Goal: Task Accomplishment & Management: Use online tool/utility

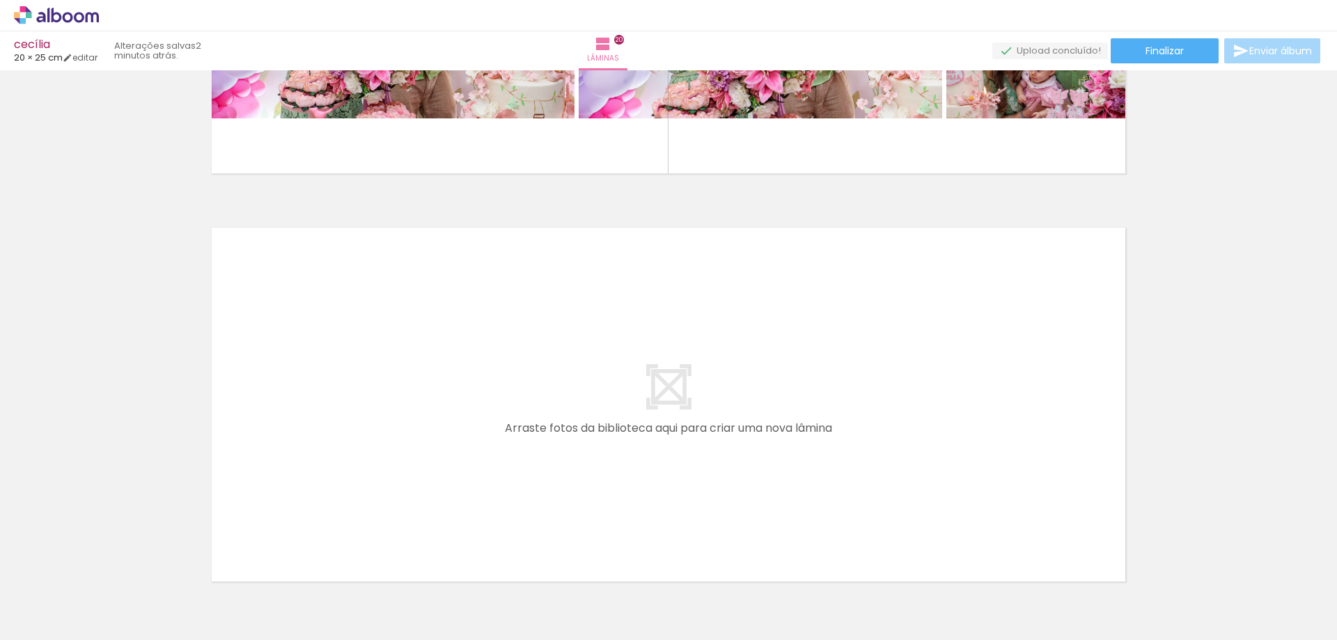
scroll to position [0, 4164]
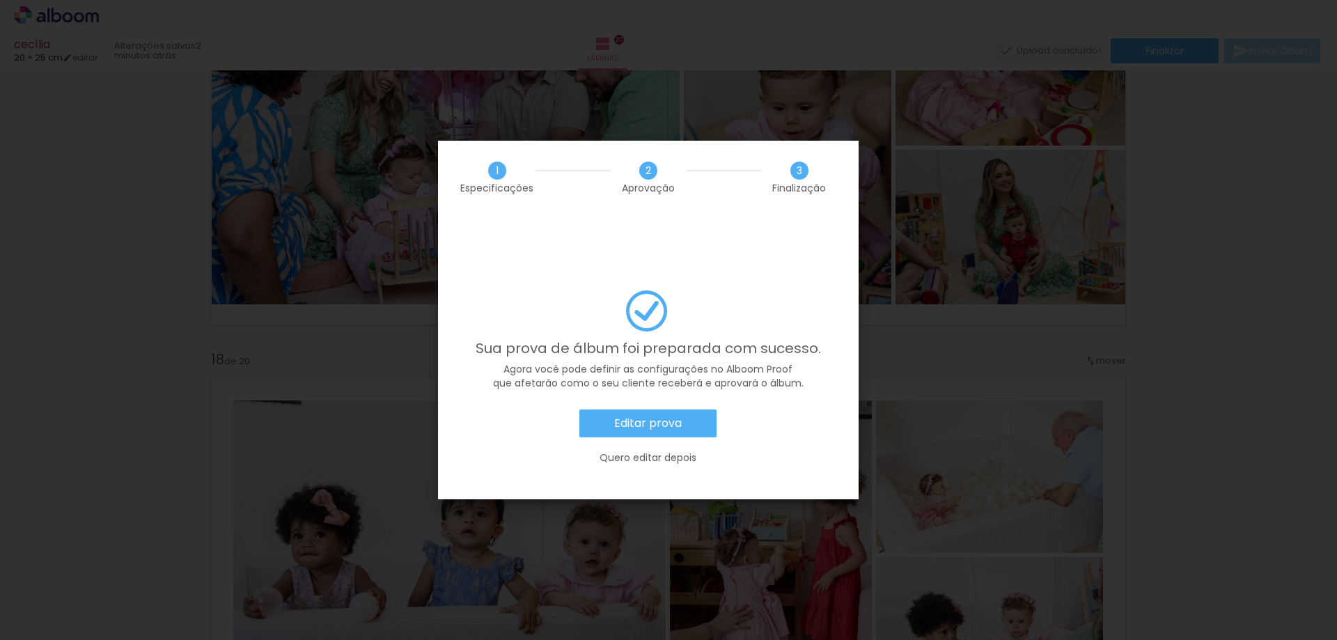
scroll to position [0, 4476]
click at [0, 0] on slot "Editar prova" at bounding box center [0, 0] width 0 height 0
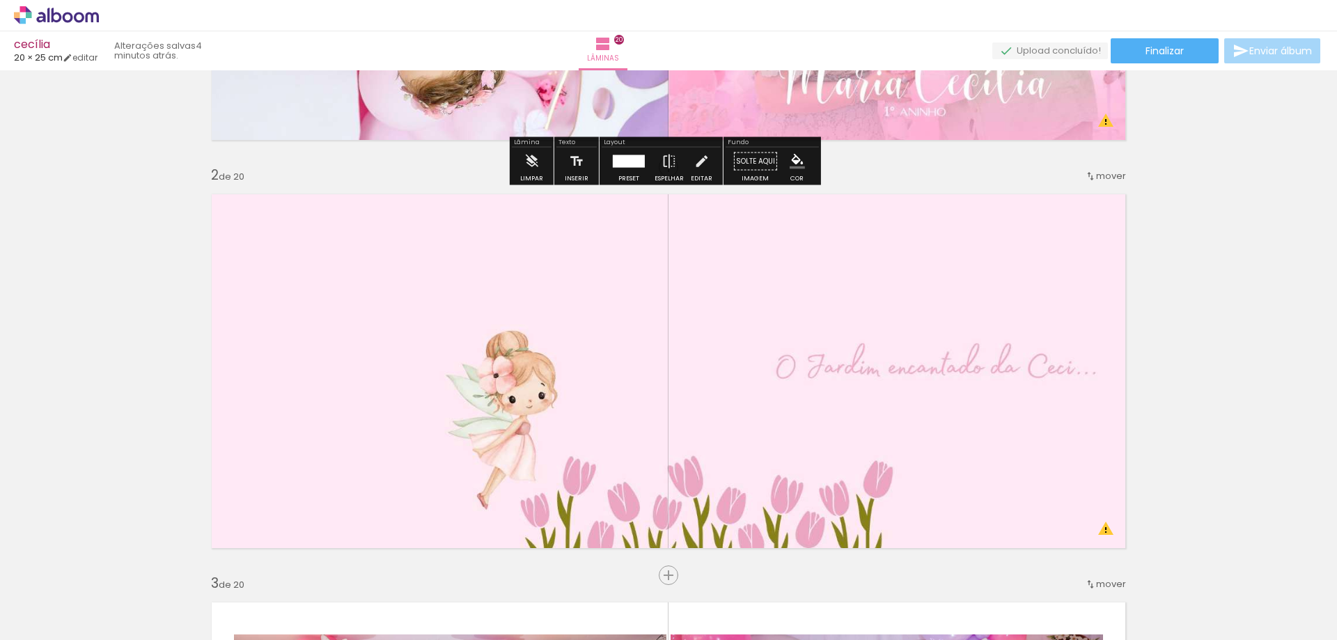
scroll to position [348, 0]
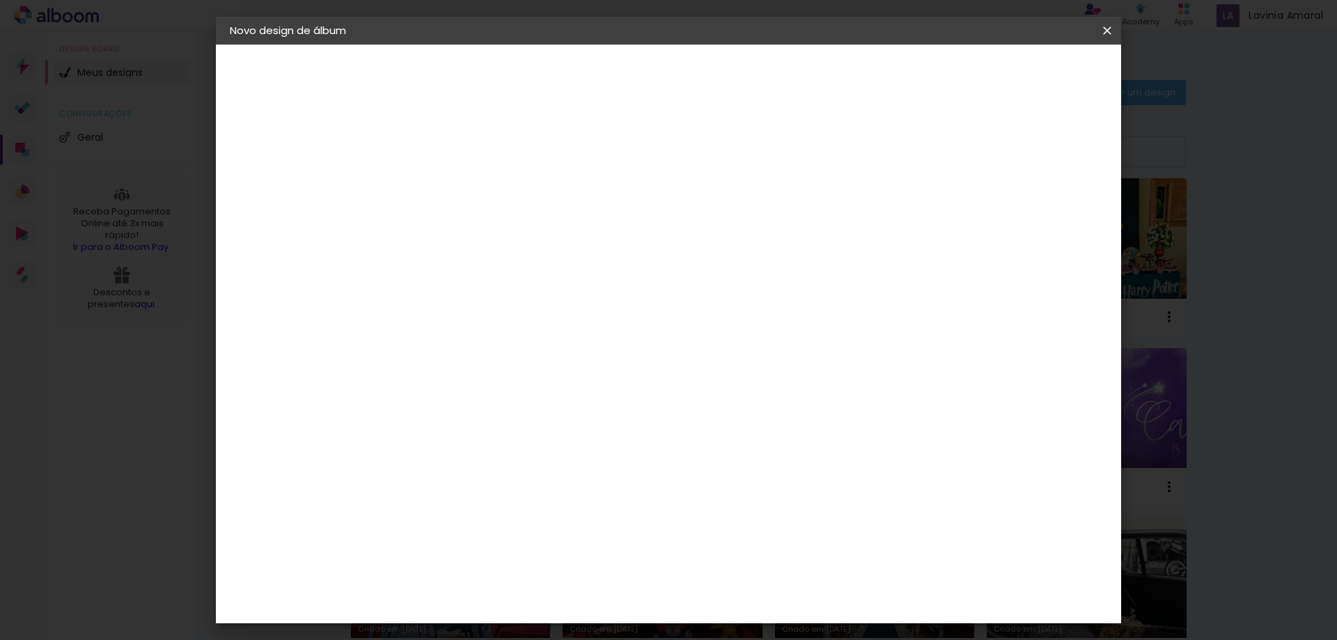
click at [767, 579] on div "cm" at bounding box center [772, 581] width 17 height 21
drag, startPoint x: 766, startPoint y: 584, endPoint x: 728, endPoint y: 583, distance: 37.6
click at [728, 583] on div "60" at bounding box center [754, 581] width 53 height 21
type paper-input "60"
drag, startPoint x: 767, startPoint y: 584, endPoint x: 744, endPoint y: 582, distance: 23.0
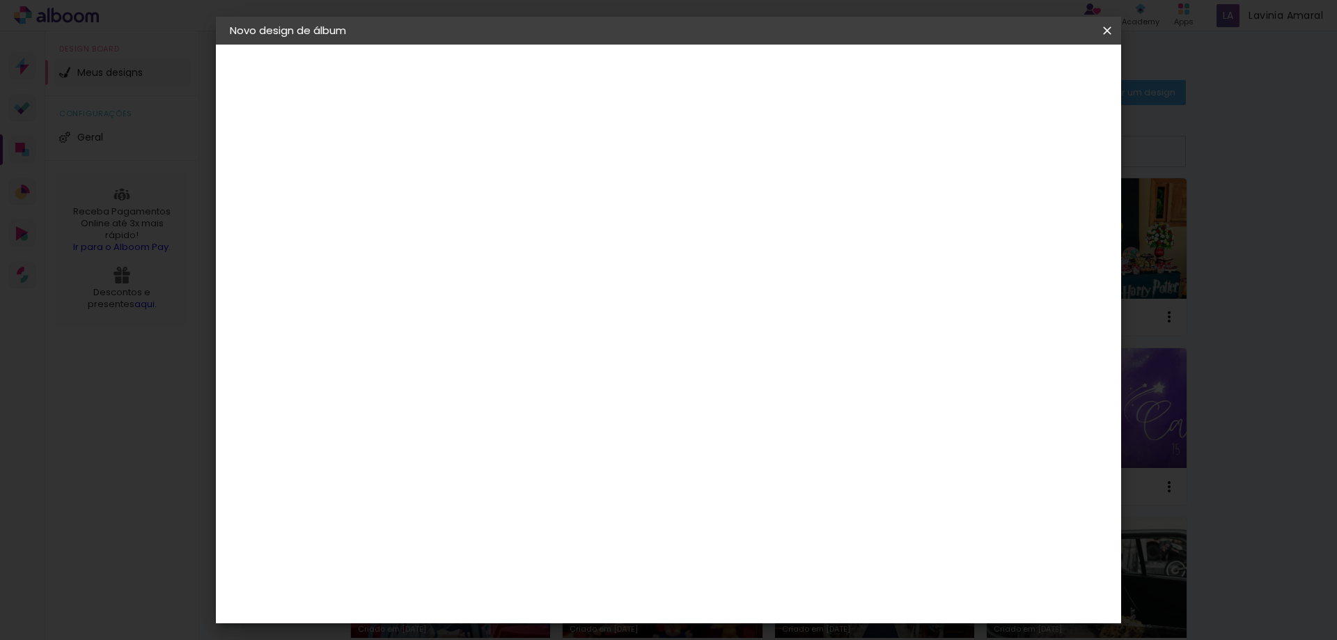
click at [744, 582] on div "60" at bounding box center [754, 581] width 53 height 21
click at [779, 587] on div "cm" at bounding box center [772, 581] width 17 height 21
click at [433, 388] on div "cm" at bounding box center [440, 395] width 17 height 21
drag, startPoint x: 424, startPoint y: 395, endPoint x: 391, endPoint y: 396, distance: 32.8
click at [391, 45] on quentale-album-spec "Iniciar design Iniciar design" at bounding box center [669, 45] width 906 height 0
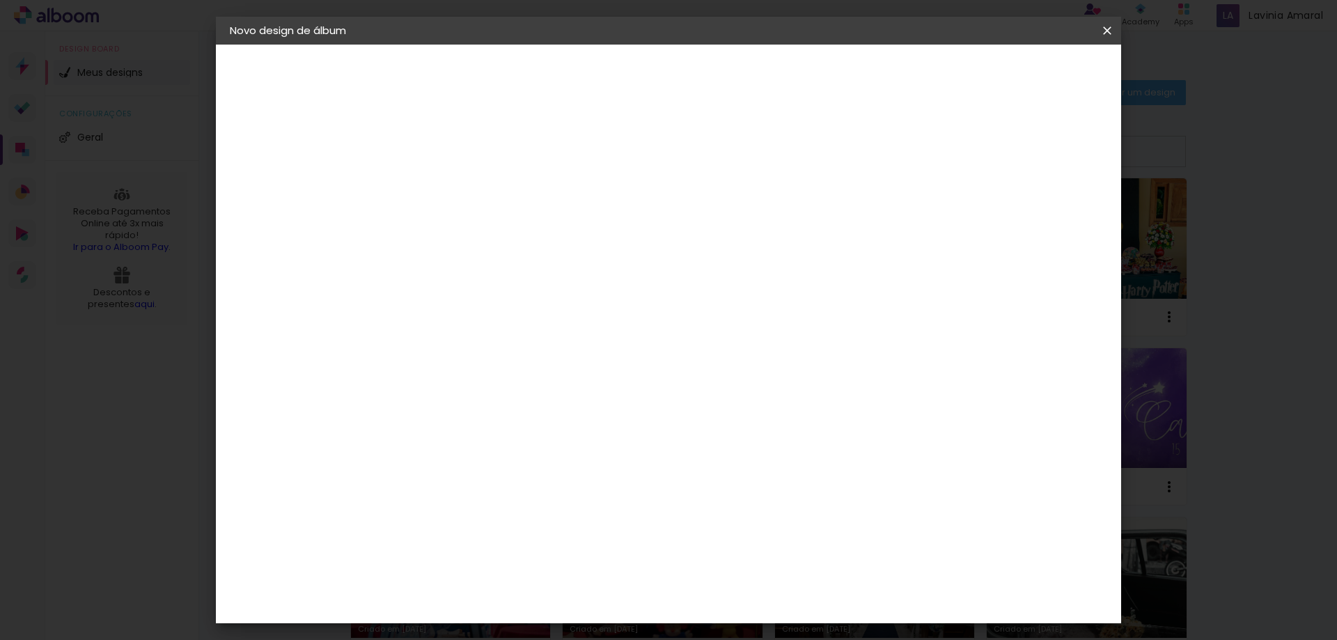
type paper-input "30"
click at [424, 394] on input "30" at bounding box center [414, 395] width 36 height 21
click at [438, 396] on div "cm" at bounding box center [440, 395] width 17 height 21
click at [430, 389] on input "30" at bounding box center [414, 395] width 36 height 21
type input "3"
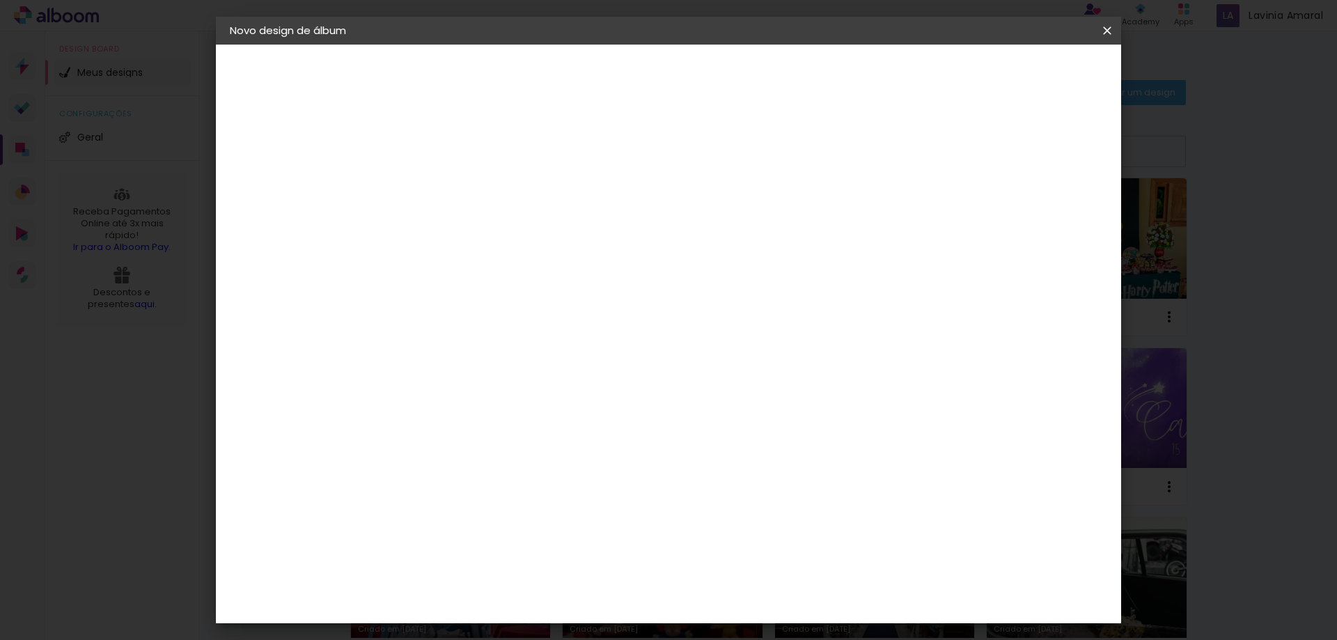
type input "20"
type paper-input "20"
click at [758, 491] on input "60" at bounding box center [746, 489] width 36 height 21
type input "50"
type paper-input "50"
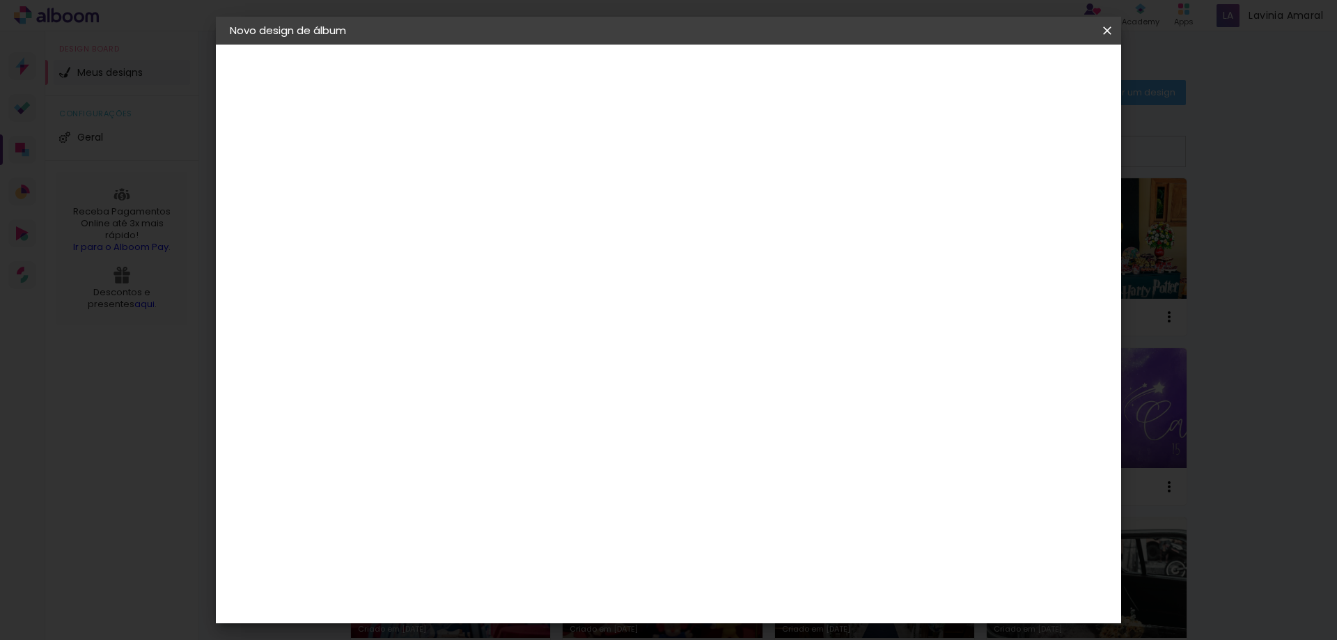
click at [1021, 72] on span "Iniciar design" at bounding box center [988, 74] width 63 height 10
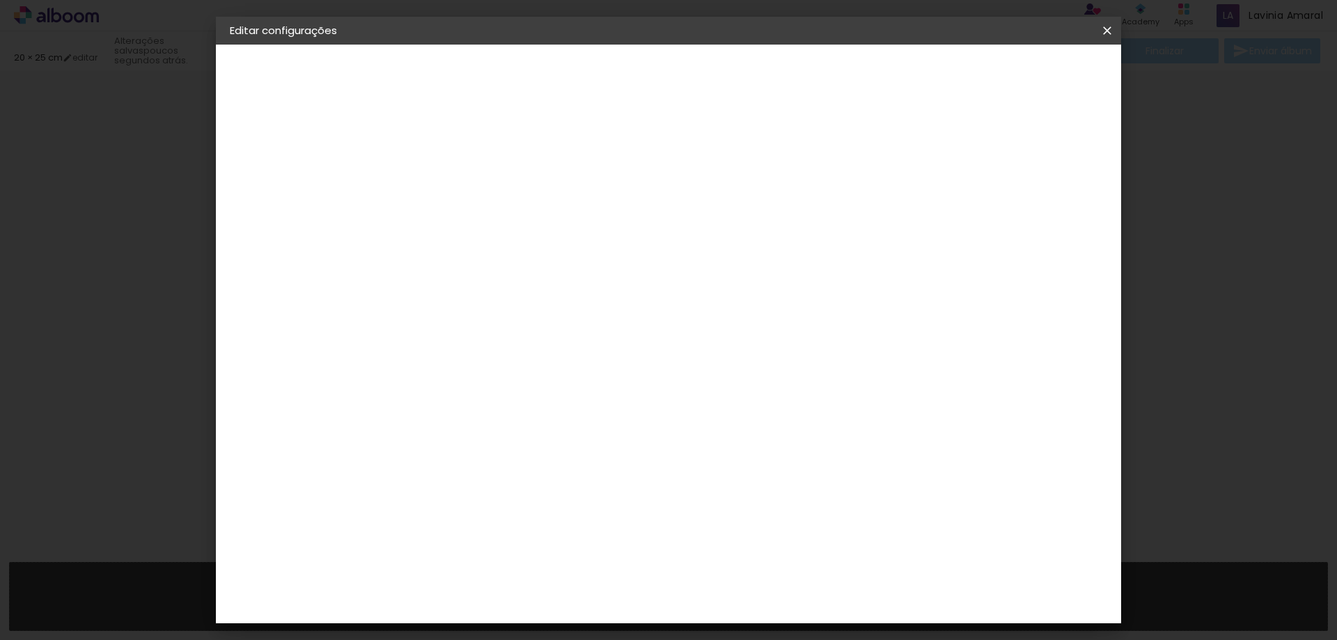
type input "20"
type input "50"
click at [1021, 76] on span "Salvar configurações" at bounding box center [968, 74] width 103 height 10
click at [1021, 69] on span "Salvar configurações" at bounding box center [968, 74] width 103 height 10
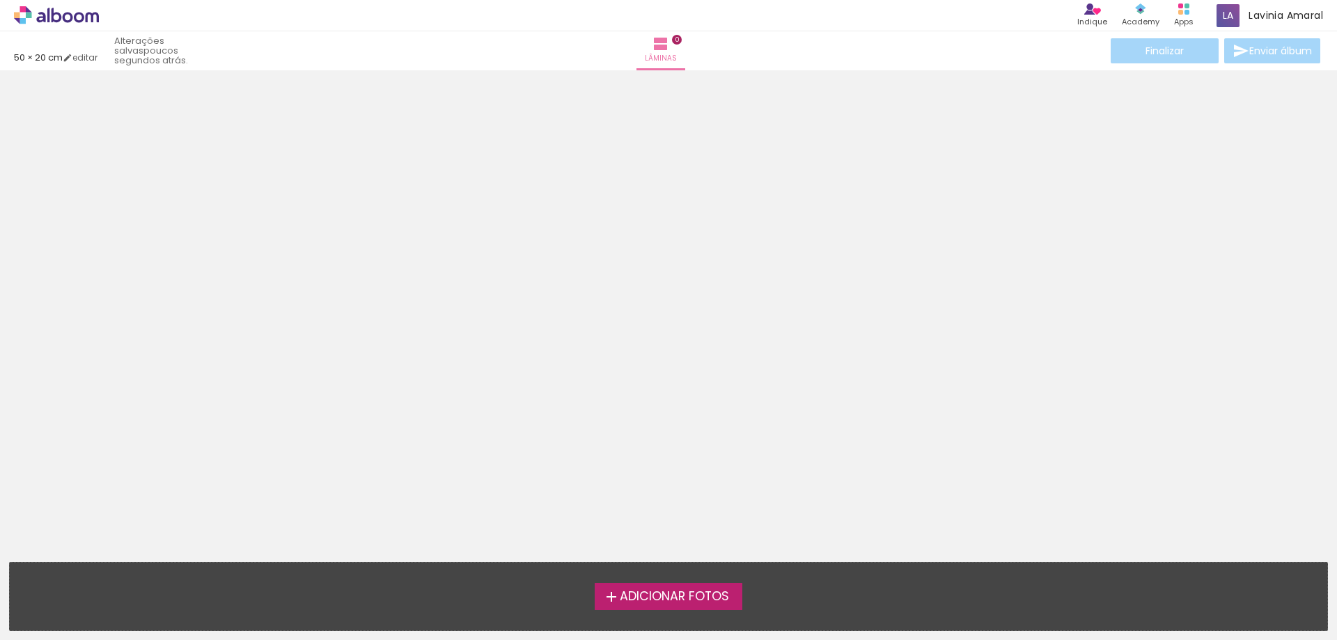
click at [705, 606] on label "Adicionar Fotos" at bounding box center [669, 596] width 148 height 26
click at [0, 0] on input "file" at bounding box center [0, 0] width 0 height 0
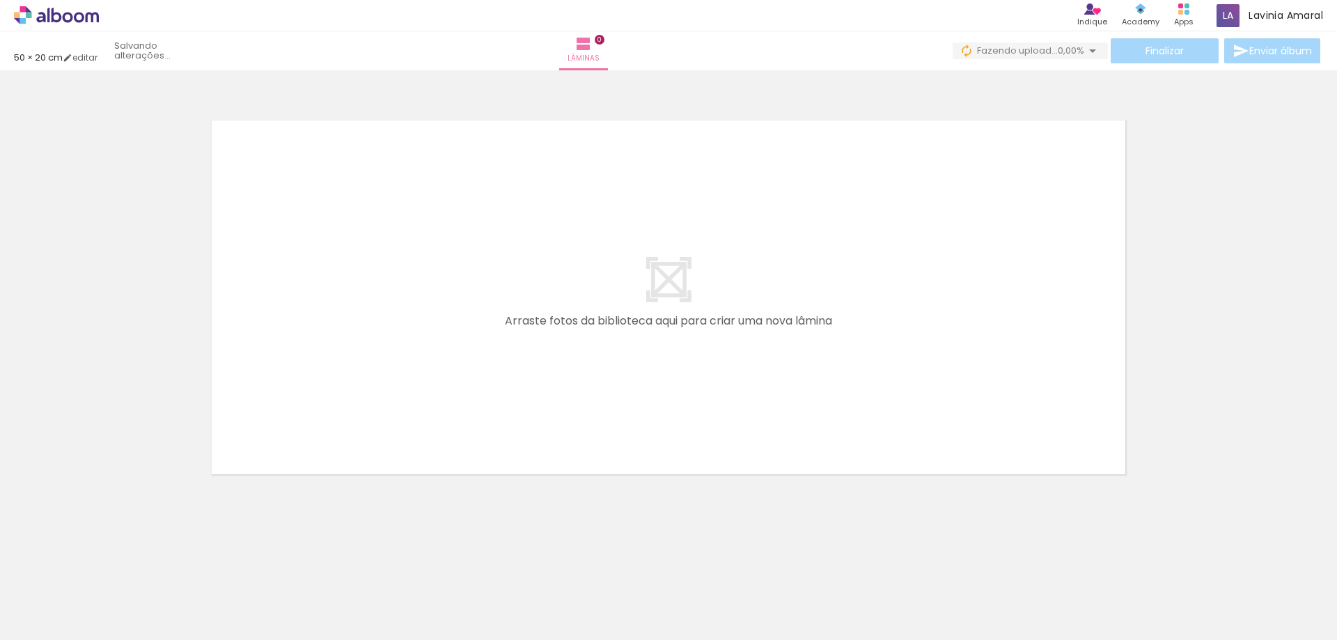
drag, startPoint x: 601, startPoint y: 290, endPoint x: 434, endPoint y: 355, distance: 179.3
click at [417, 360] on quentale-layouter at bounding box center [668, 297] width 933 height 373
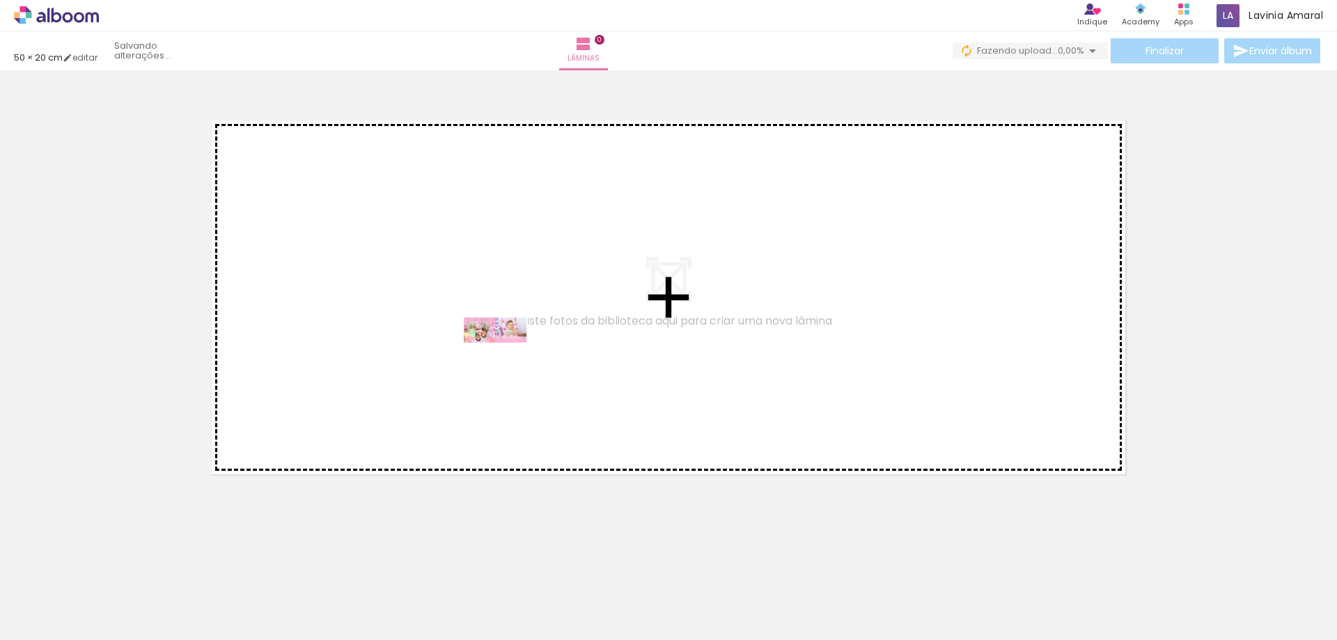
drag, startPoint x: 170, startPoint y: 573, endPoint x: 506, endPoint y: 359, distance: 398.1
click at [506, 359] on quentale-workspace at bounding box center [668, 320] width 1337 height 640
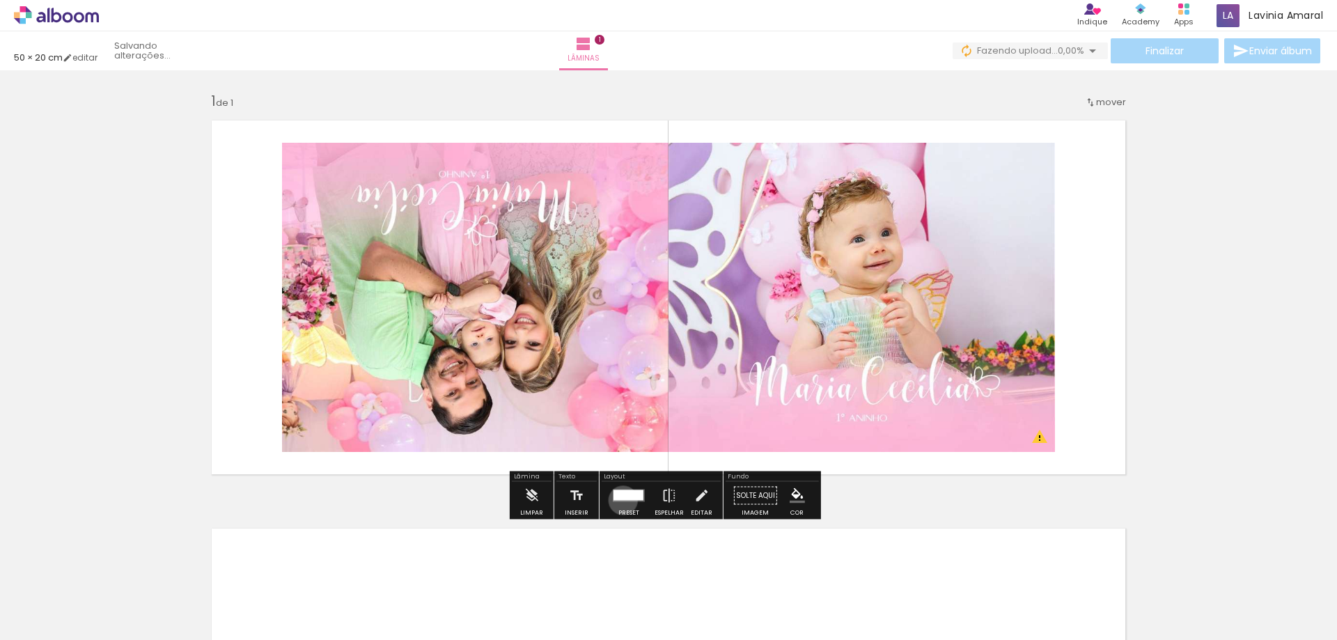
click at [620, 500] on div at bounding box center [629, 495] width 30 height 10
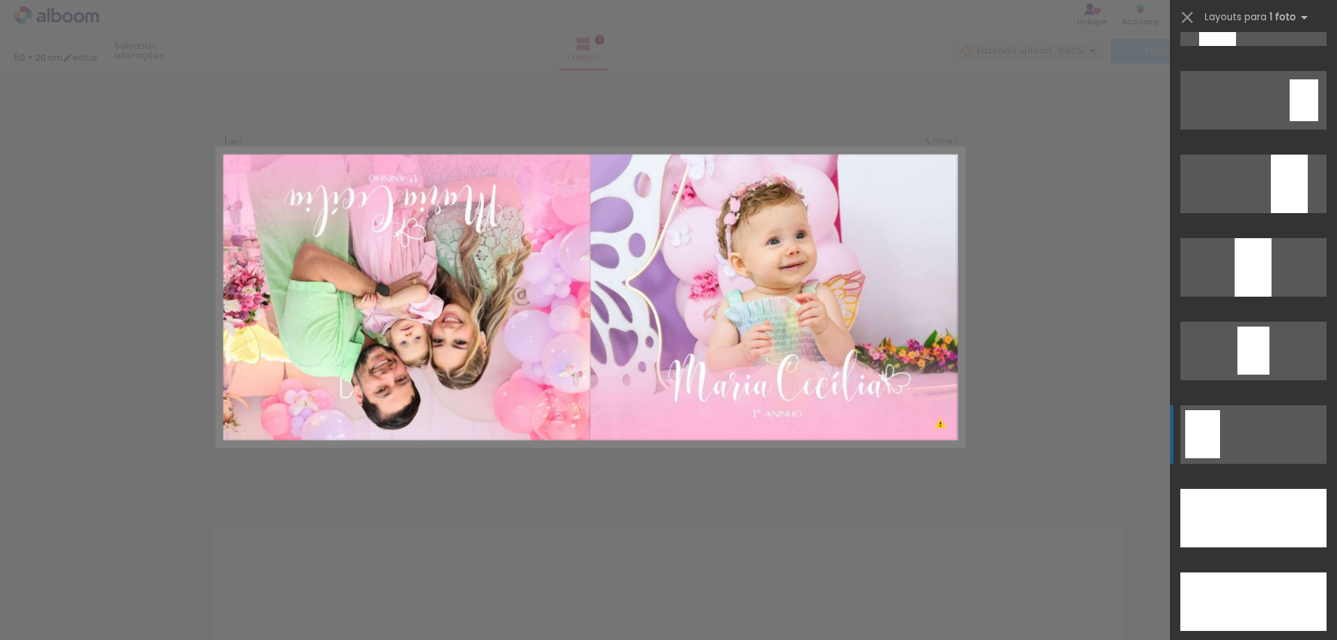
scroll to position [3692, 0]
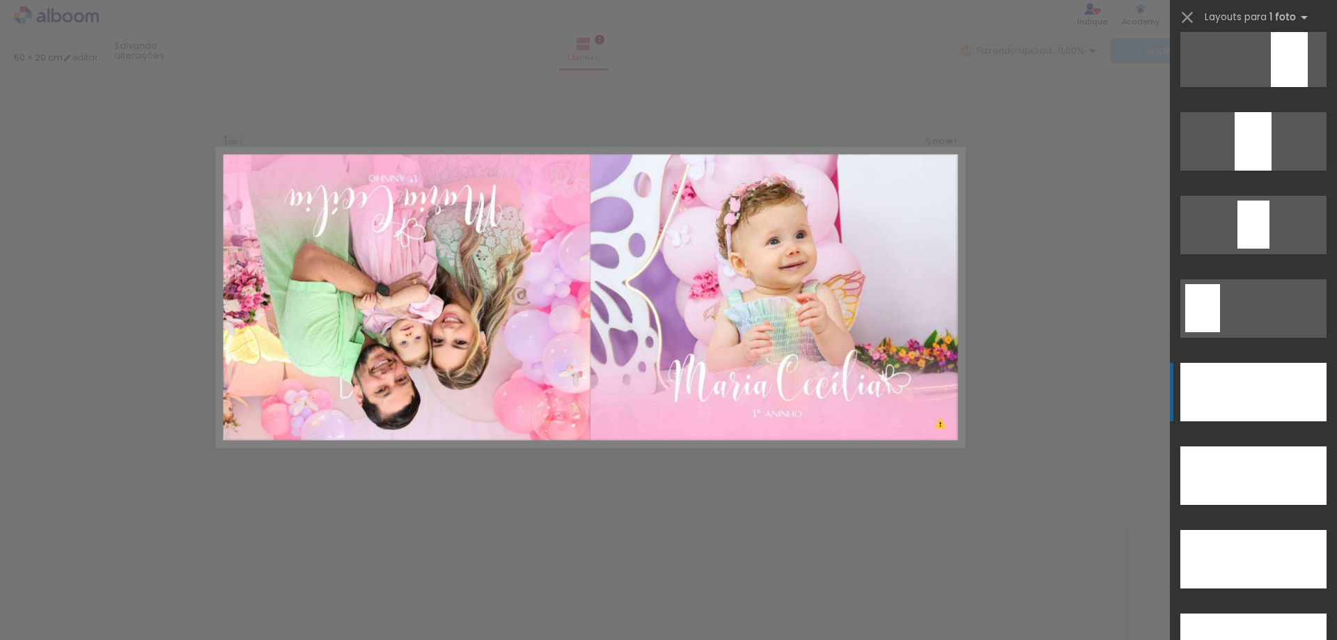
click at [1262, 404] on div at bounding box center [1254, 392] width 146 height 59
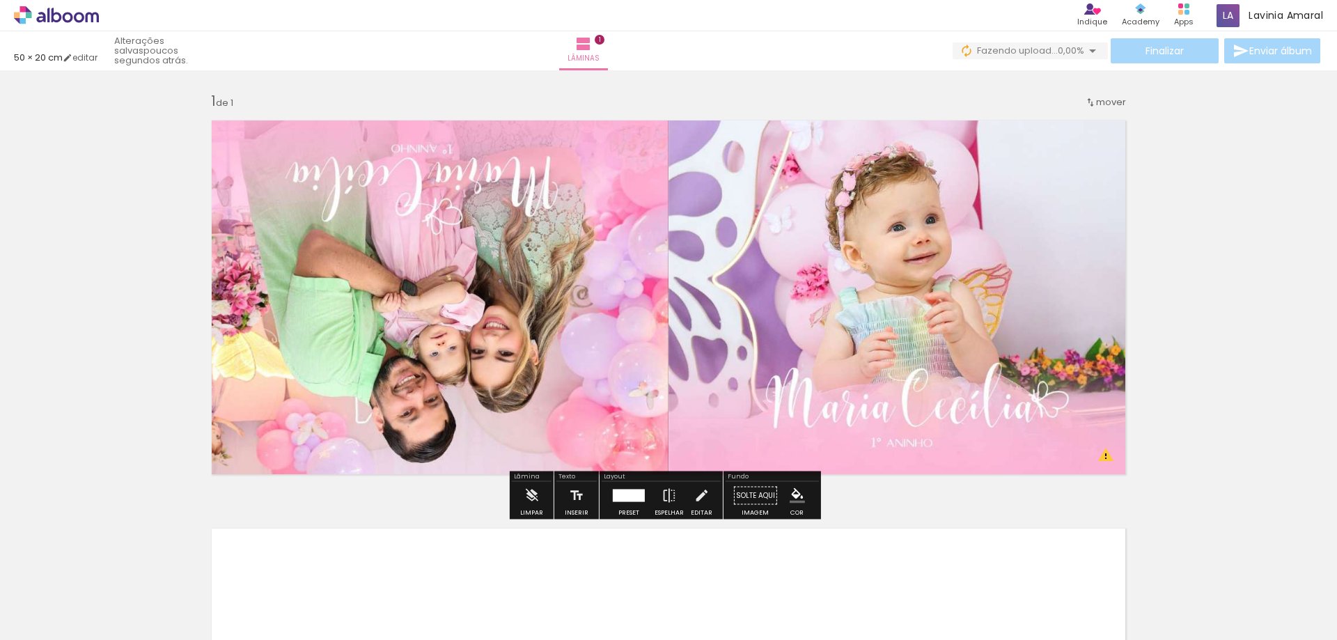
click at [56, 458] on div "Inserir lâmina 1 de 1 O Designbox precisará aumentar a sua imagem em 295% para …" at bounding box center [668, 483] width 1337 height 817
click at [56, 627] on span "Adicionar Fotos" at bounding box center [50, 621] width 42 height 15
click at [0, 0] on input "file" at bounding box center [0, 0] width 0 height 0
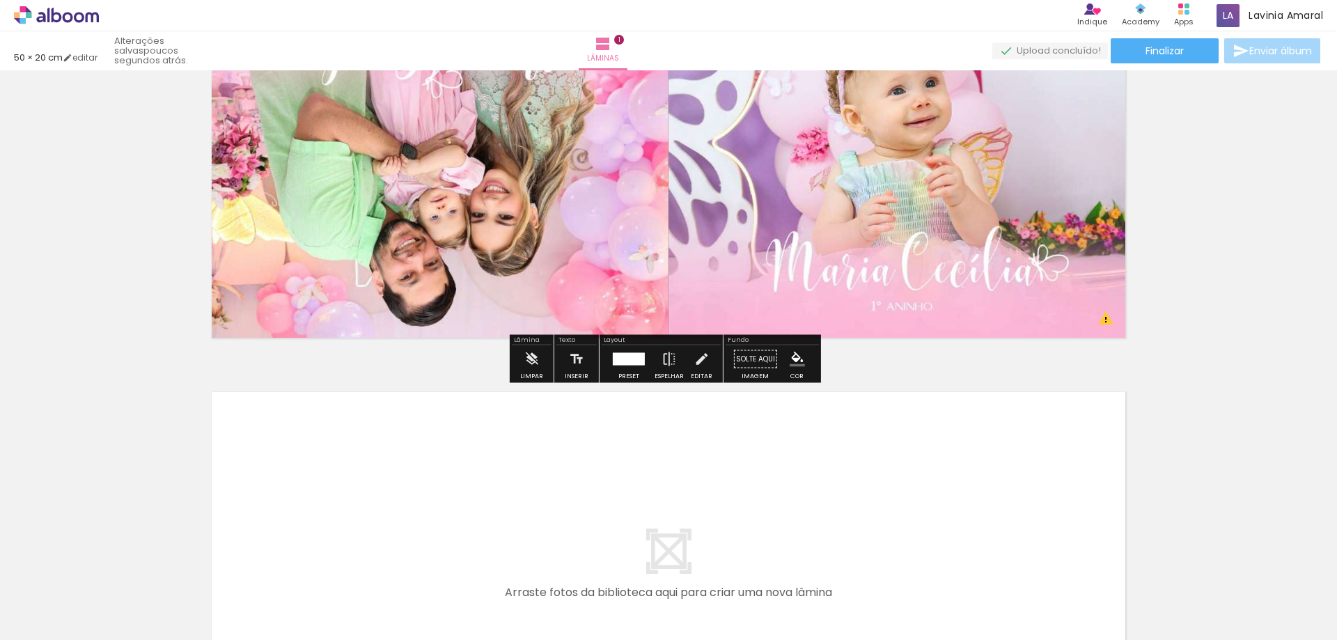
scroll to position [139, 0]
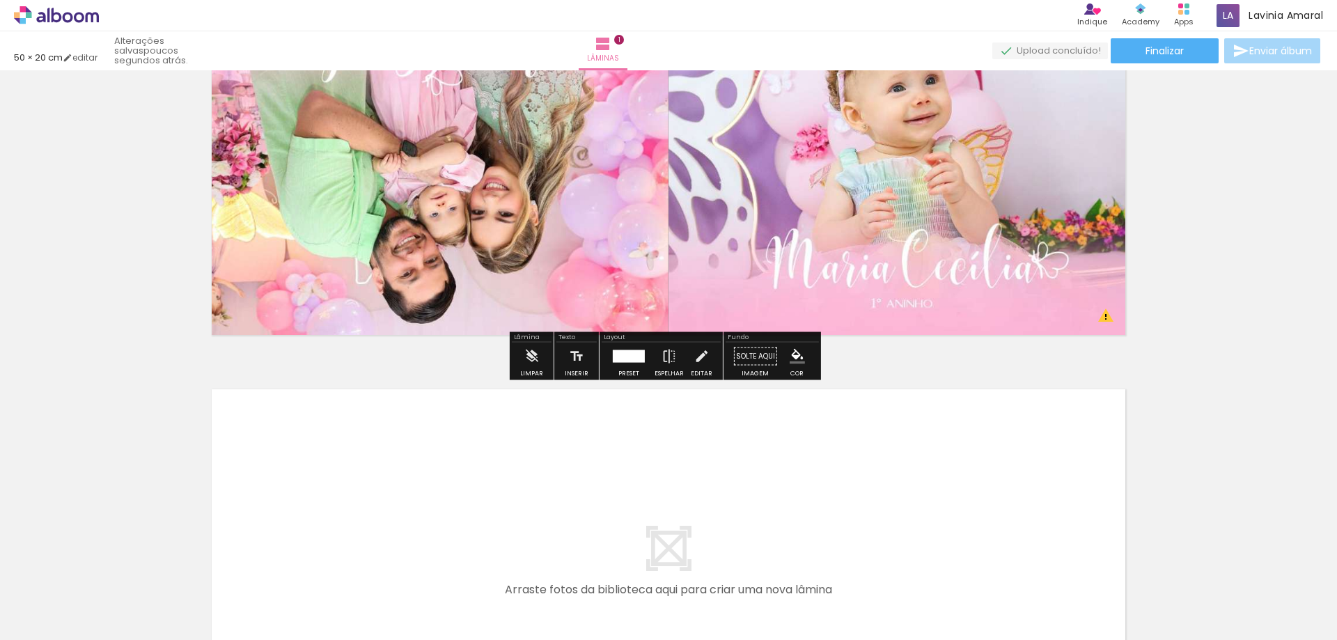
click at [51, 620] on span "Adicionar Fotos" at bounding box center [50, 621] width 42 height 15
click at [0, 0] on input "file" at bounding box center [0, 0] width 0 height 0
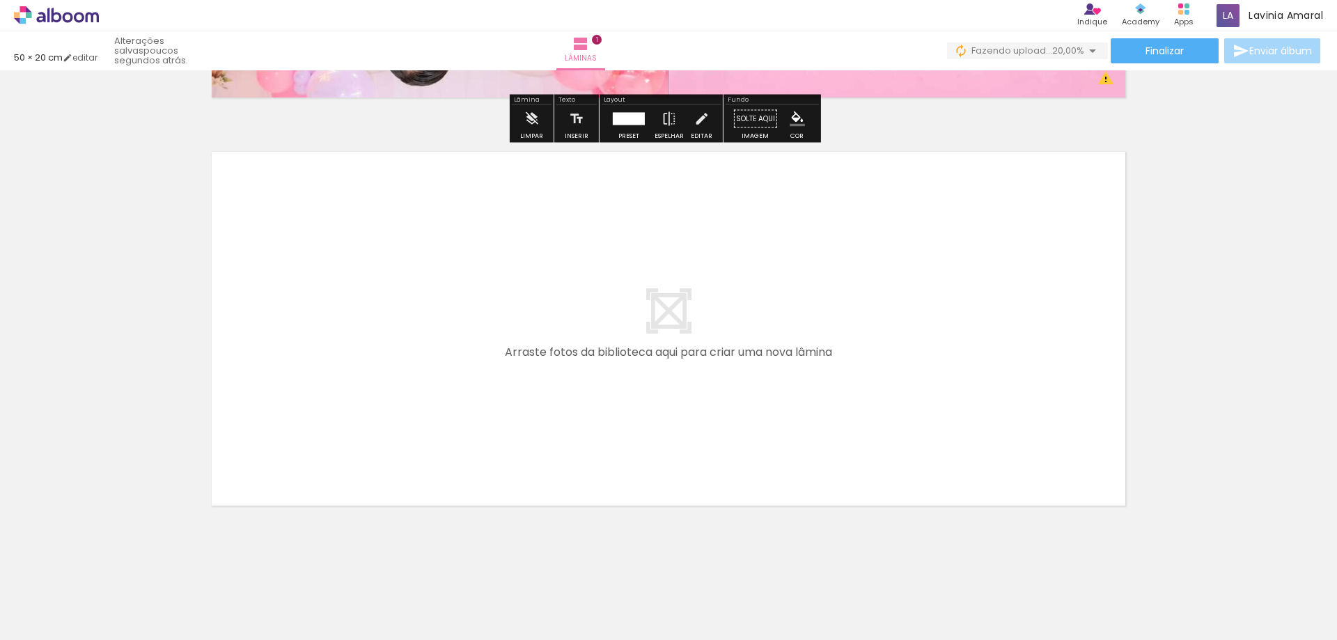
scroll to position [388, 0]
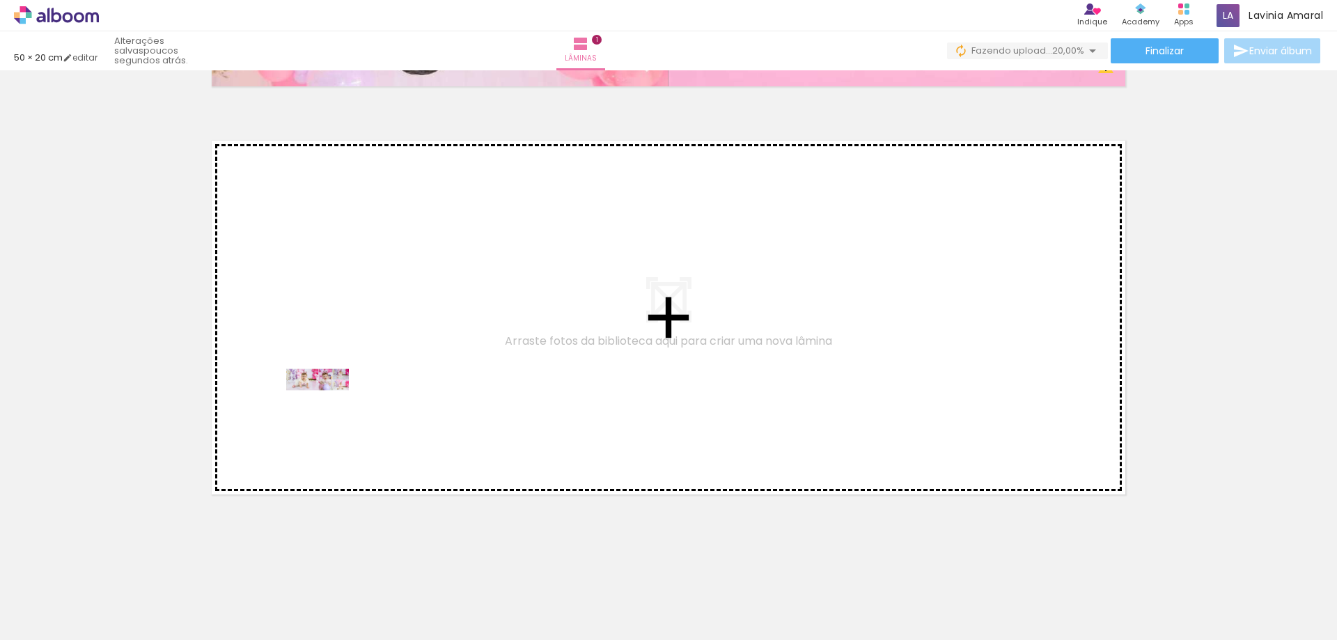
drag, startPoint x: 238, startPoint y: 598, endPoint x: 328, endPoint y: 409, distance: 209.1
click at [328, 409] on quentale-workspace at bounding box center [668, 320] width 1337 height 640
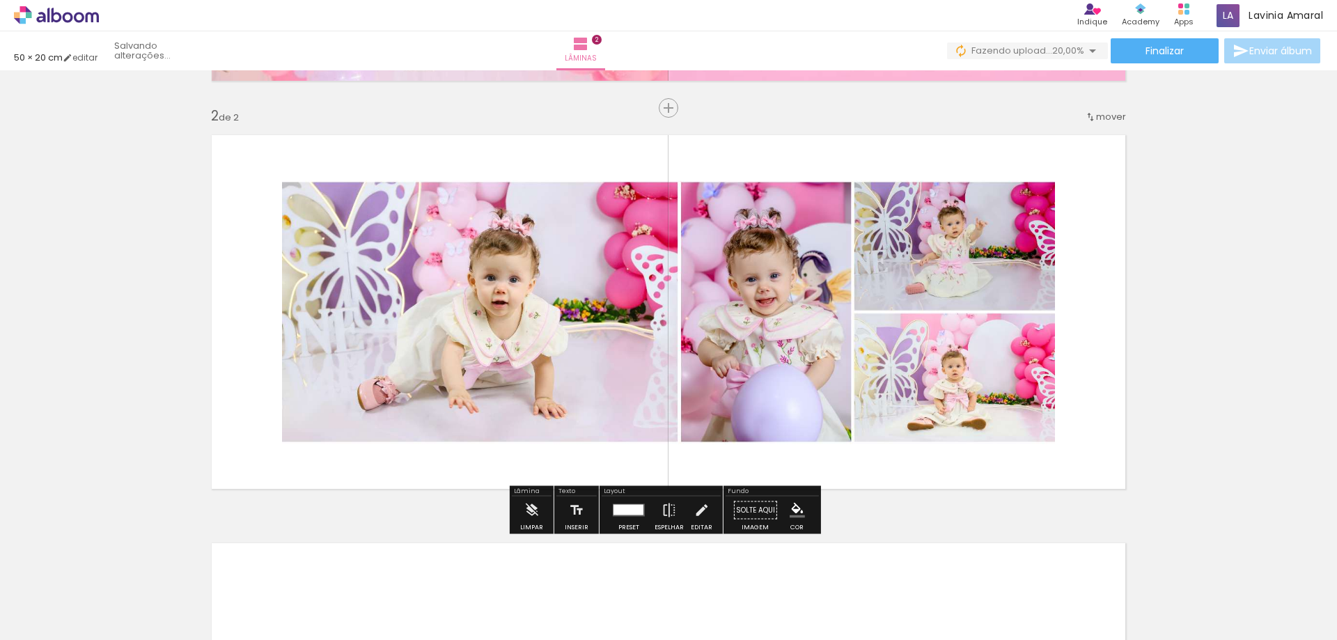
scroll to position [394, 0]
click at [635, 517] on div at bounding box center [629, 510] width 38 height 28
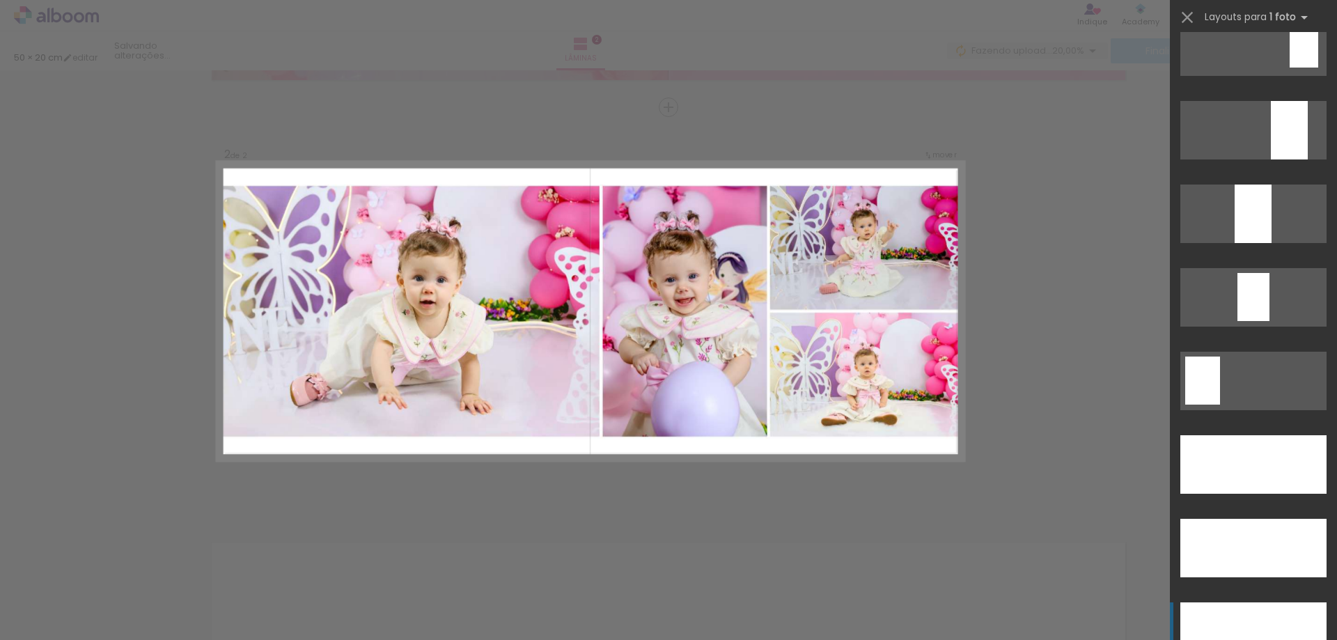
scroll to position [3692, 0]
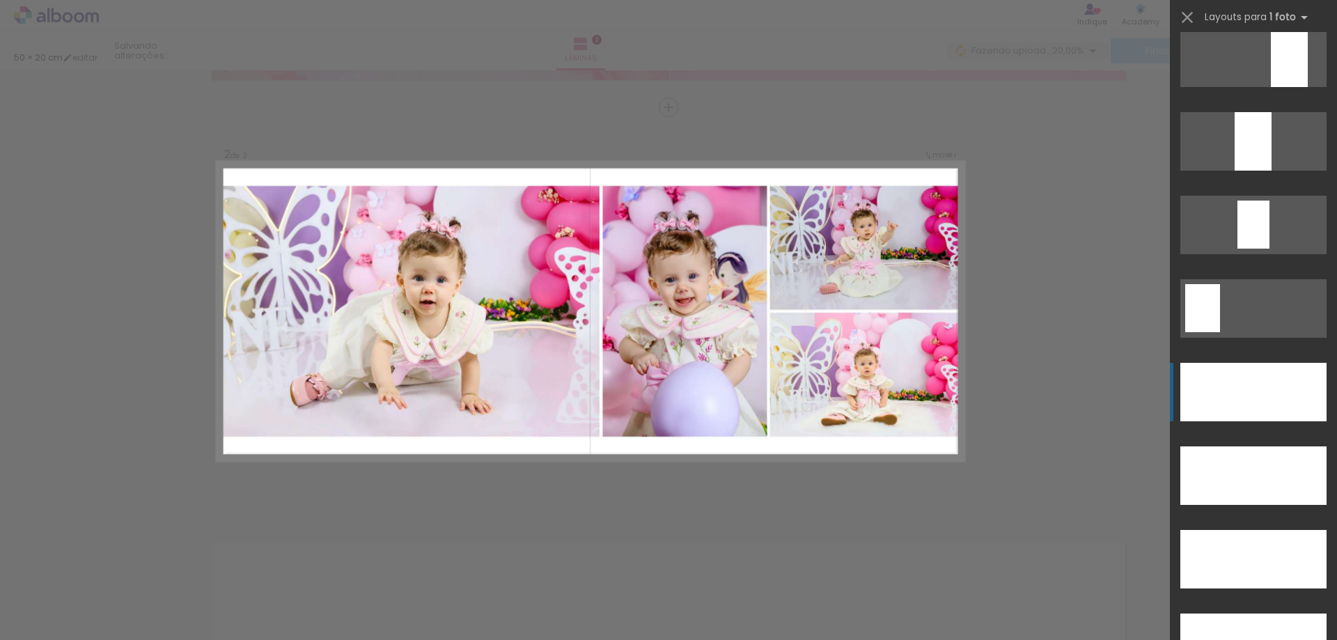
click at [1270, 392] on div at bounding box center [1254, 392] width 146 height 59
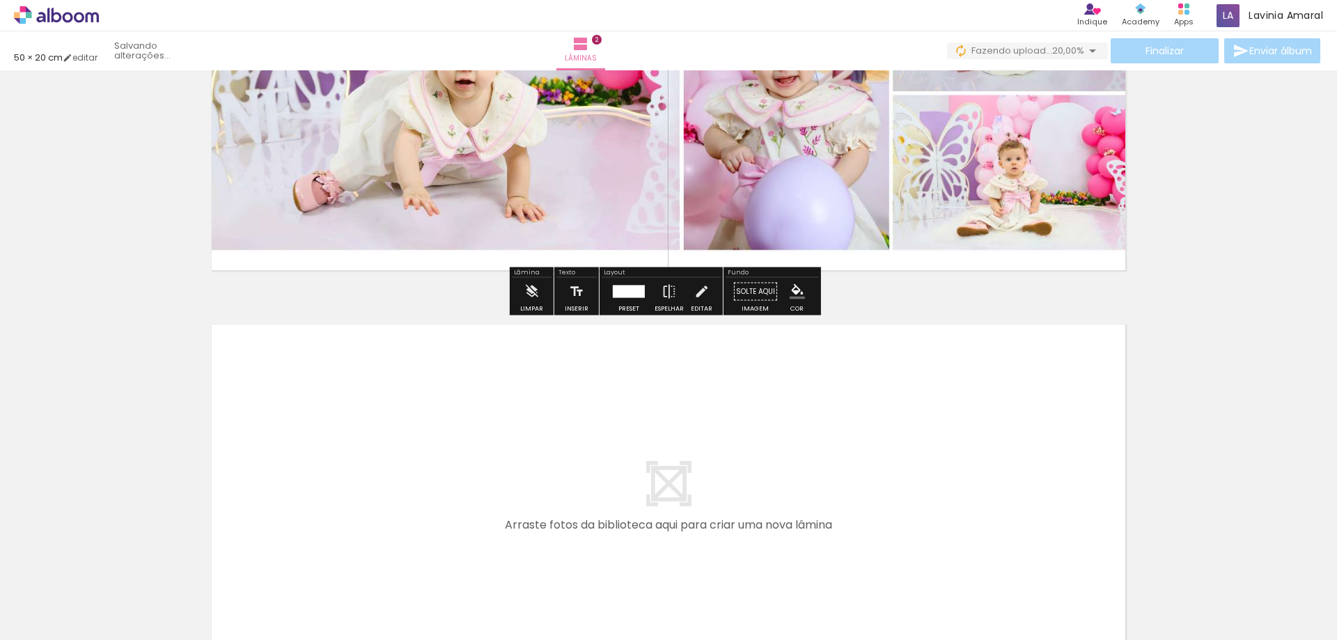
scroll to position [673, 0]
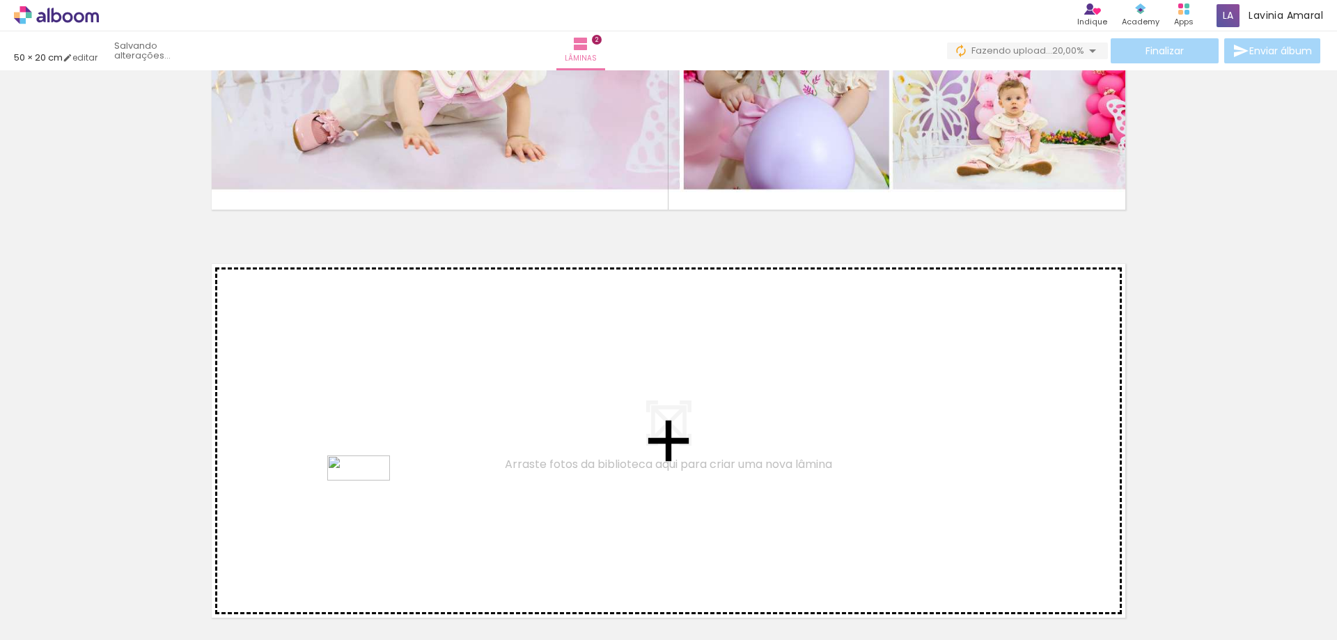
drag, startPoint x: 332, startPoint y: 559, endPoint x: 369, endPoint y: 497, distance: 72.2
click at [369, 497] on quentale-workspace at bounding box center [668, 320] width 1337 height 640
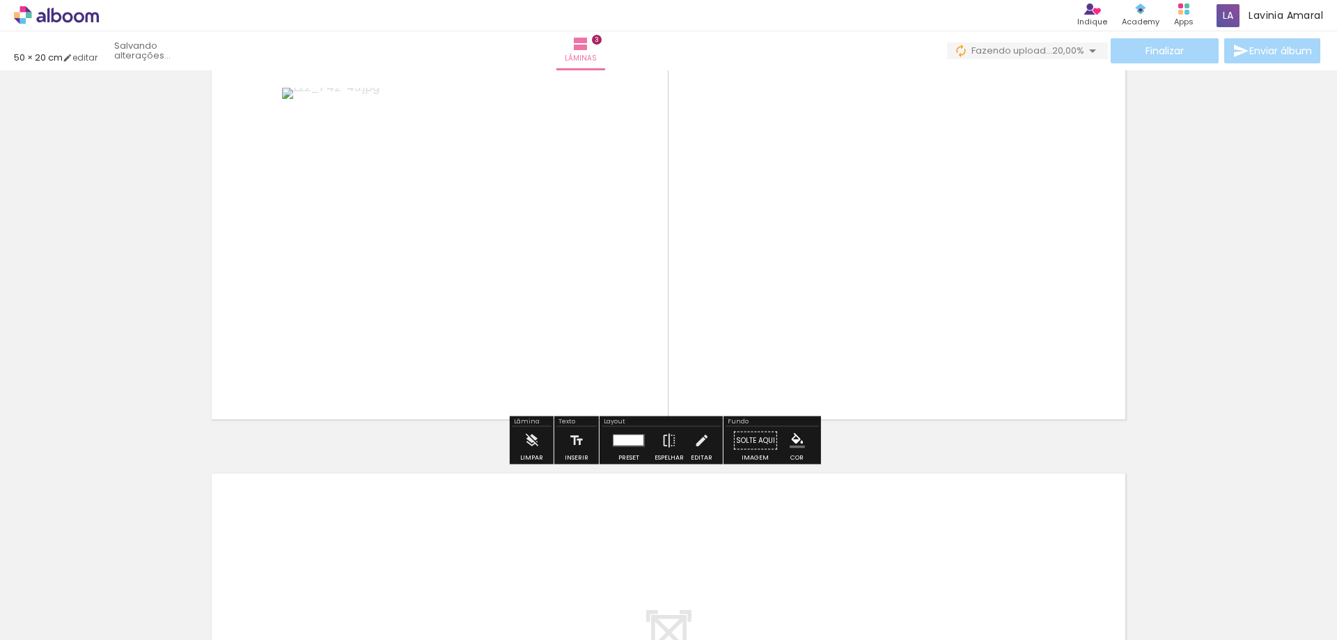
scroll to position [872, 0]
click at [635, 437] on div at bounding box center [629, 440] width 30 height 10
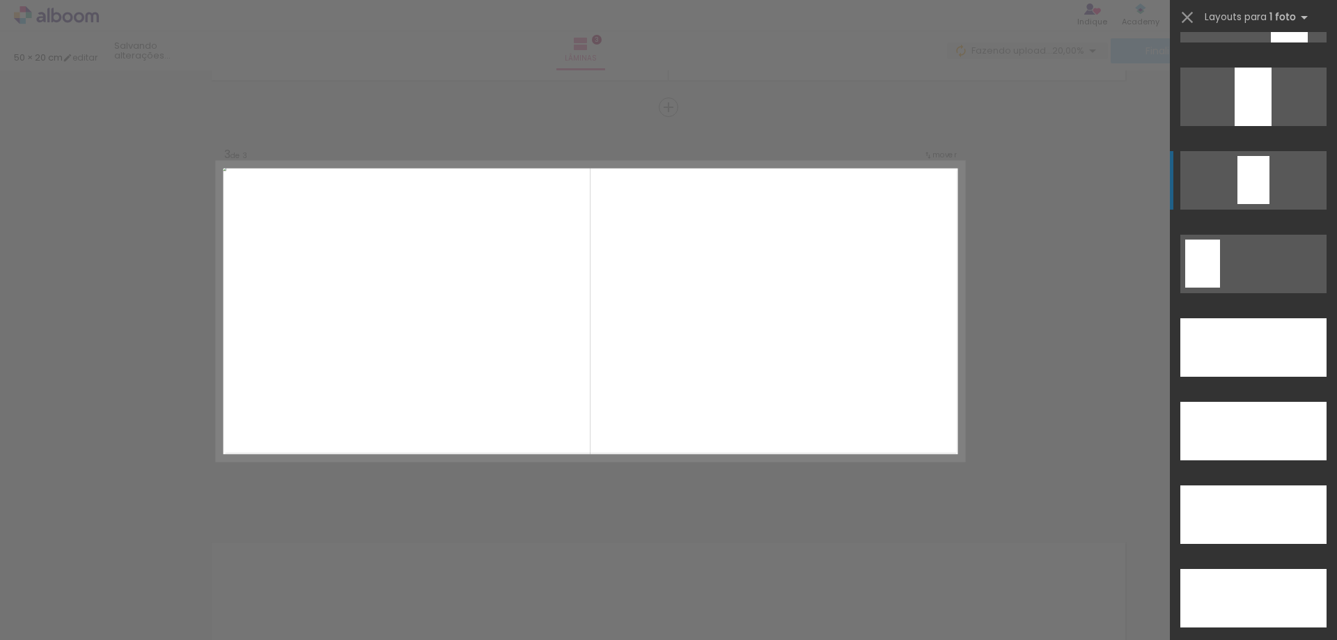
scroll to position [3901, 0]
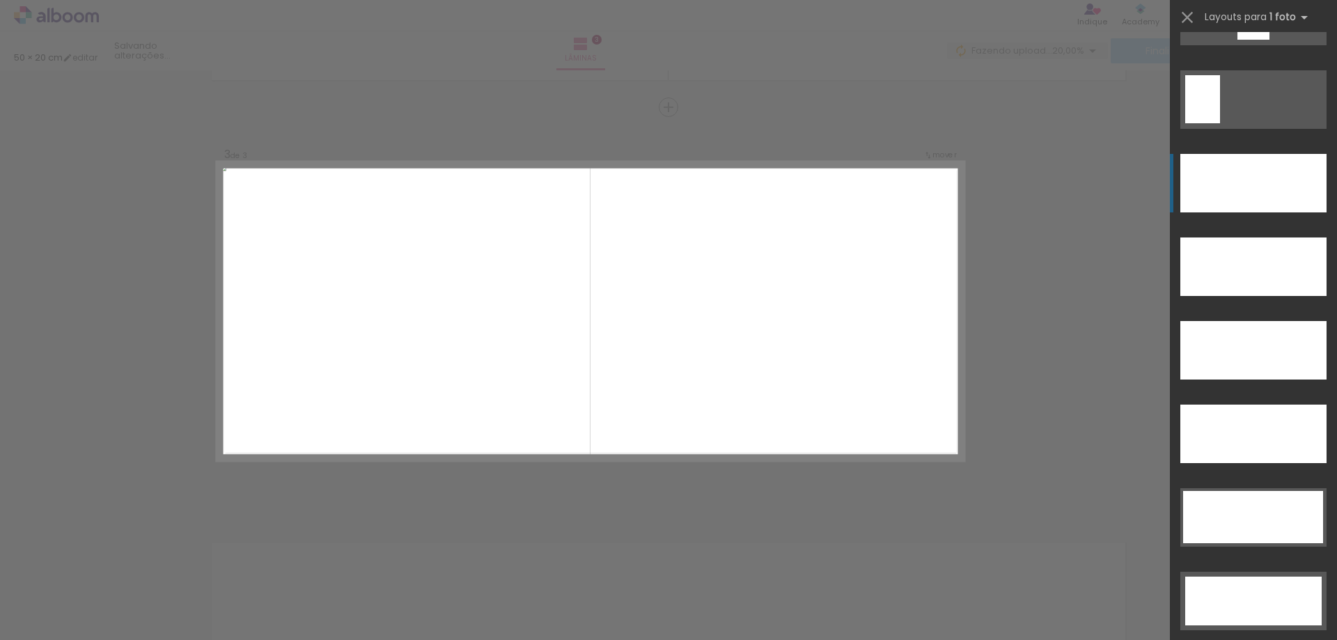
click at [1233, 180] on div at bounding box center [1254, 183] width 146 height 59
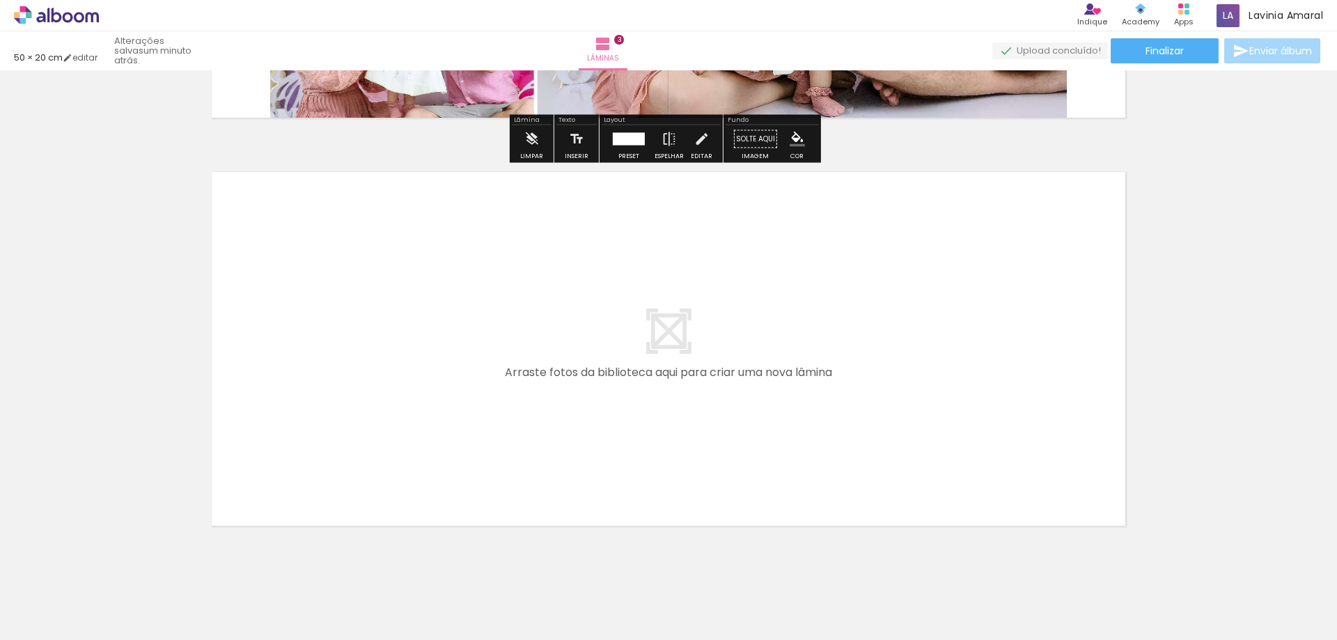
scroll to position [1204, 0]
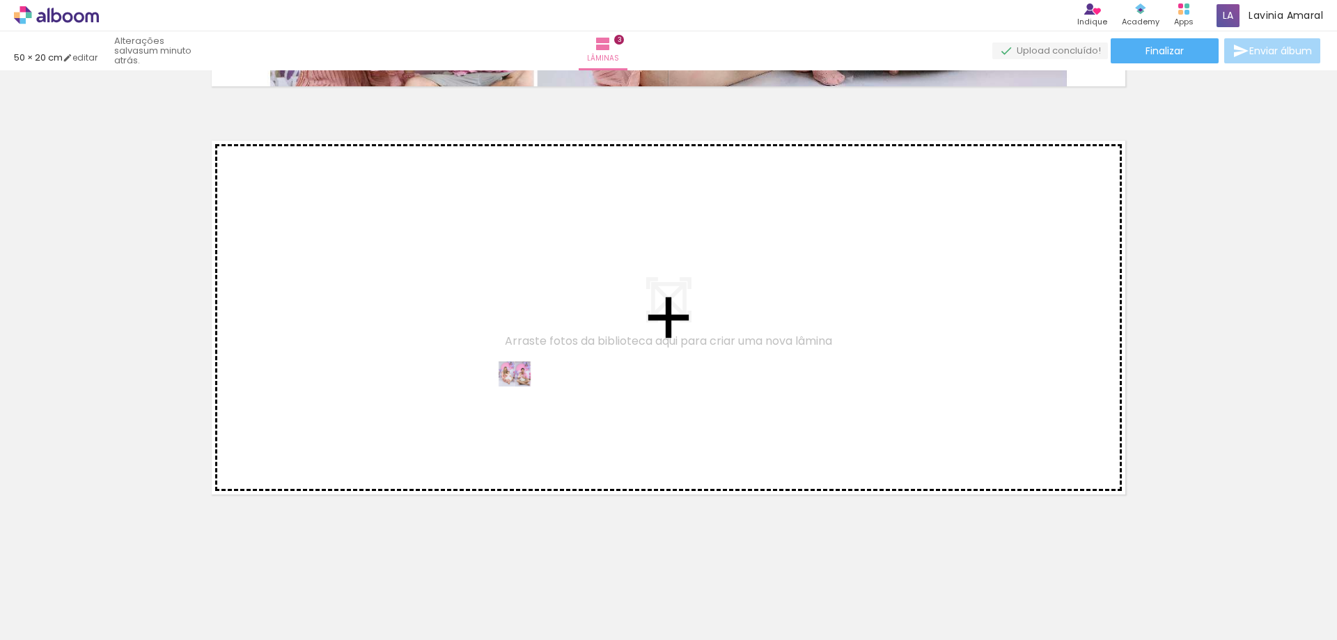
drag, startPoint x: 385, startPoint y: 597, endPoint x: 525, endPoint y: 403, distance: 239.0
click at [525, 403] on quentale-workspace at bounding box center [668, 320] width 1337 height 640
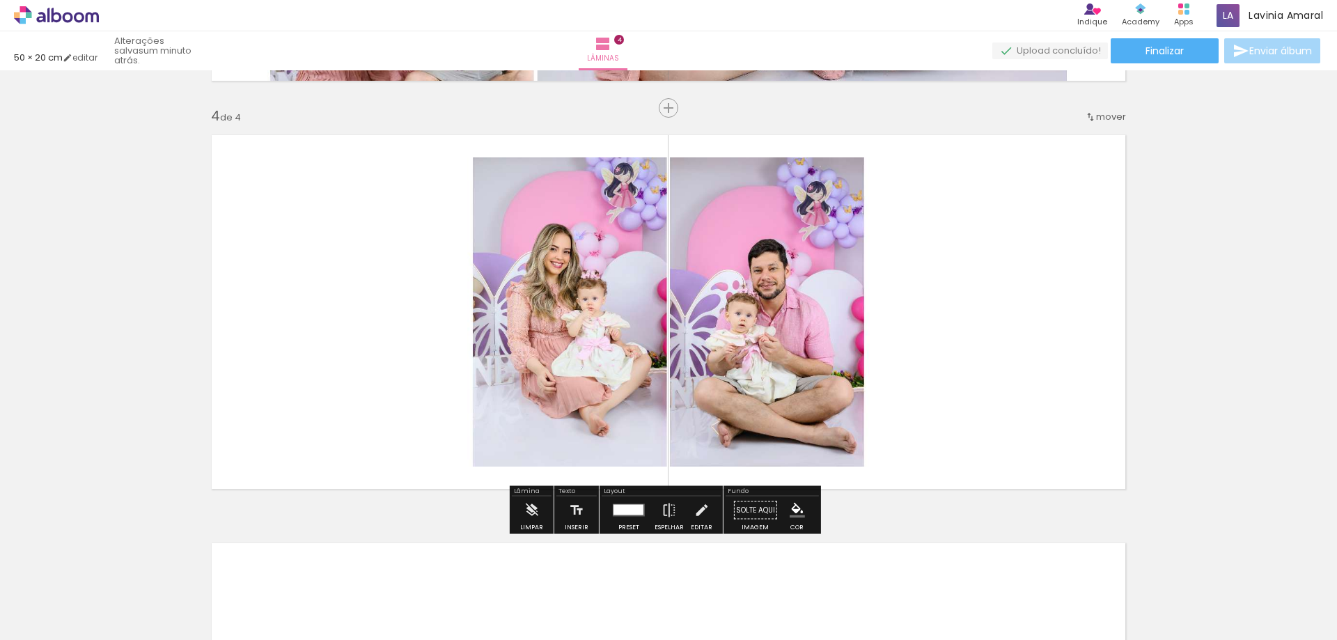
scroll to position [1211, 0]
click at [636, 521] on div at bounding box center [629, 510] width 38 height 28
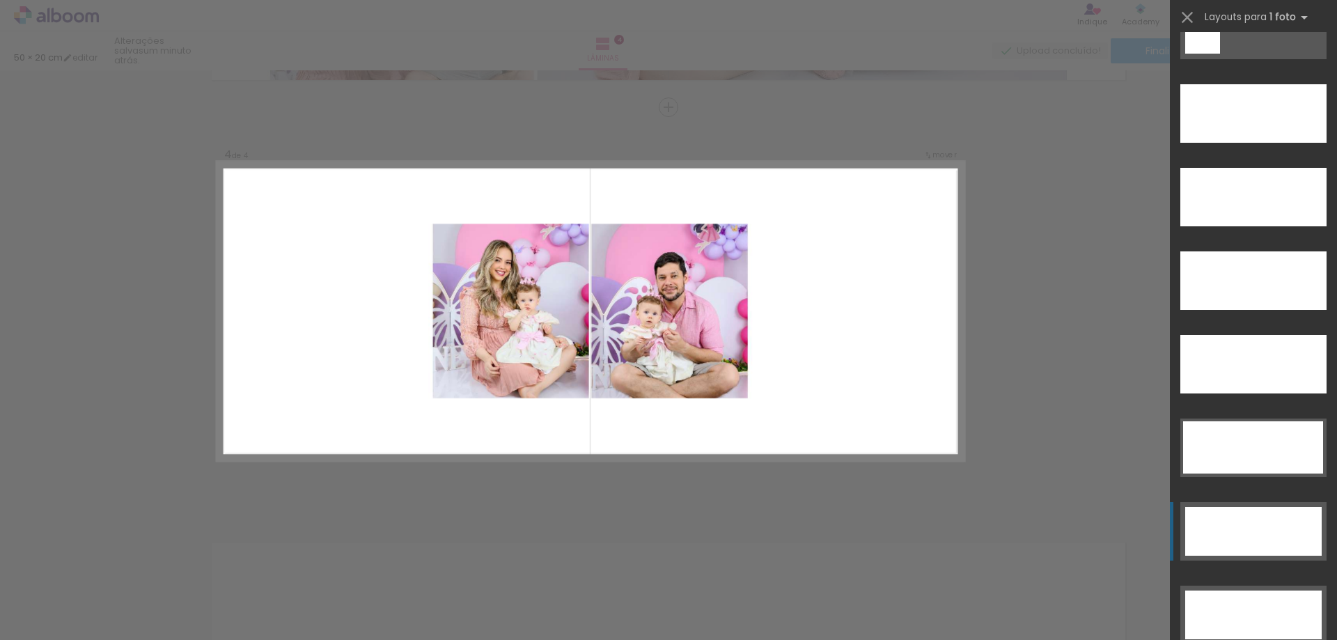
scroll to position [3762, 0]
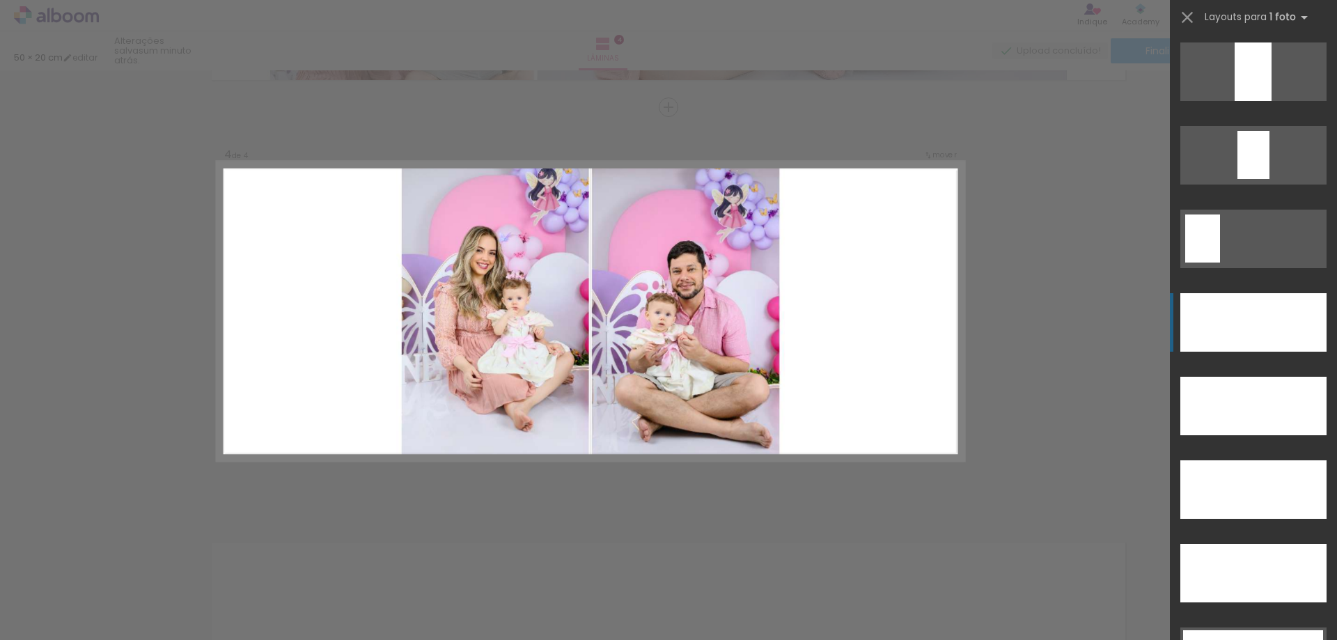
click at [1275, 329] on div at bounding box center [1254, 322] width 146 height 59
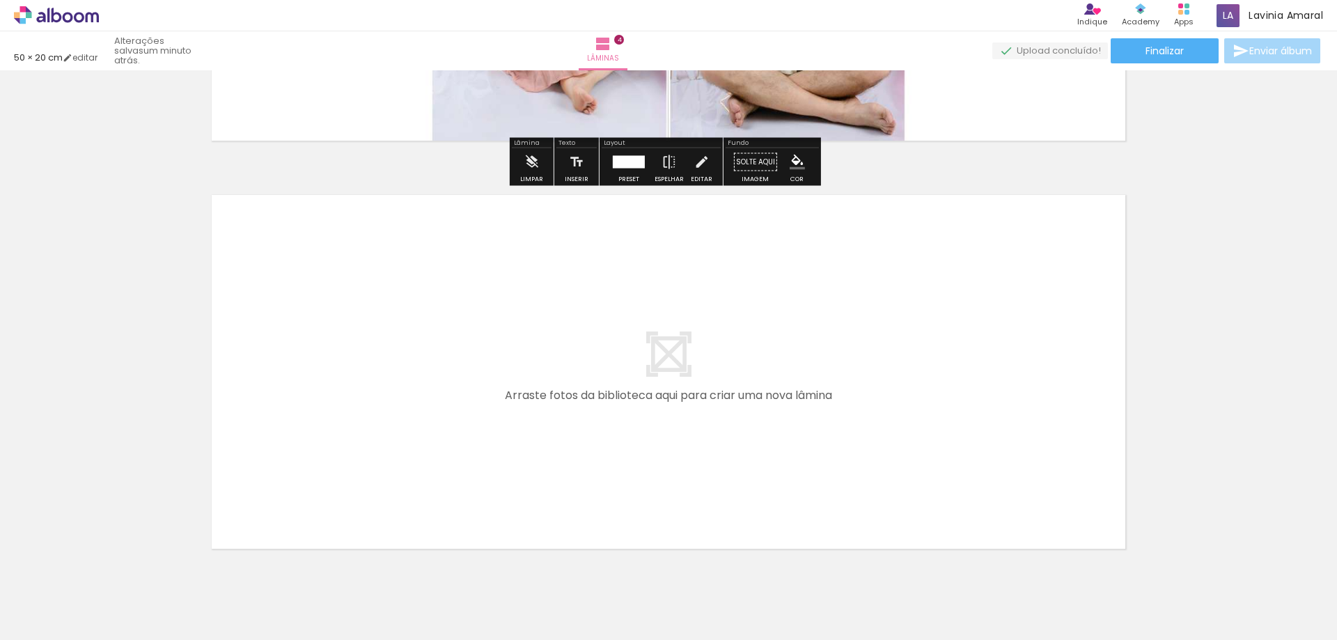
scroll to position [1559, 0]
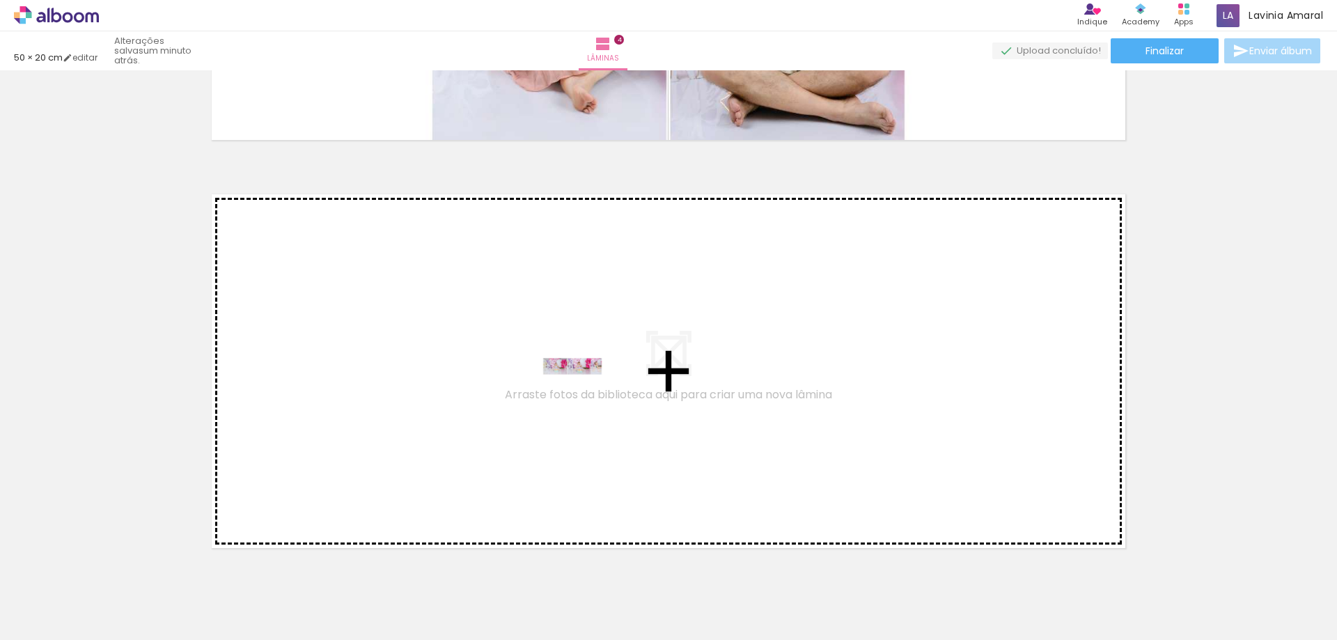
drag, startPoint x: 478, startPoint y: 594, endPoint x: 583, endPoint y: 396, distance: 224.7
click at [583, 396] on quentale-workspace at bounding box center [668, 320] width 1337 height 640
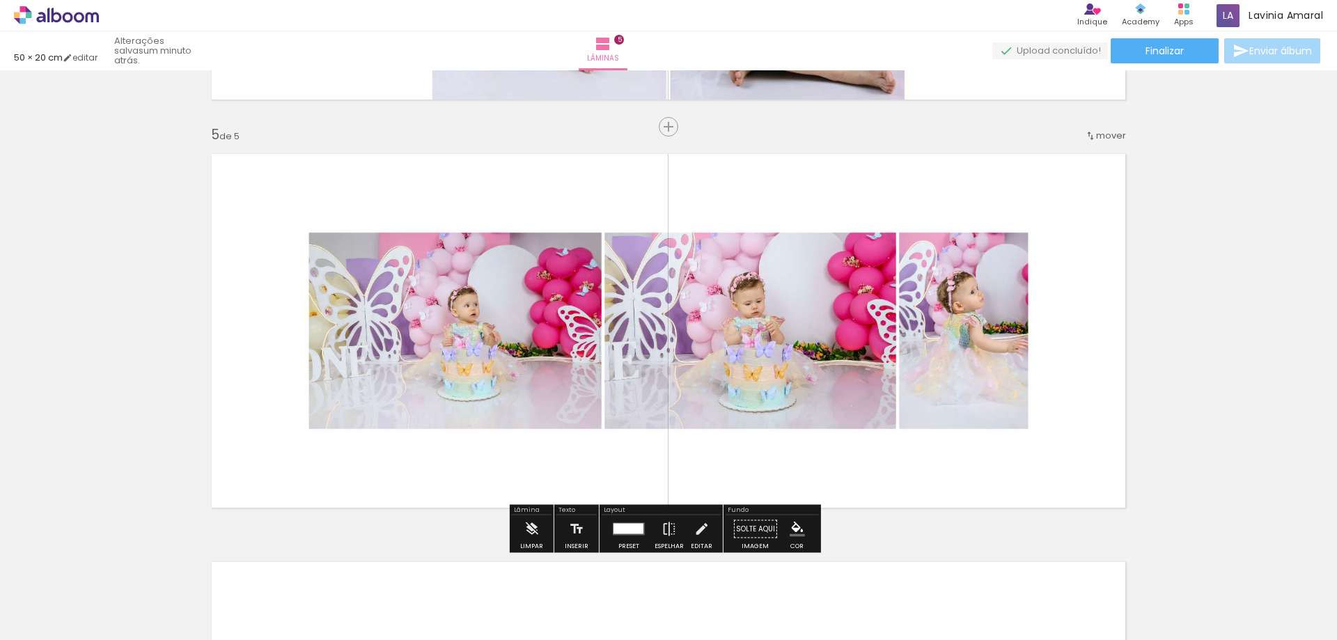
scroll to position [1619, 0]
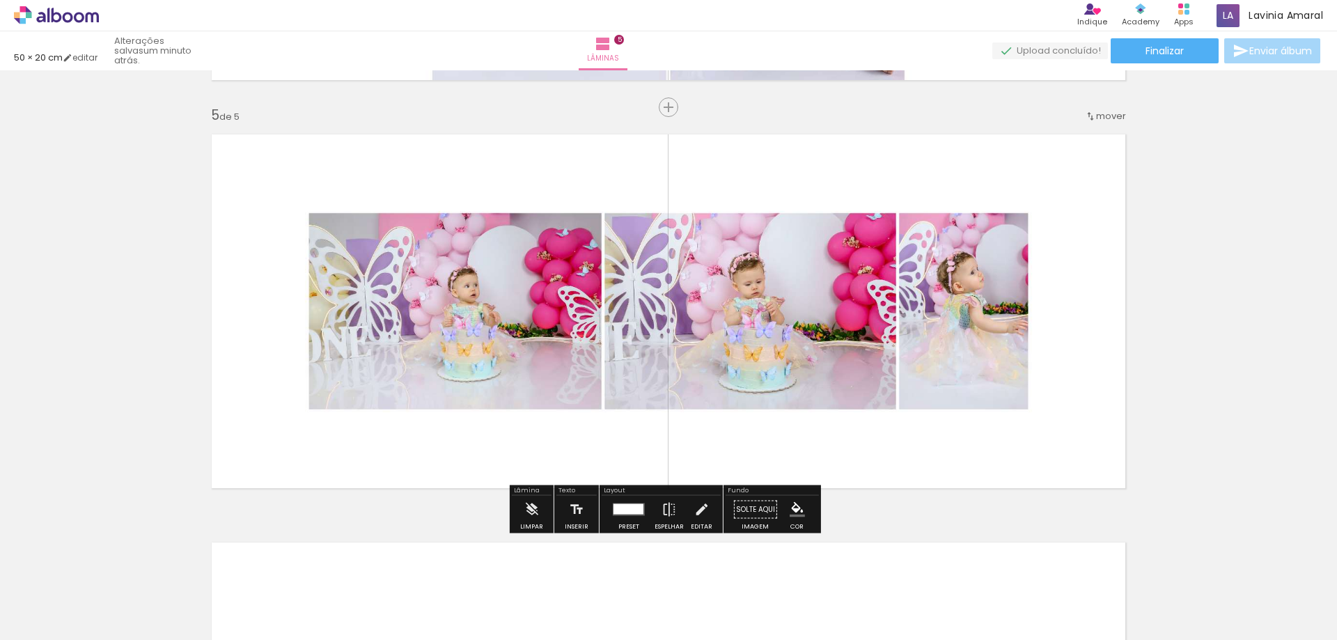
click at [626, 517] on div at bounding box center [629, 510] width 38 height 28
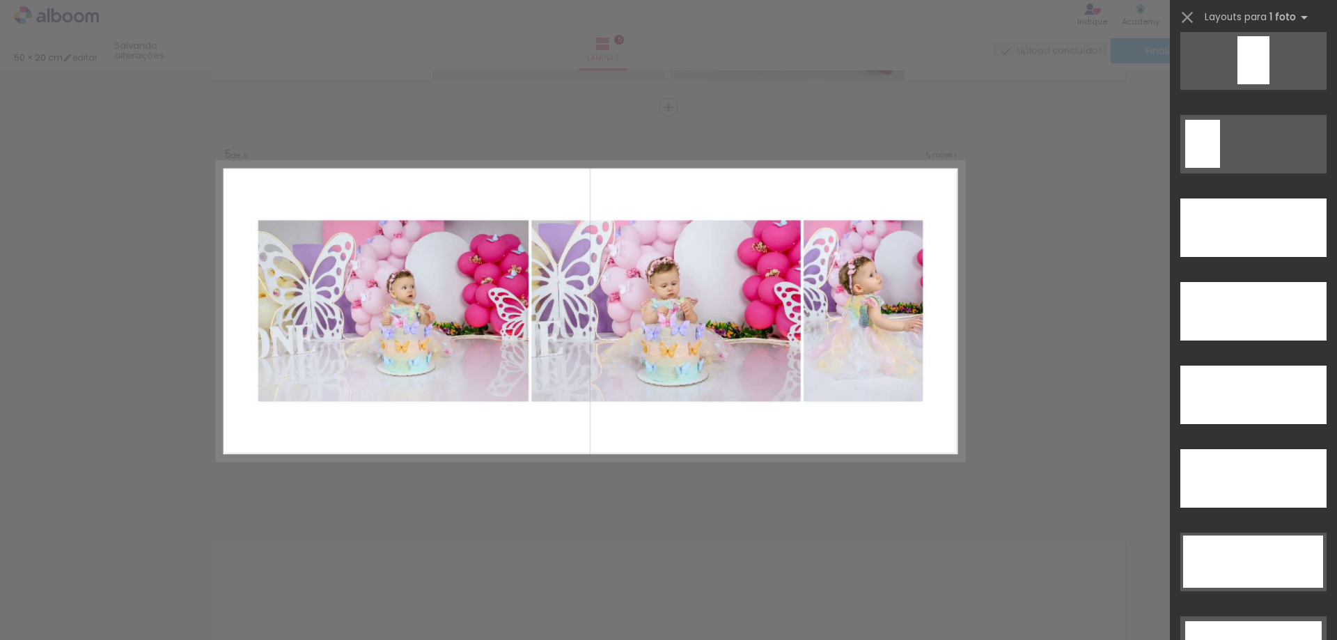
scroll to position [3831, 0]
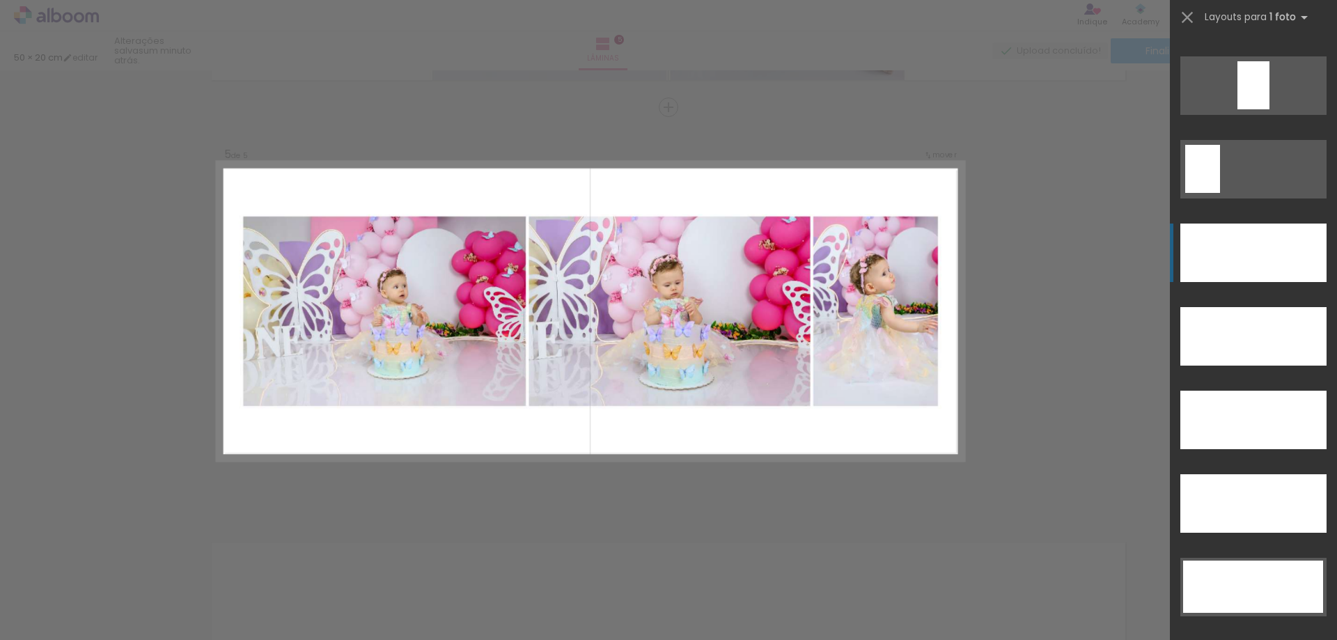
click at [1305, 241] on div at bounding box center [1254, 253] width 146 height 59
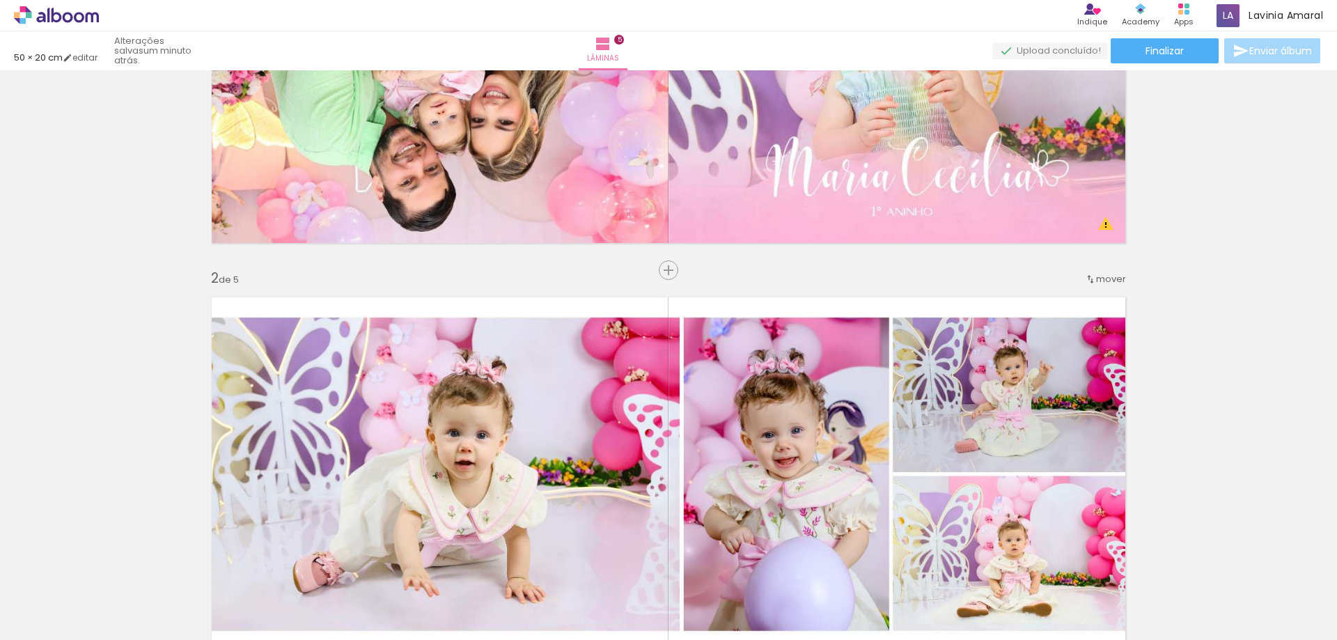
scroll to position [226, 0]
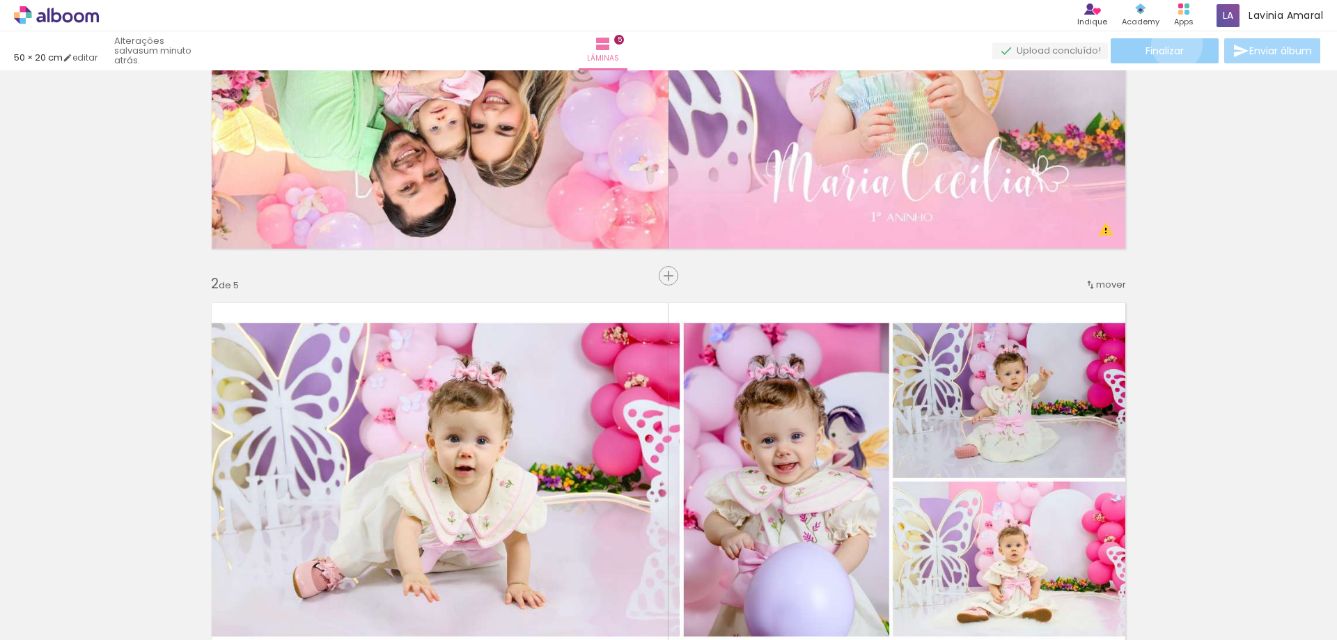
click at [1172, 46] on span "Finalizar" at bounding box center [1165, 51] width 38 height 10
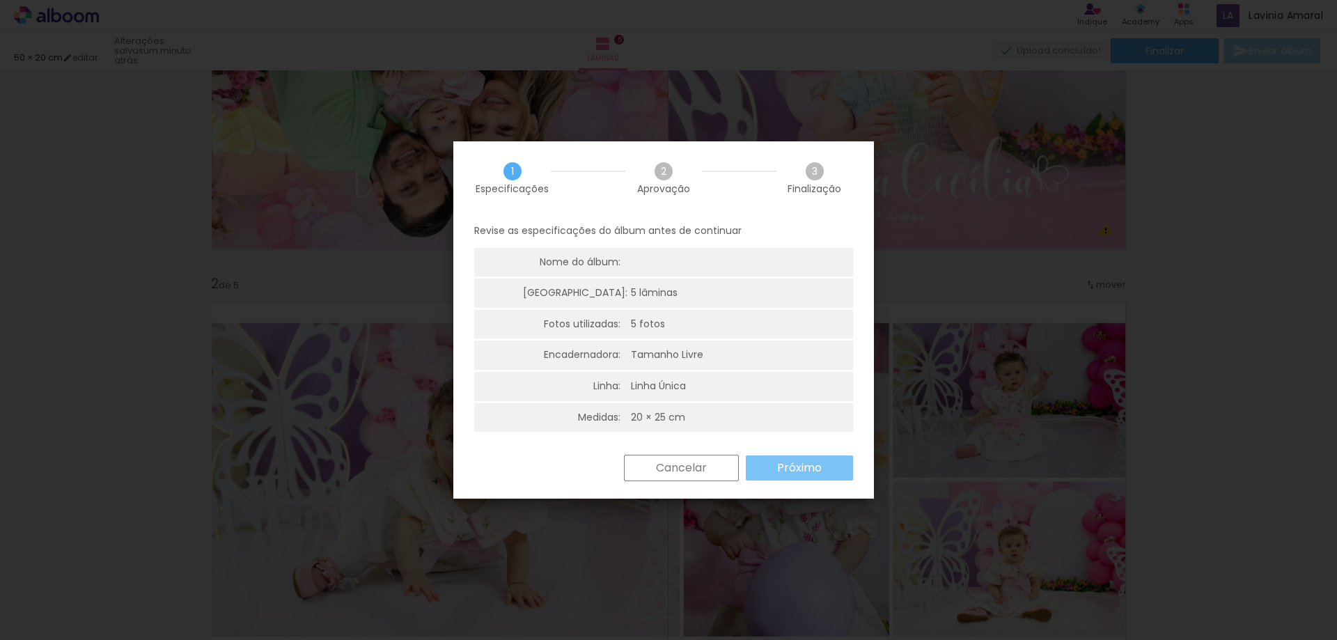
click at [0, 0] on slot "Próximo" at bounding box center [0, 0] width 0 height 0
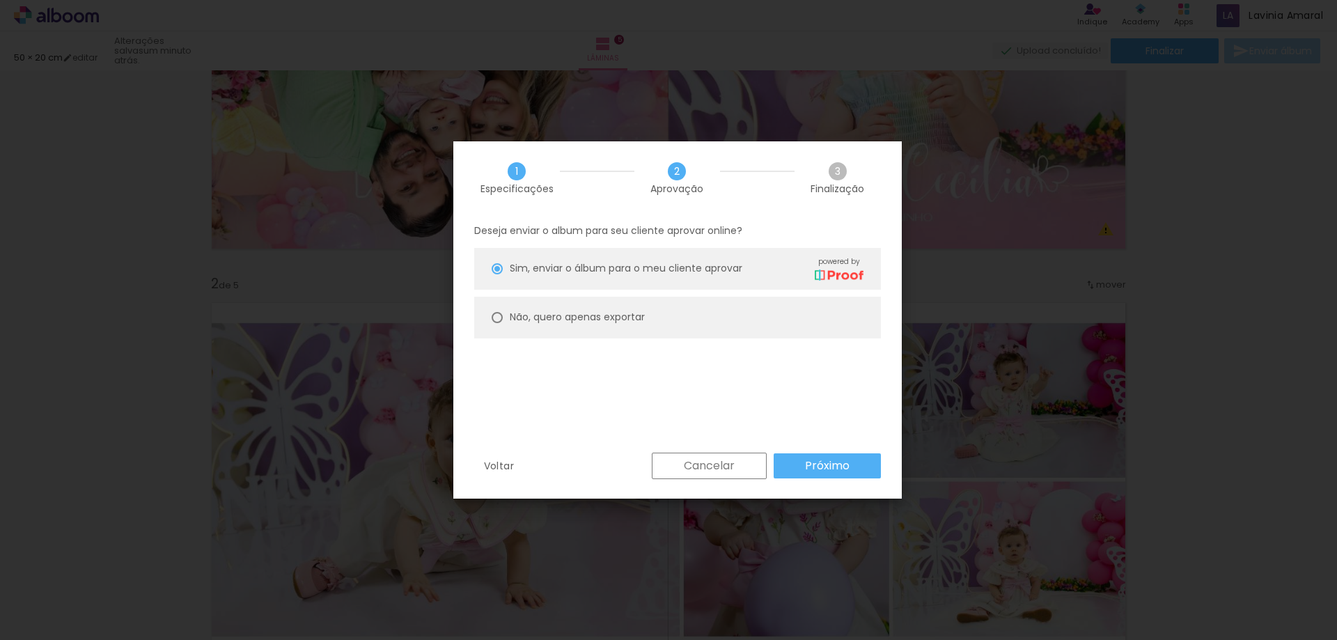
drag, startPoint x: 846, startPoint y: 479, endPoint x: 823, endPoint y: 472, distance: 24.0
click at [0, 0] on slot "Próximo" at bounding box center [0, 0] width 0 height 0
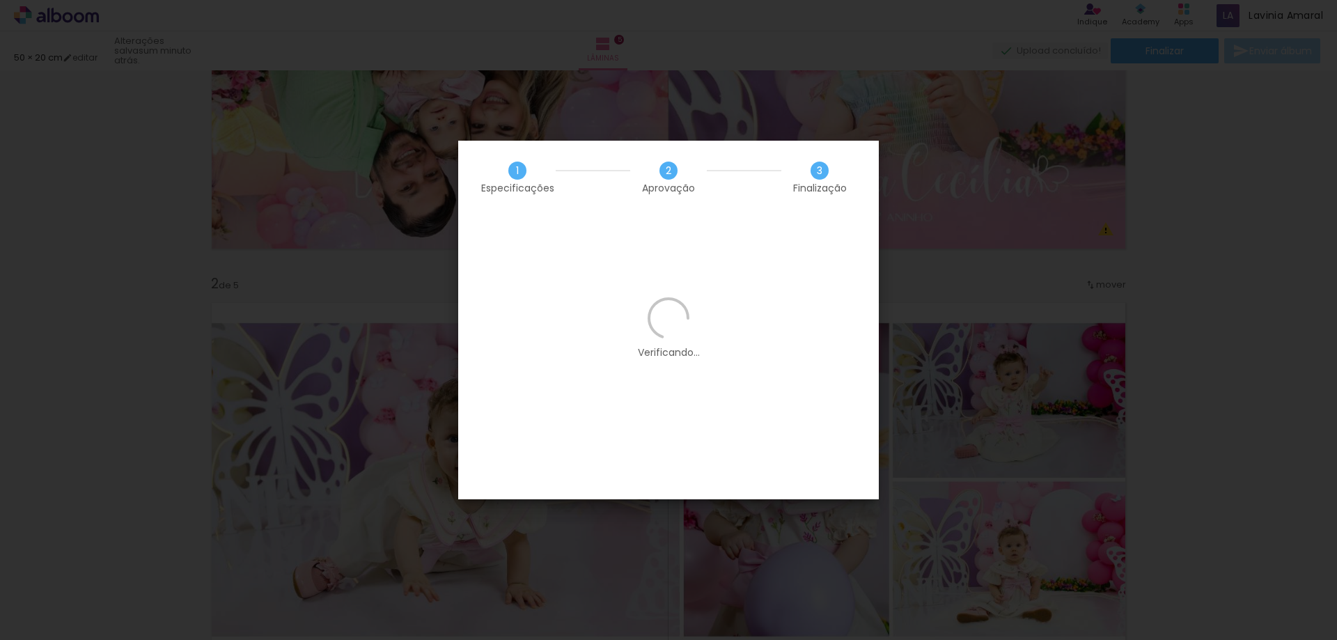
scroll to position [0, 0]
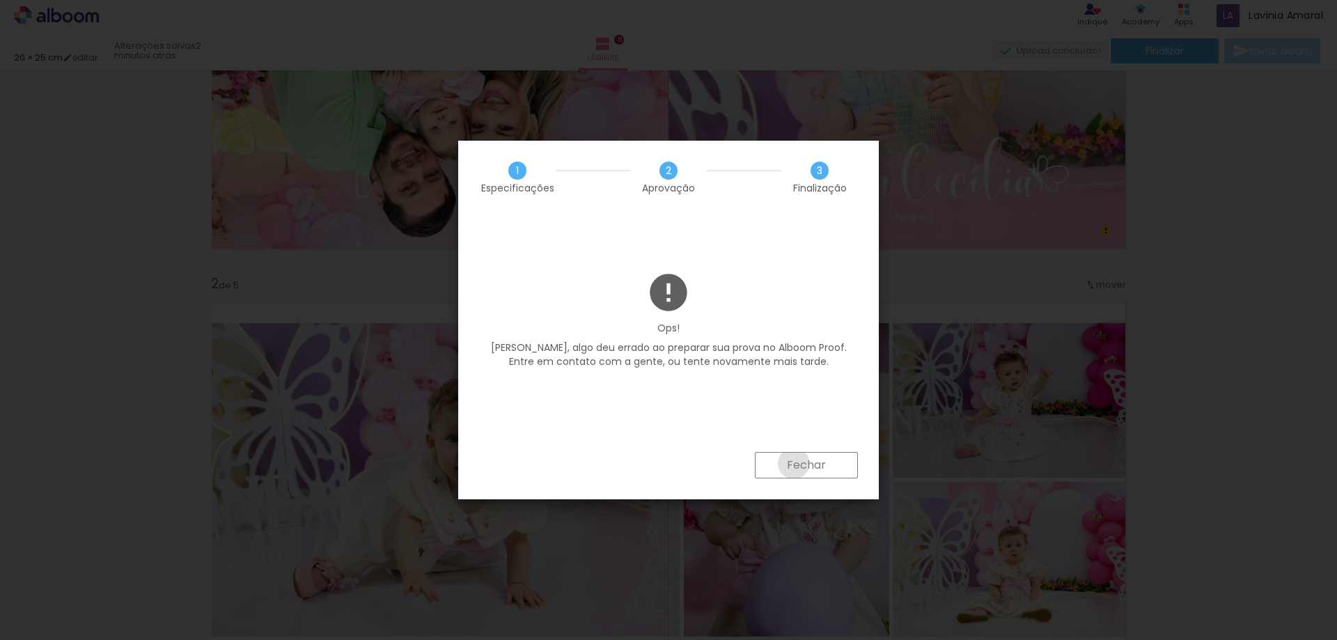
click at [0, 0] on slot "Fechar" at bounding box center [0, 0] width 0 height 0
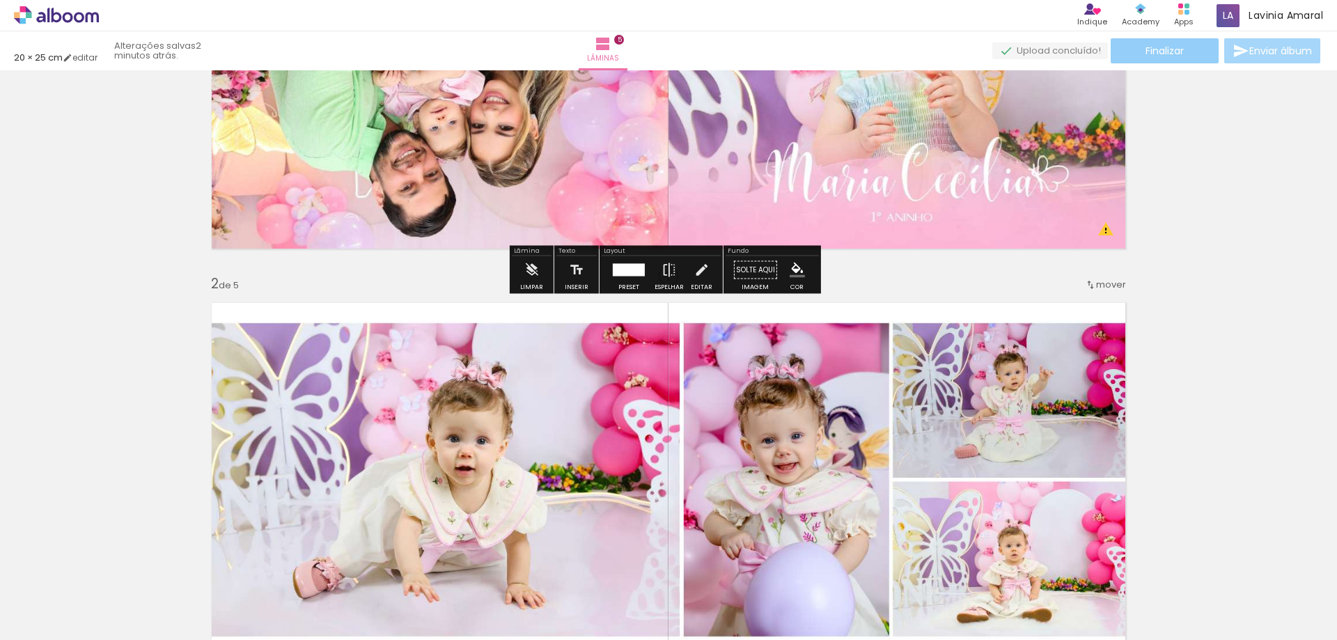
click at [1147, 56] on span "Finalizar" at bounding box center [1165, 51] width 38 height 10
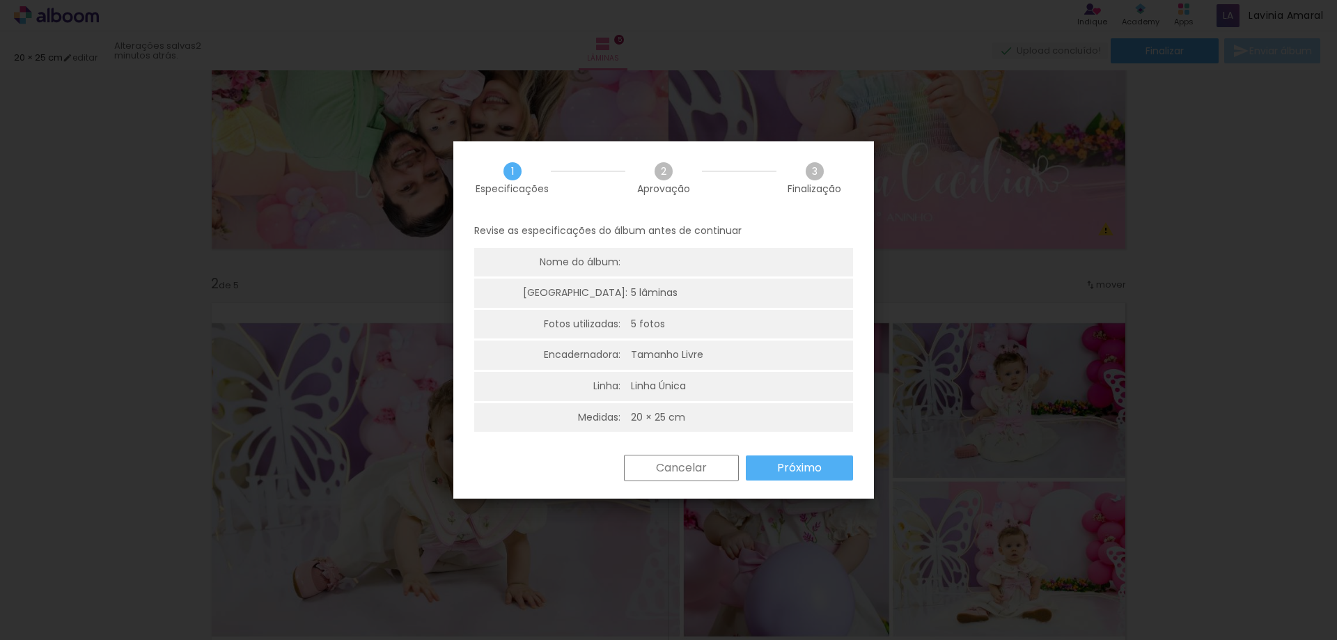
click at [0, 0] on slot "Próximo" at bounding box center [0, 0] width 0 height 0
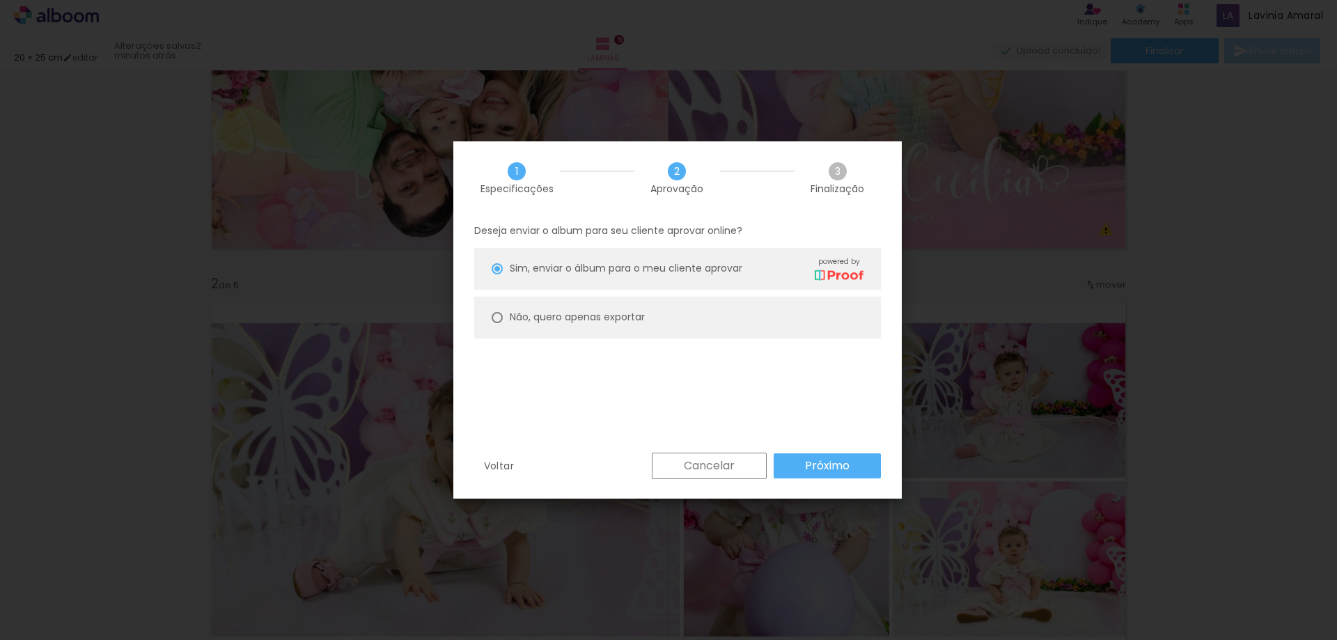
click at [870, 447] on div "Deseja enviar o album para seu cliente aprovar online? Sim, enviar o álbum para…" at bounding box center [677, 334] width 449 height 238
click at [864, 459] on paper-button "Próximo" at bounding box center [827, 465] width 107 height 25
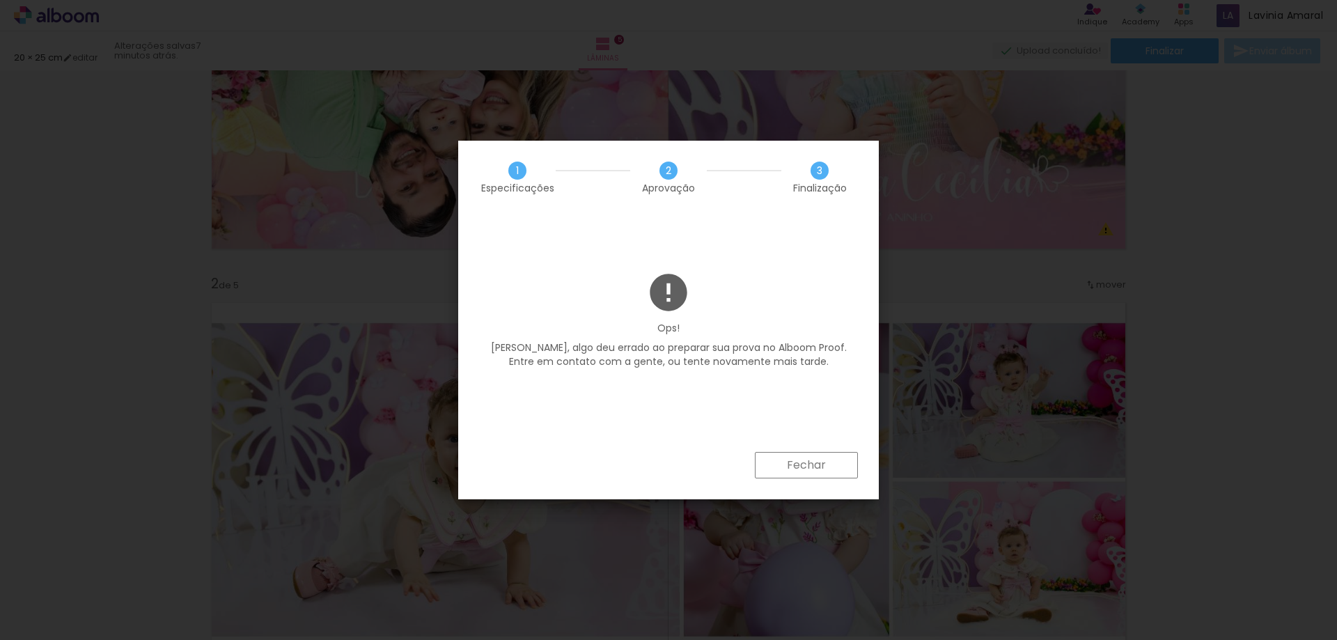
click at [838, 470] on paper-button "Fechar" at bounding box center [806, 465] width 103 height 26
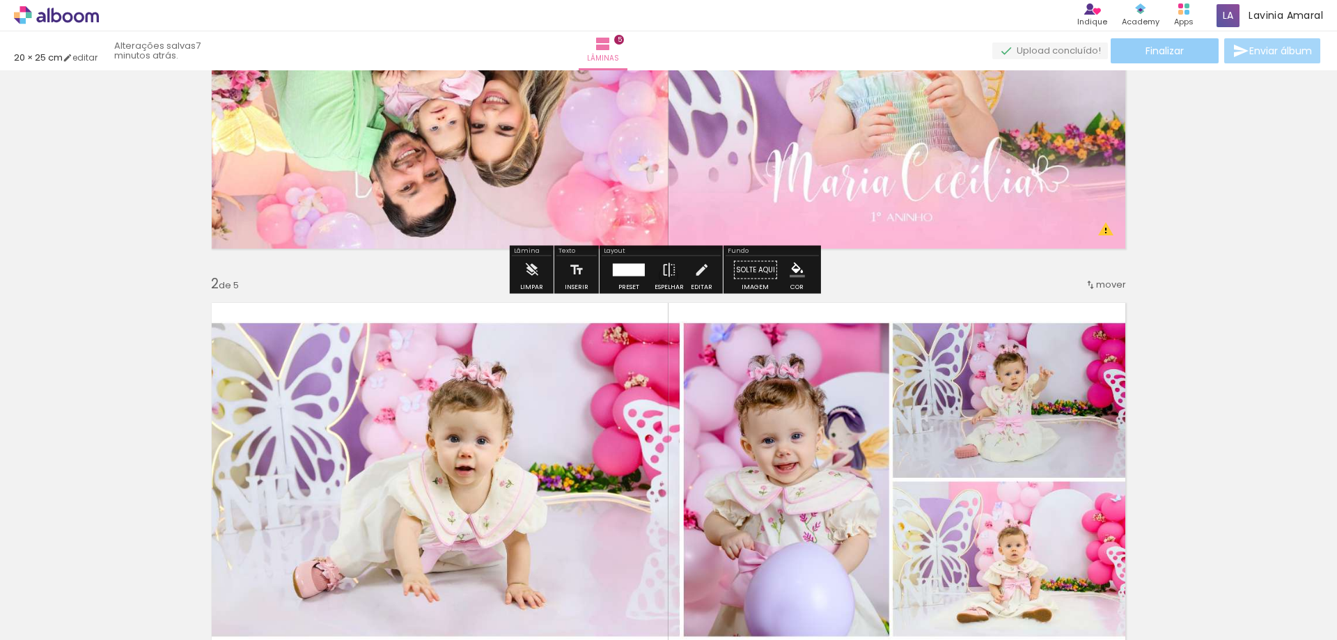
click at [1199, 51] on paper-button "Finalizar" at bounding box center [1165, 50] width 108 height 25
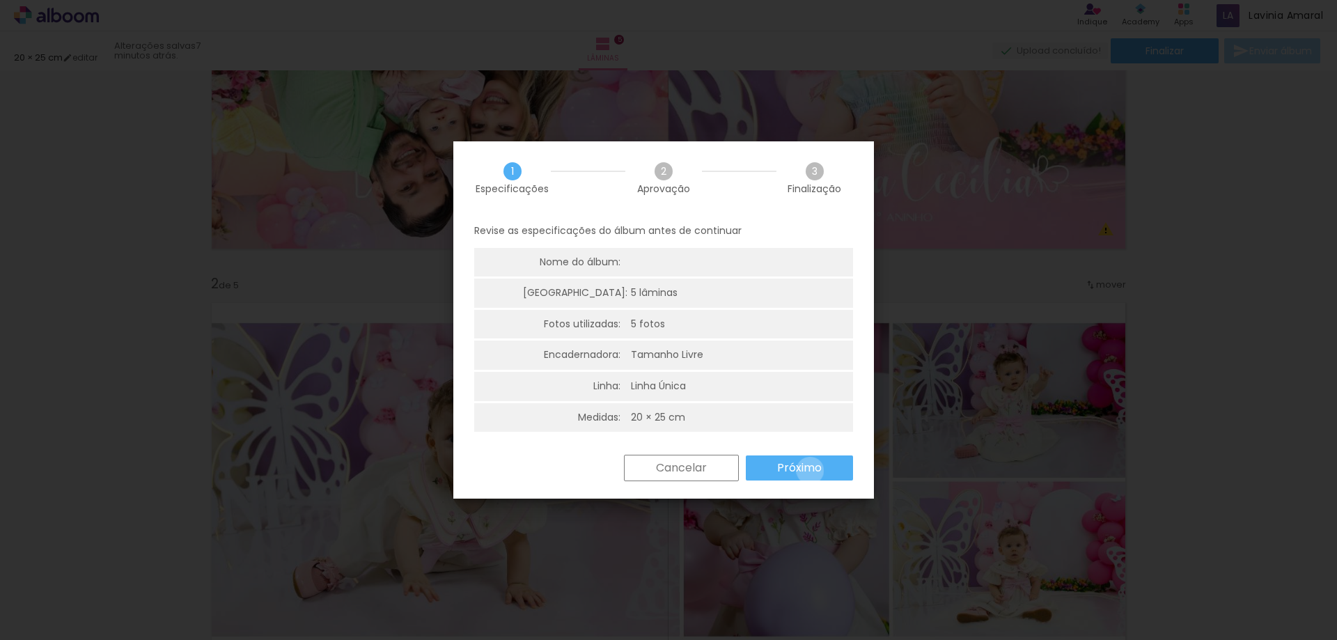
click at [0, 0] on slot "Próximo" at bounding box center [0, 0] width 0 height 0
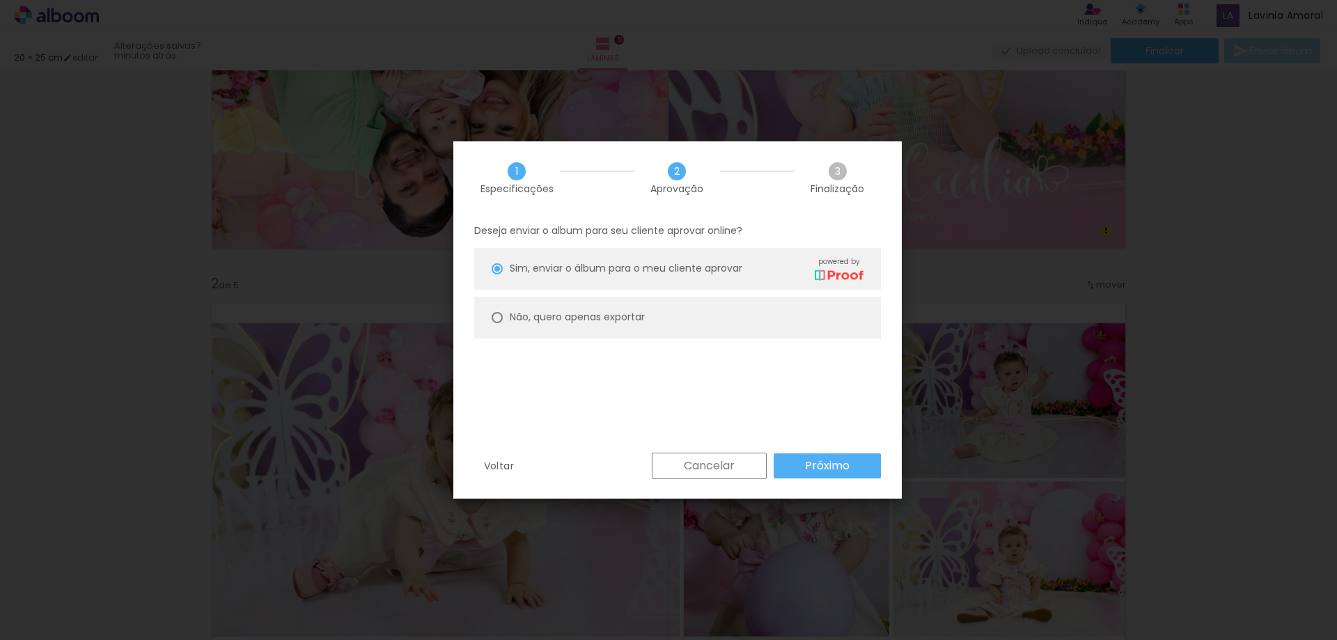
click at [0, 0] on slot "Próximo" at bounding box center [0, 0] width 0 height 0
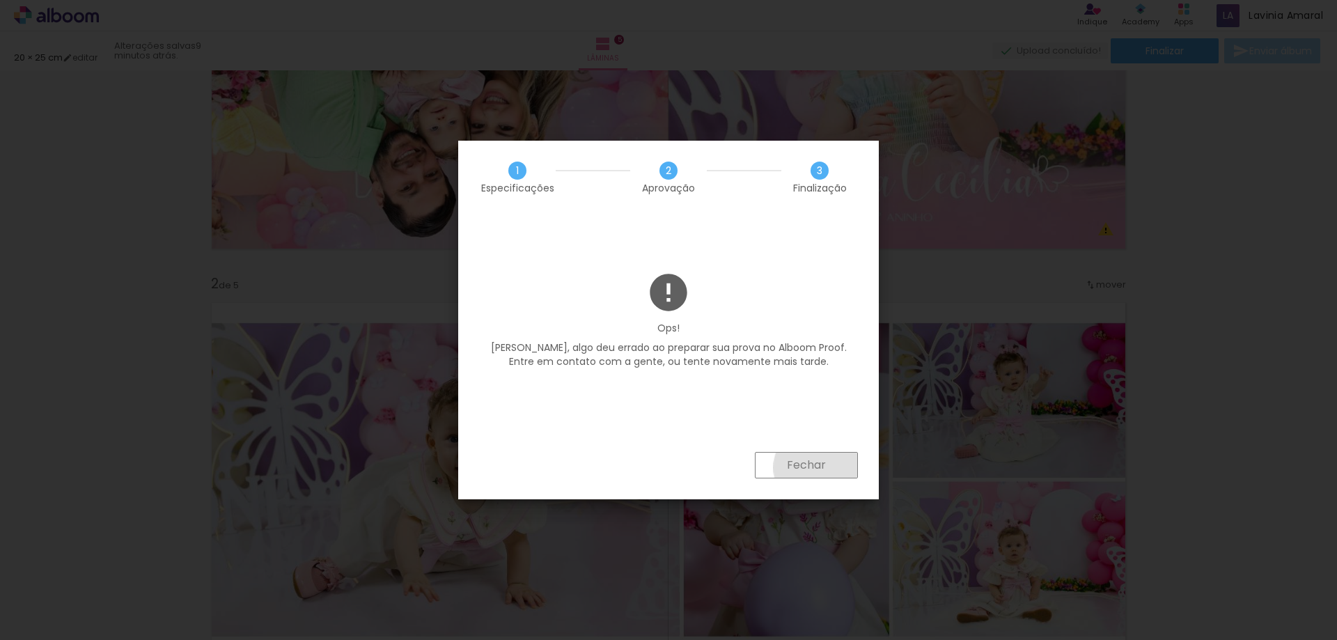
click at [0, 0] on slot "Fechar" at bounding box center [0, 0] width 0 height 0
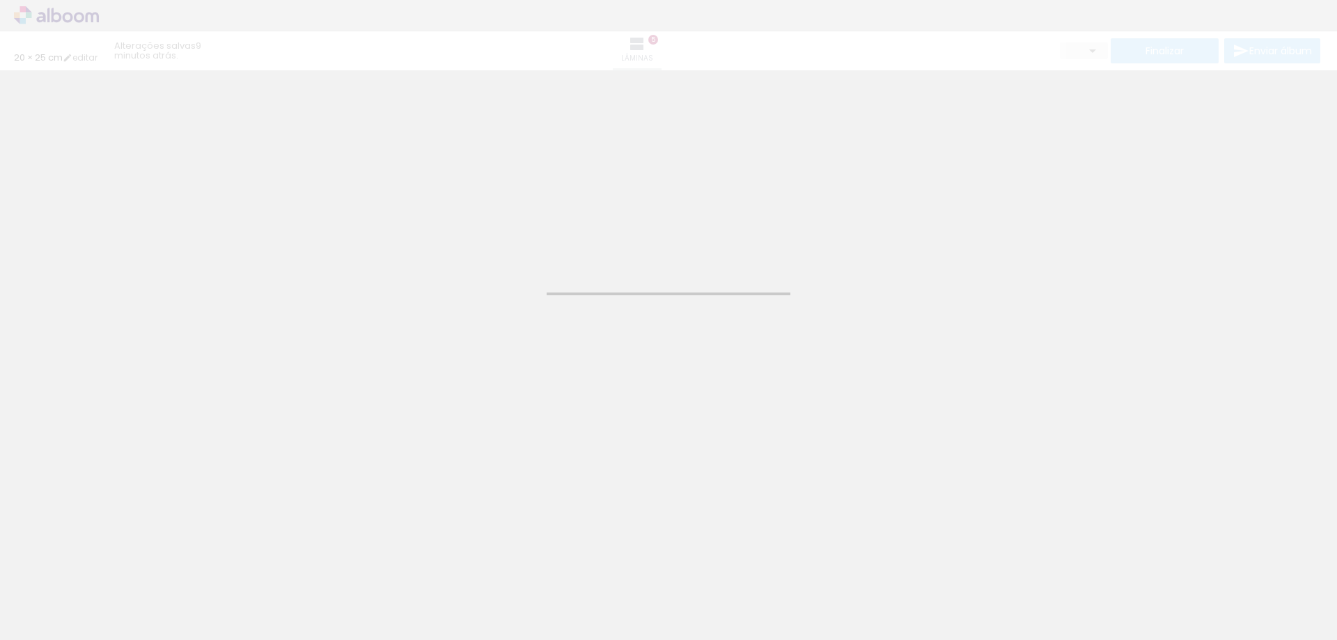
type input "20"
type input "50"
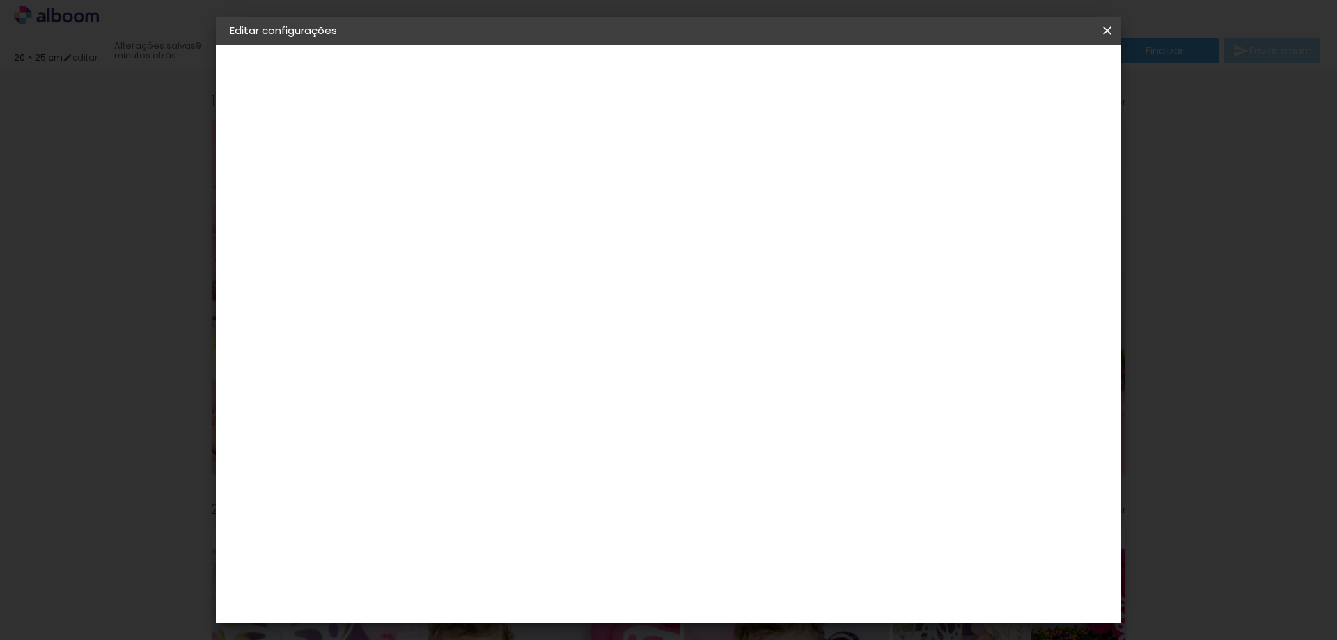
click at [1021, 76] on span "Salvar configurações" at bounding box center [968, 74] width 103 height 10
click at [1021, 72] on span "Salvar configurações" at bounding box center [968, 74] width 103 height 10
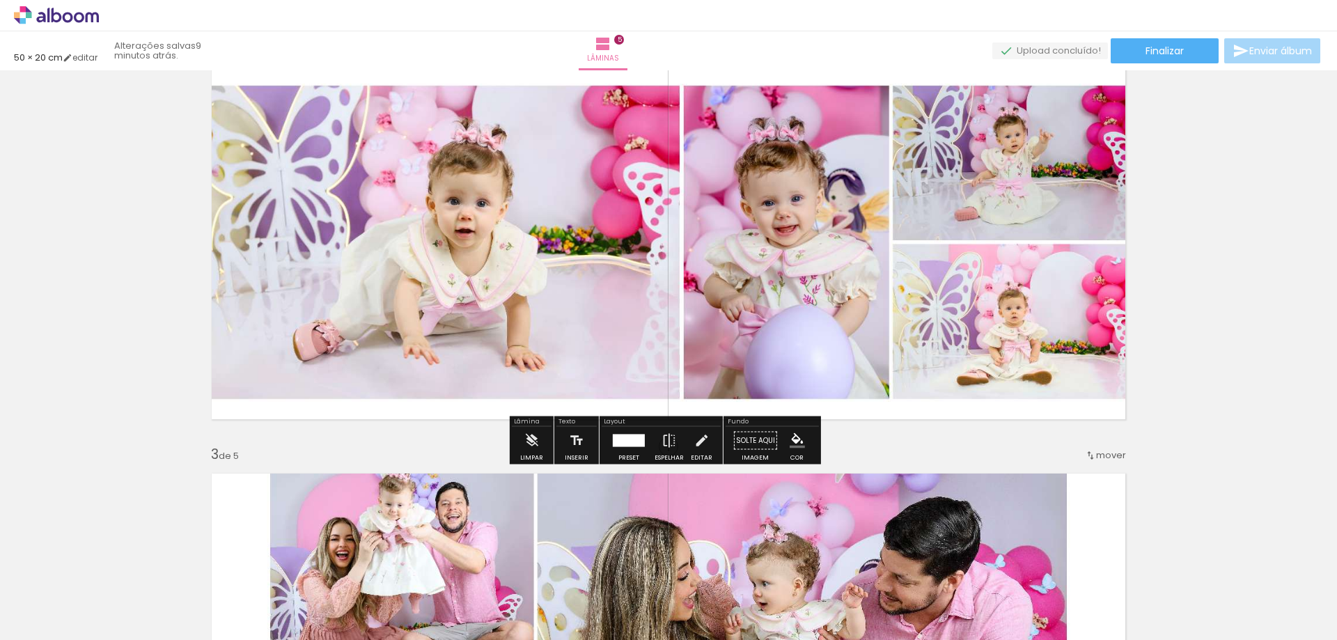
scroll to position [488, 0]
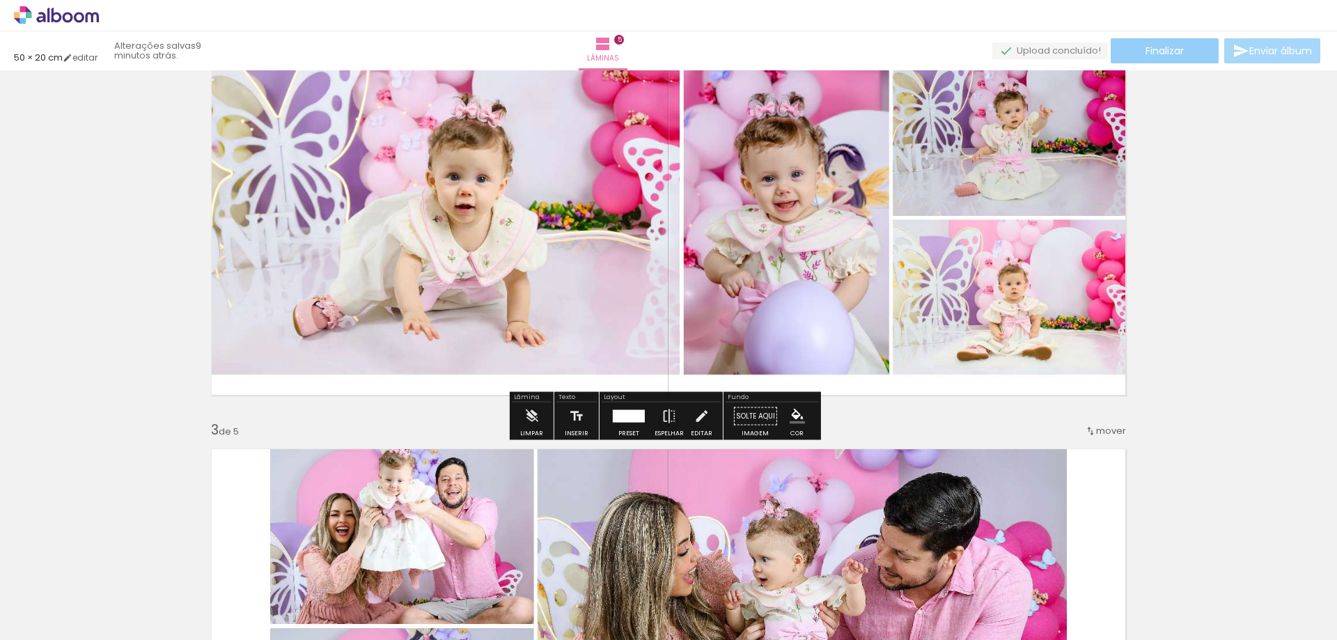
click at [1168, 49] on span "Finalizar" at bounding box center [1165, 51] width 38 height 10
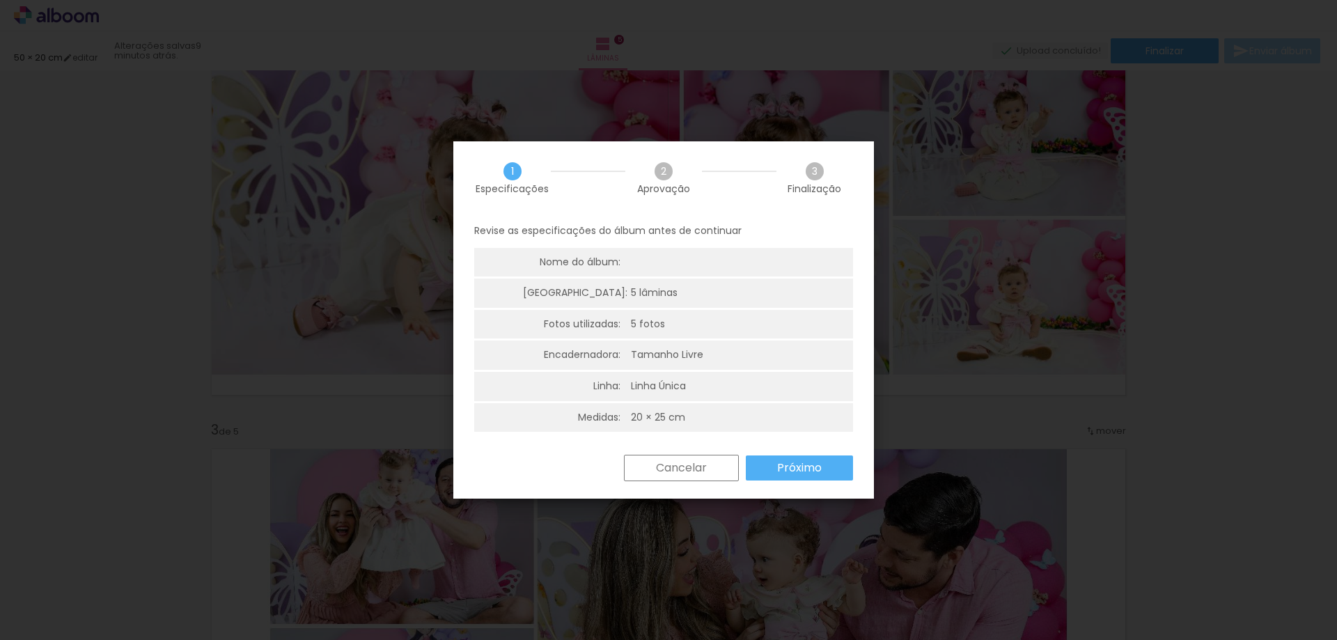
click at [0, 0] on slot "Próximo" at bounding box center [0, 0] width 0 height 0
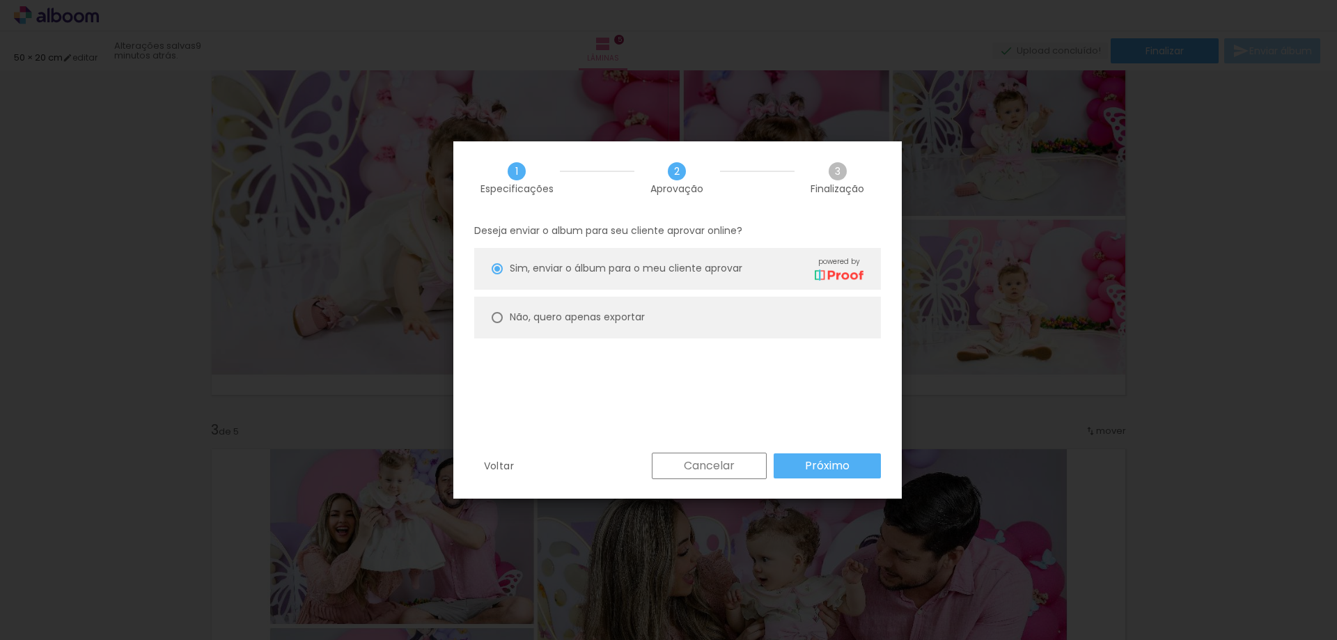
click at [0, 0] on slot "Próximo" at bounding box center [0, 0] width 0 height 0
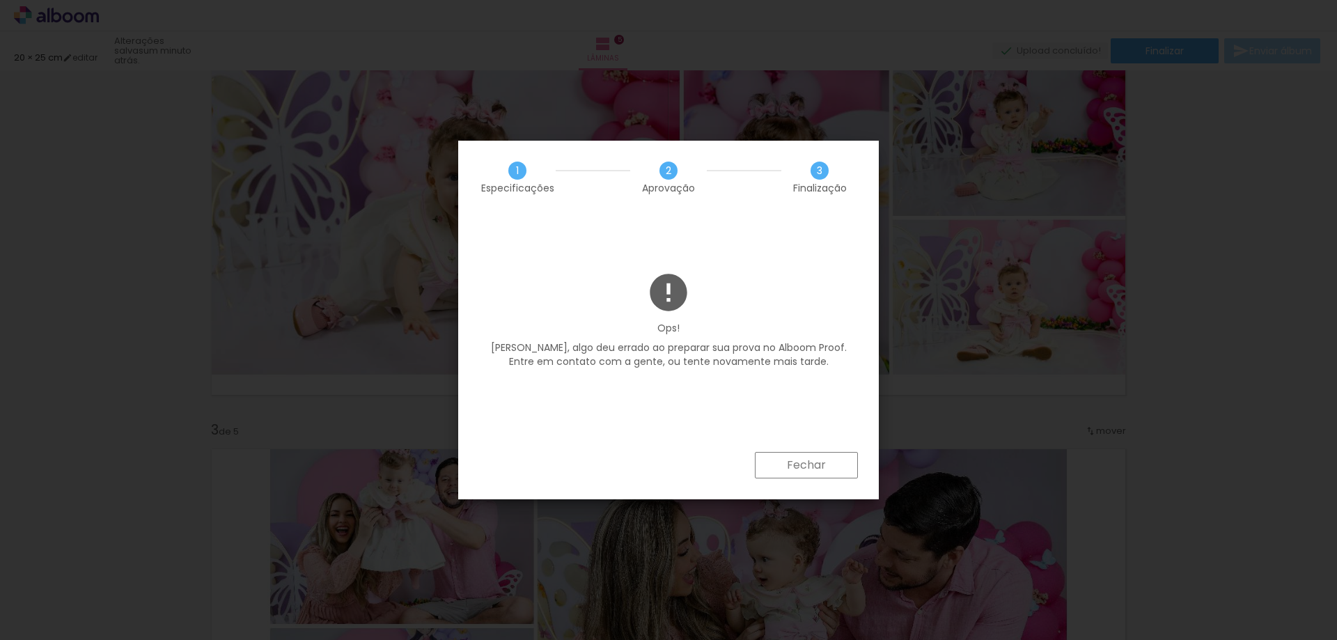
click at [0, 0] on slot "Fechar" at bounding box center [0, 0] width 0 height 0
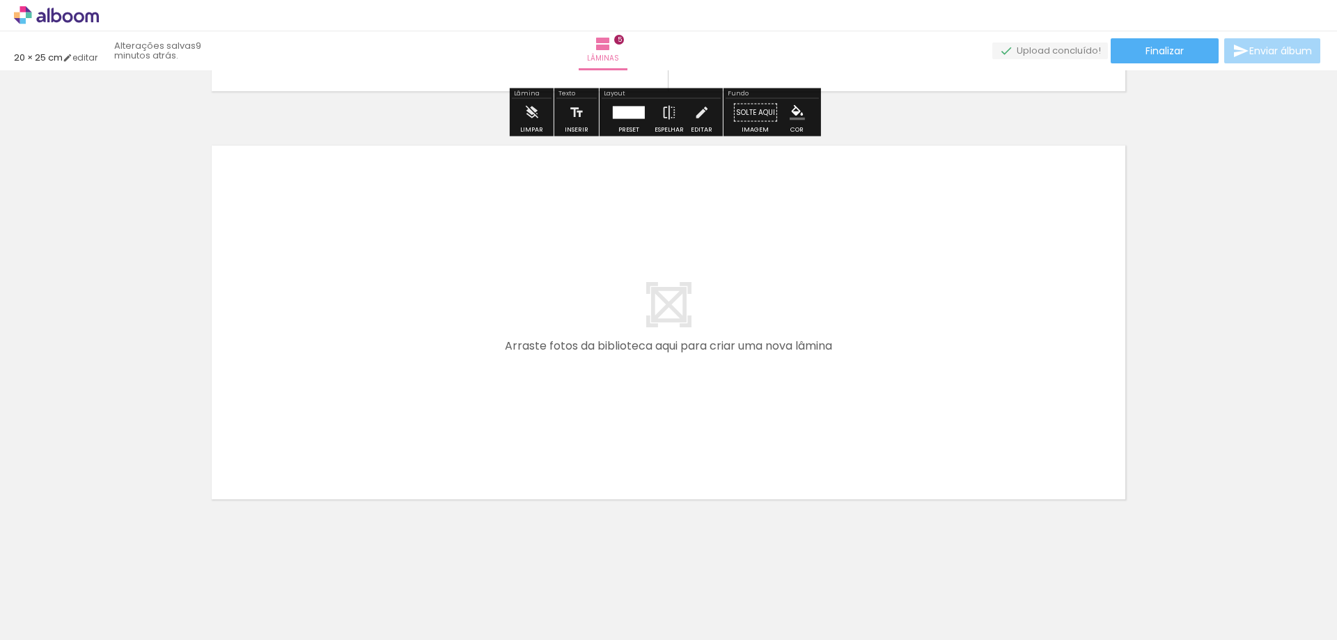
scroll to position [2021, 0]
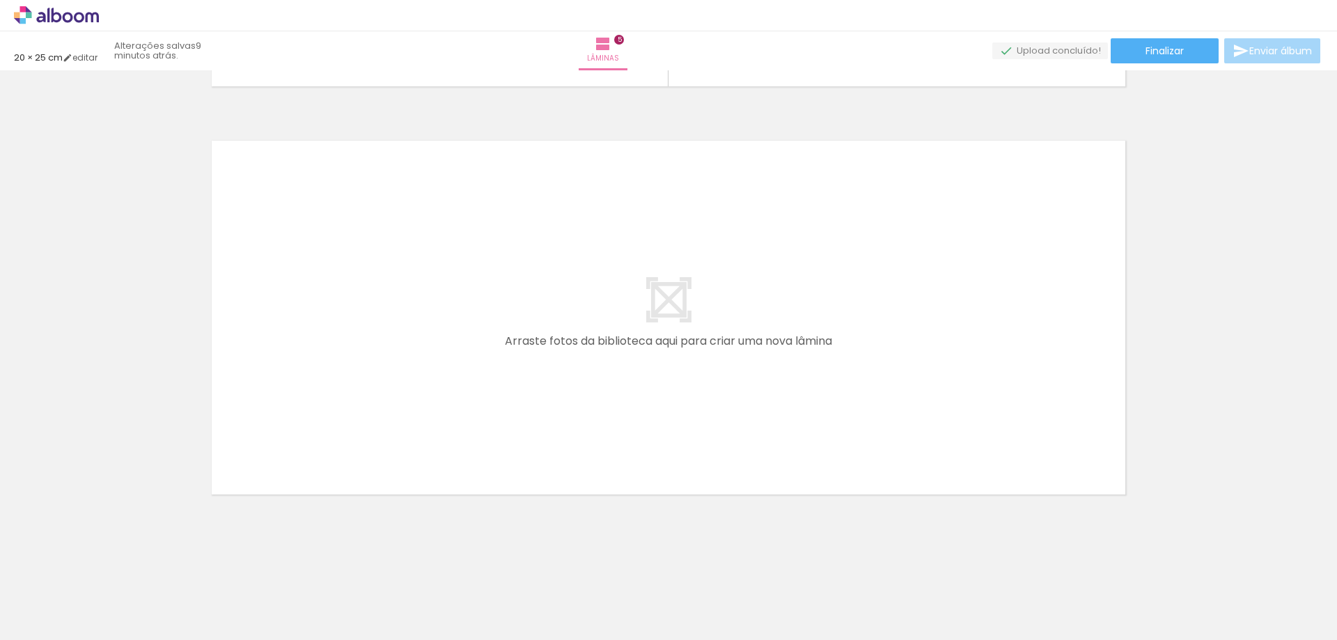
click at [57, 631] on paper-button "Adicionar Fotos" at bounding box center [43, 621] width 68 height 22
click at [0, 0] on input "file" at bounding box center [0, 0] width 0 height 0
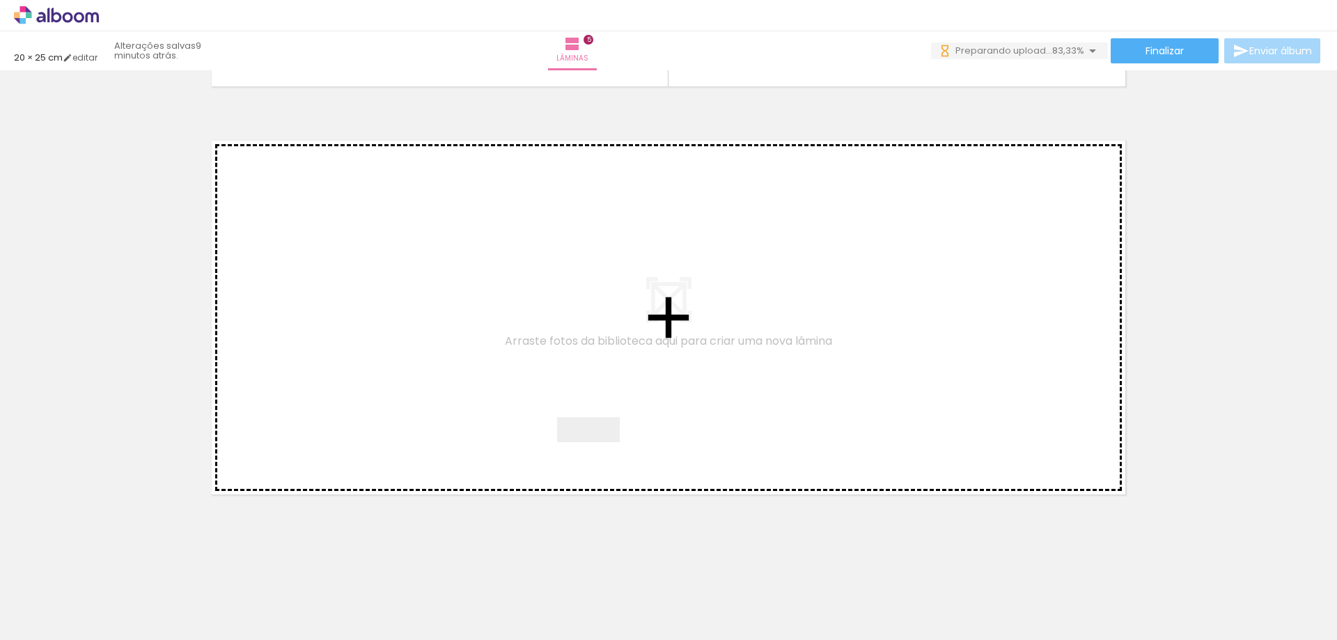
drag, startPoint x: 546, startPoint y: 597, endPoint x: 629, endPoint y: 375, distance: 236.5
click at [629, 375] on quentale-workspace at bounding box center [668, 320] width 1337 height 640
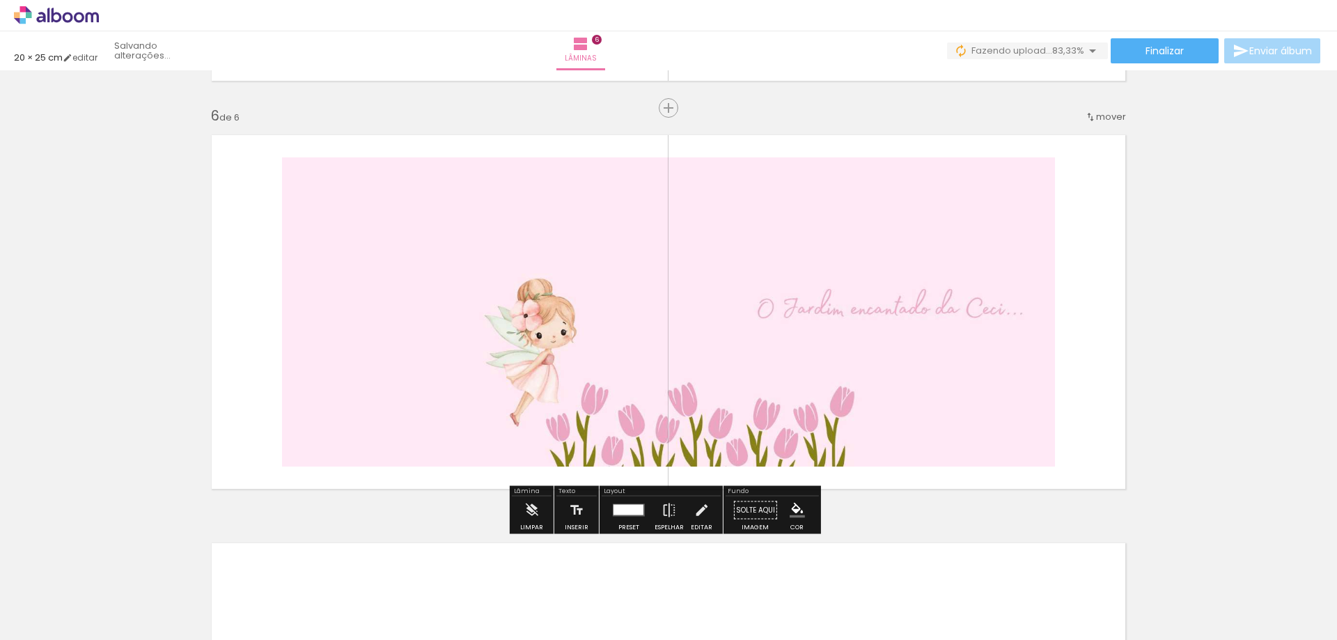
scroll to position [2027, 0]
click at [628, 511] on div at bounding box center [629, 509] width 30 height 10
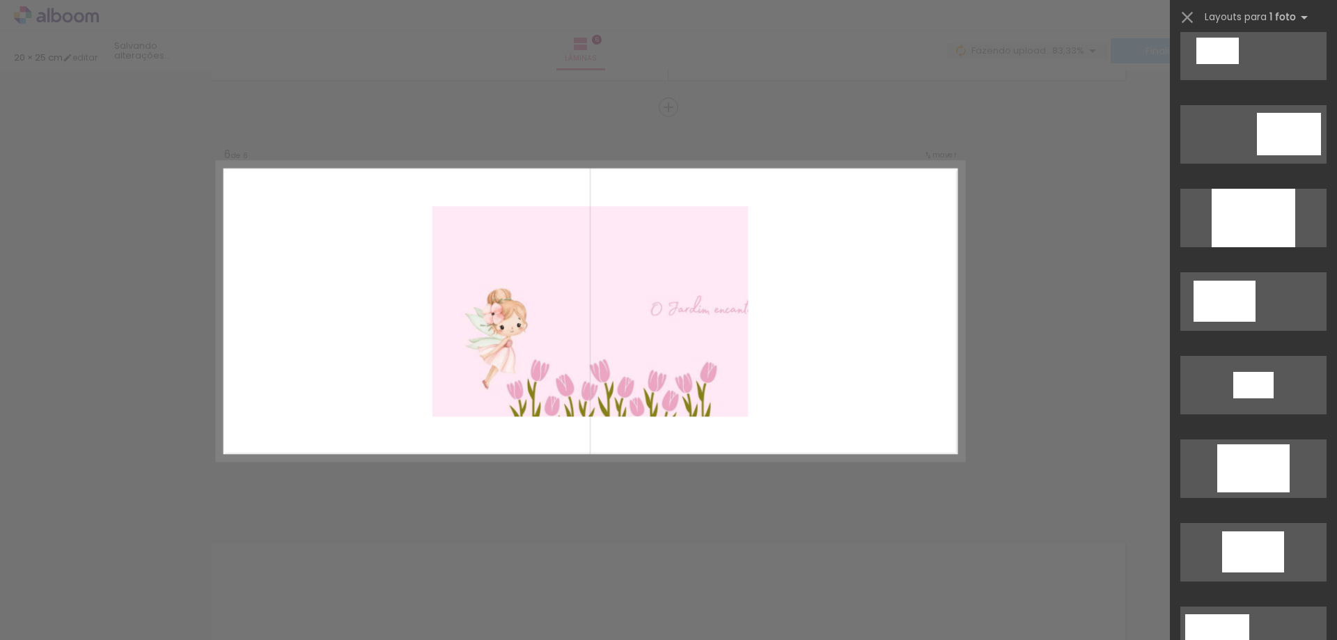
scroll to position [1045, 0]
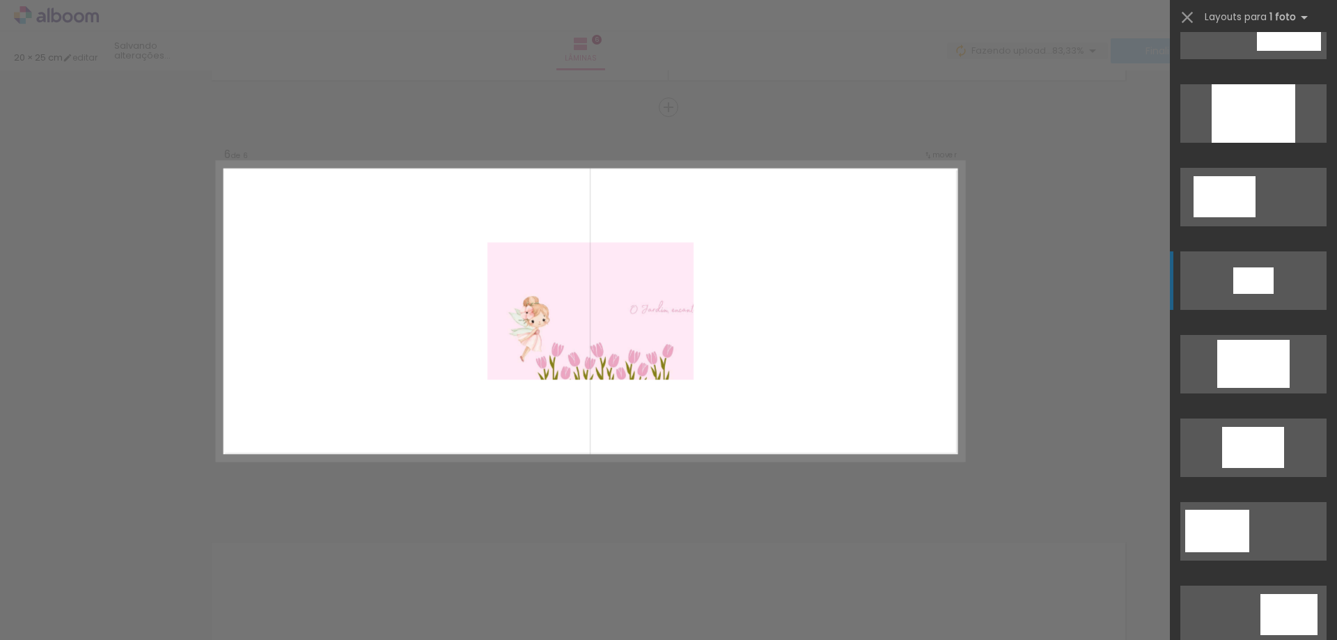
click at [1274, 278] on quentale-layouter at bounding box center [1254, 280] width 146 height 59
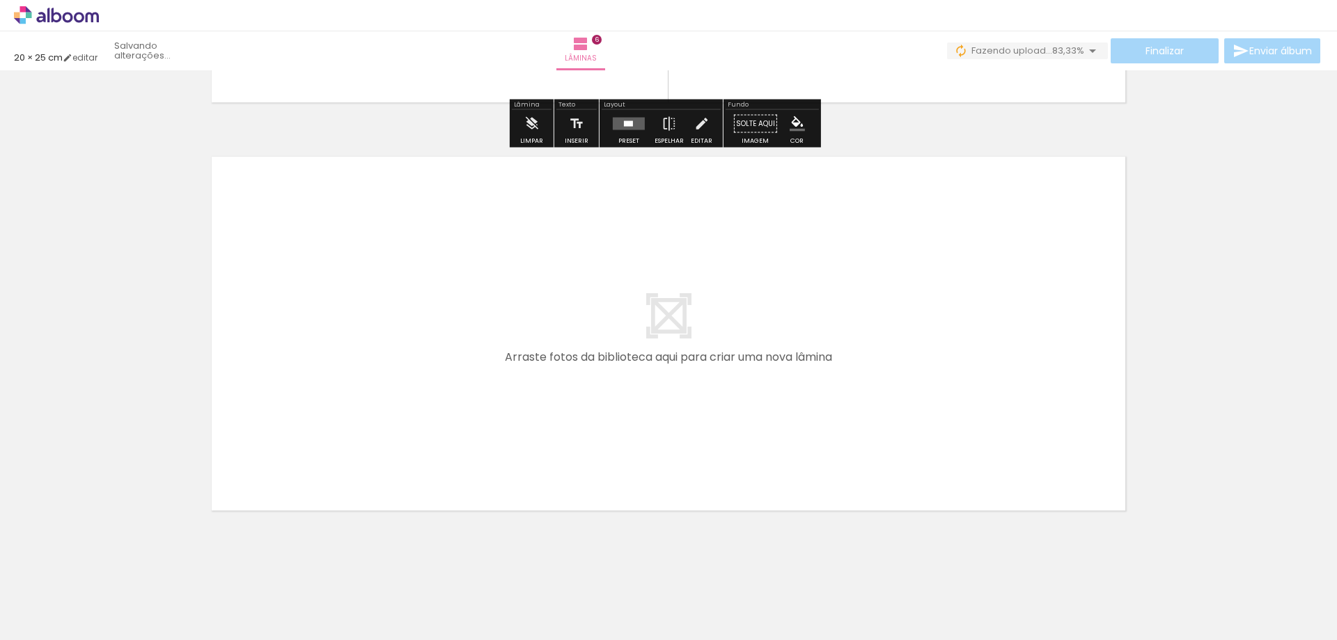
scroll to position [2429, 0]
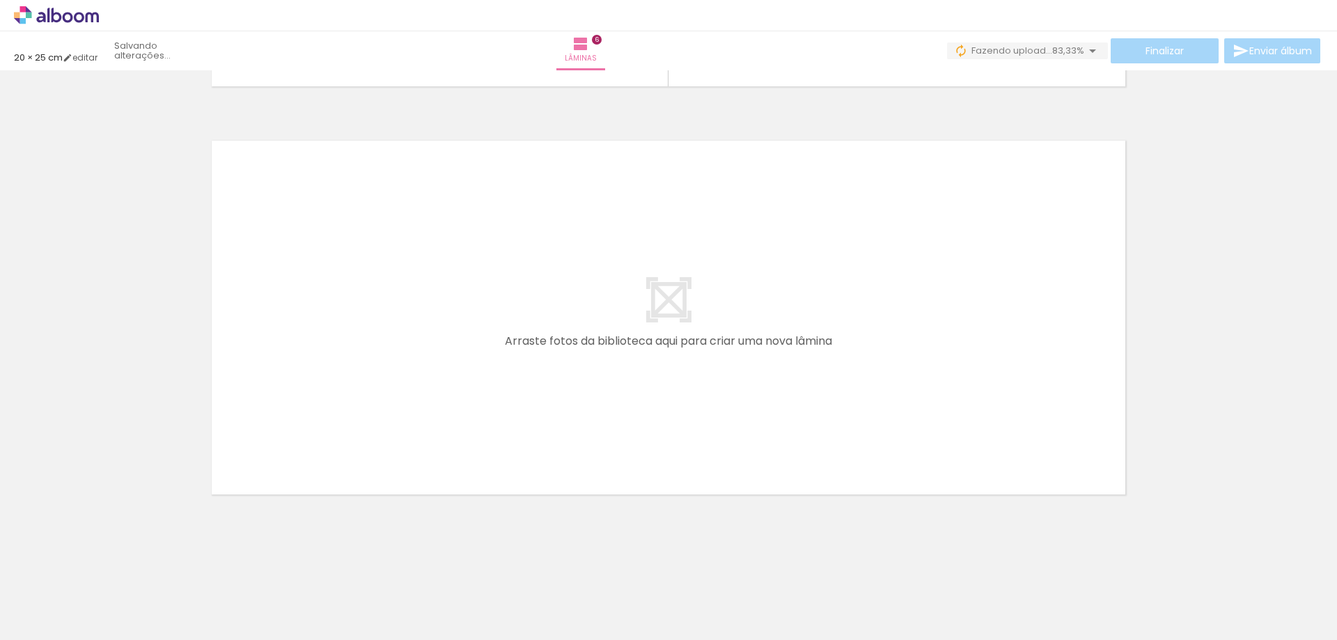
click at [674, 332] on quentale-layouter at bounding box center [668, 317] width 933 height 373
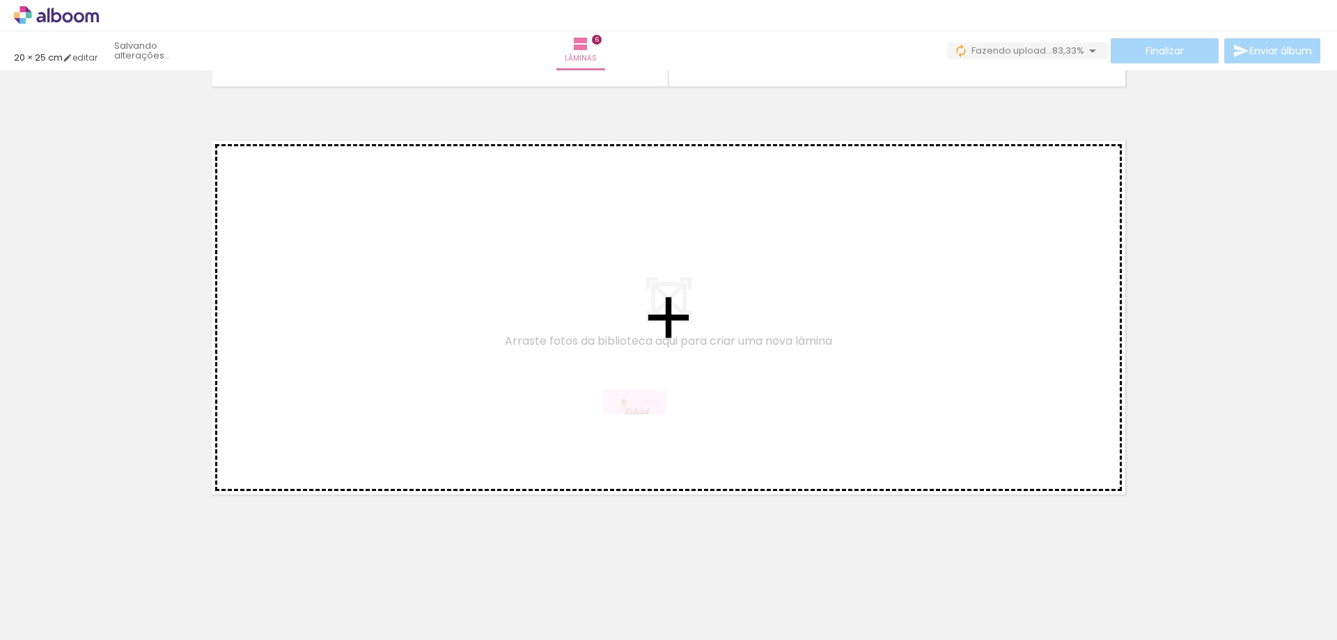
drag, startPoint x: 541, startPoint y: 604, endPoint x: 647, endPoint y: 422, distance: 210.7
click at [647, 422] on quentale-workspace at bounding box center [668, 320] width 1337 height 640
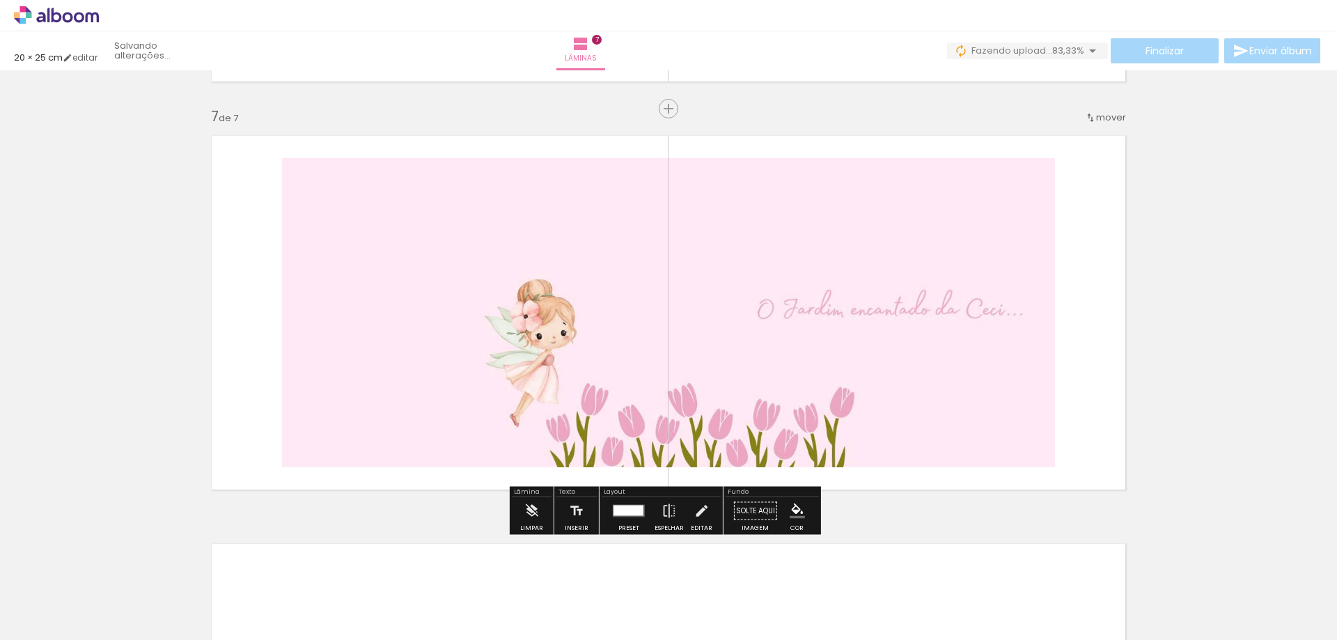
scroll to position [2435, 0]
drag, startPoint x: 629, startPoint y: 515, endPoint x: 661, endPoint y: 511, distance: 32.2
click at [629, 513] on quentale-layouter at bounding box center [629, 510] width 32 height 13
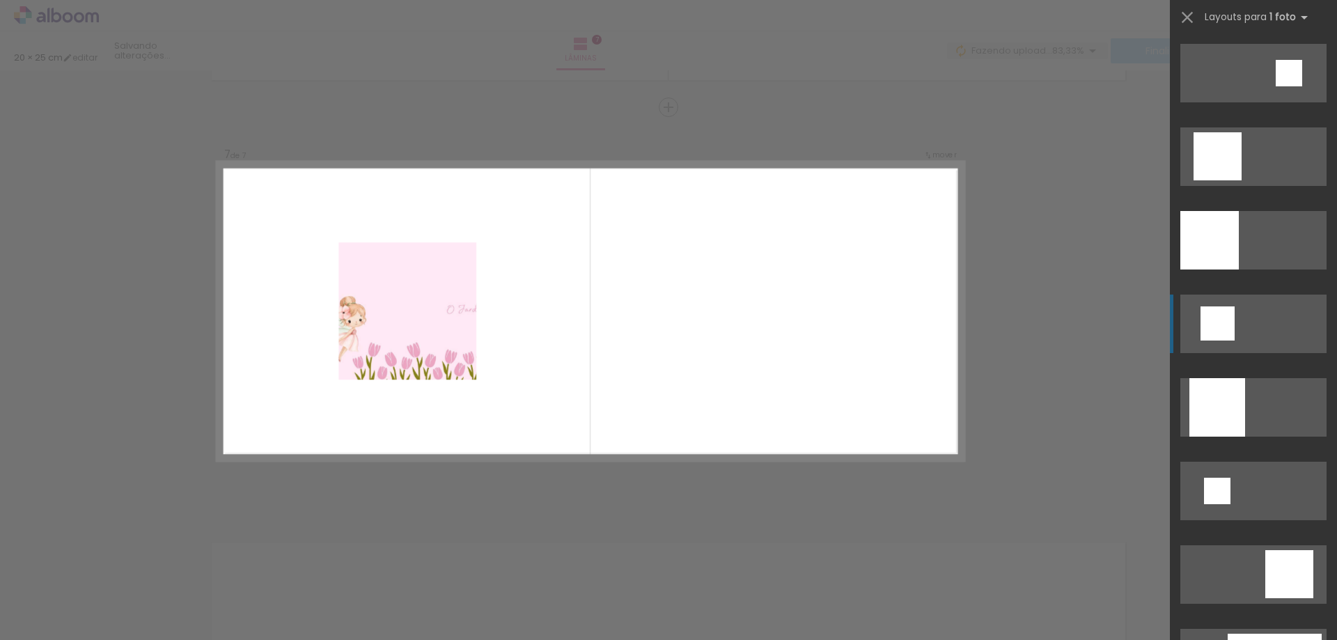
scroll to position [2438, 0]
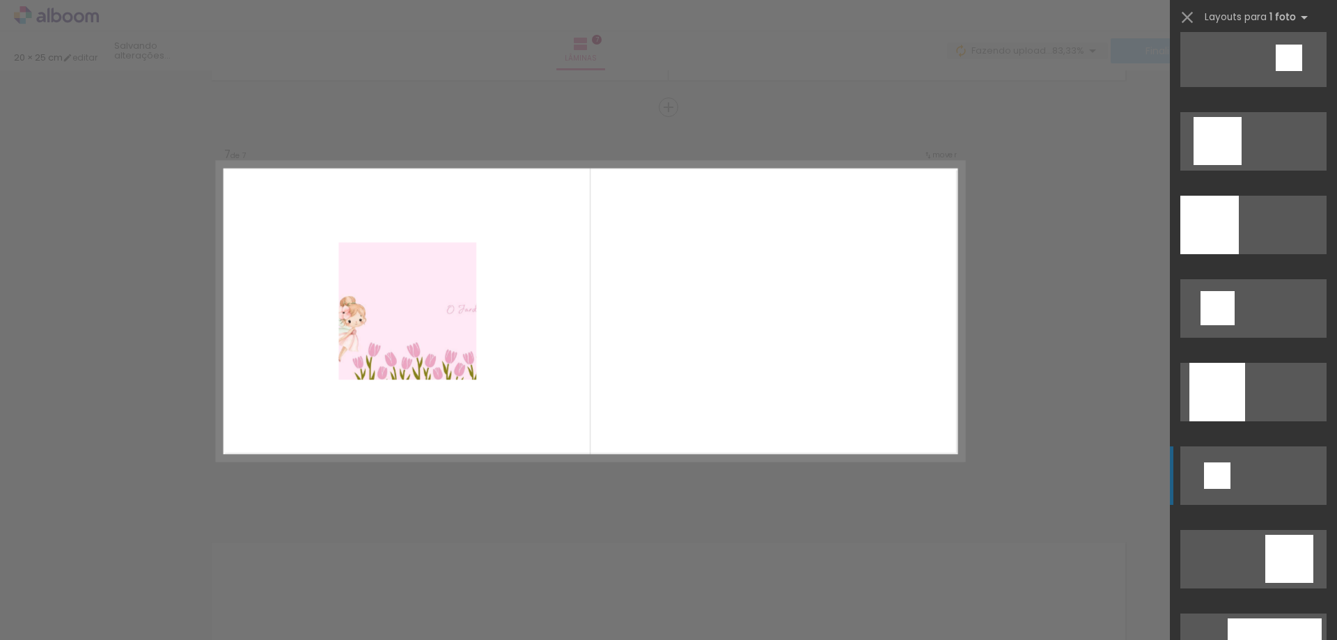
click at [1211, 484] on div at bounding box center [1217, 476] width 26 height 26
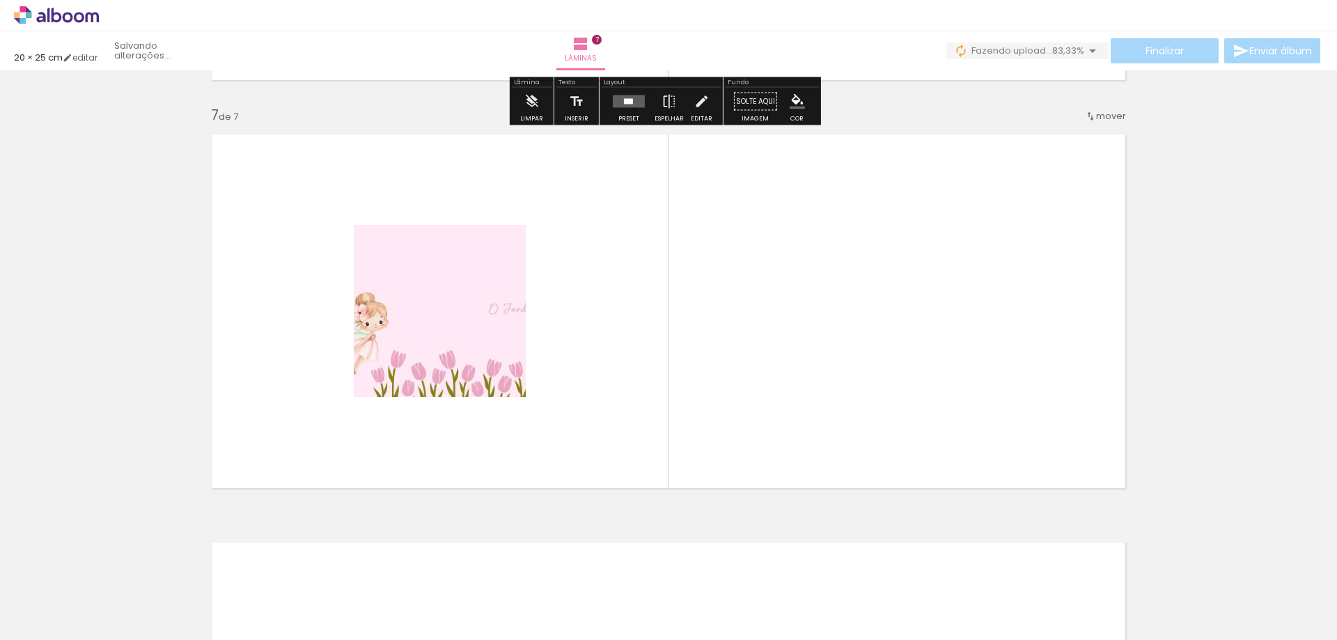
click at [1089, 49] on iron-icon at bounding box center [1093, 50] width 17 height 17
drag, startPoint x: 1043, startPoint y: 57, endPoint x: 1035, endPoint y: 58, distance: 7.7
click at [1036, 58] on paper-button "0 Fazendo upload... 83,33%" at bounding box center [1027, 50] width 161 height 17
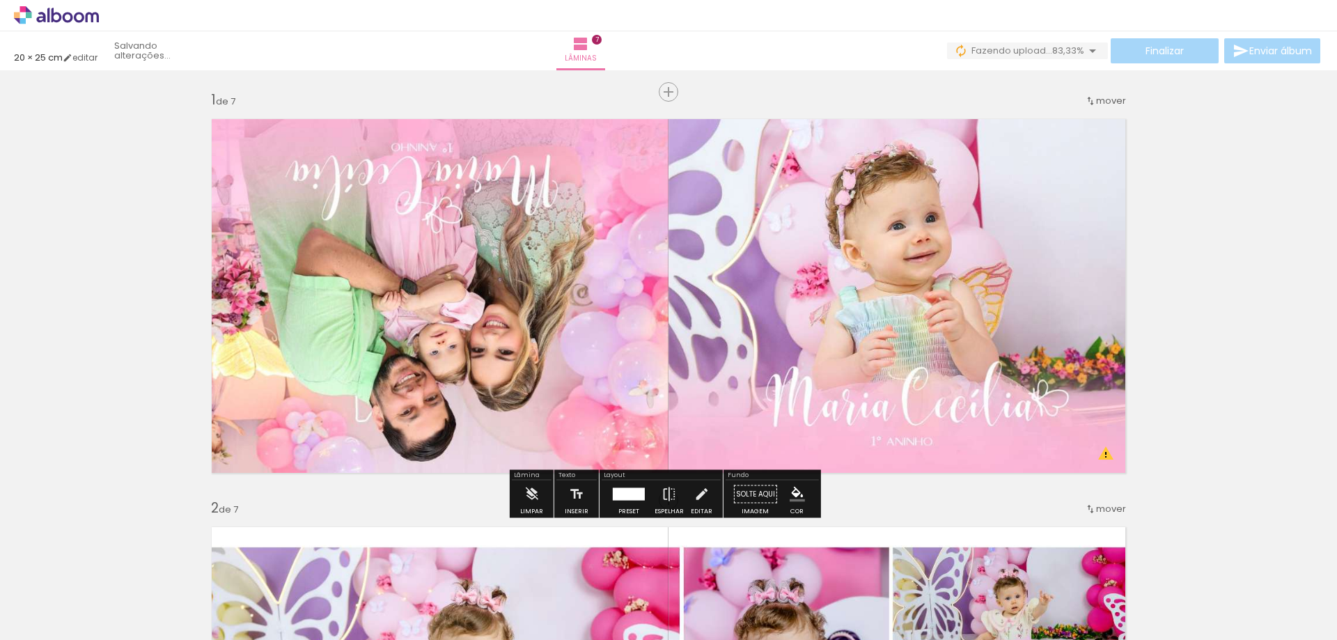
scroll to position [0, 0]
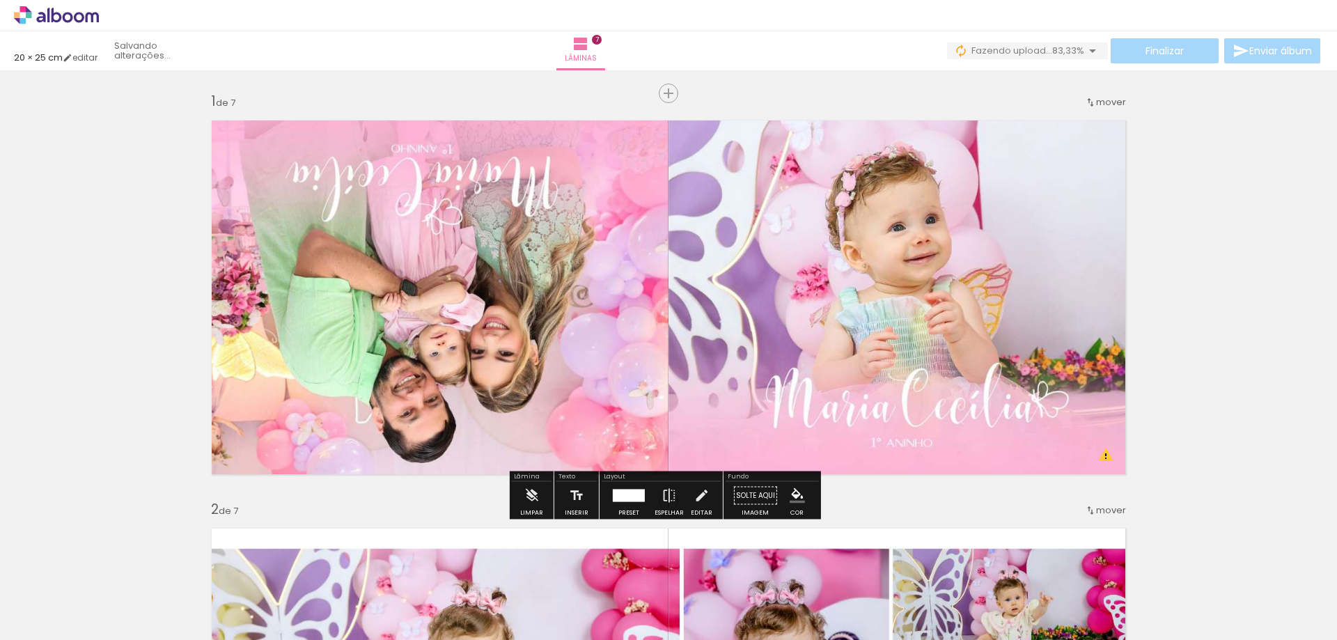
click at [1056, 53] on span "83,33%" at bounding box center [1069, 50] width 32 height 13
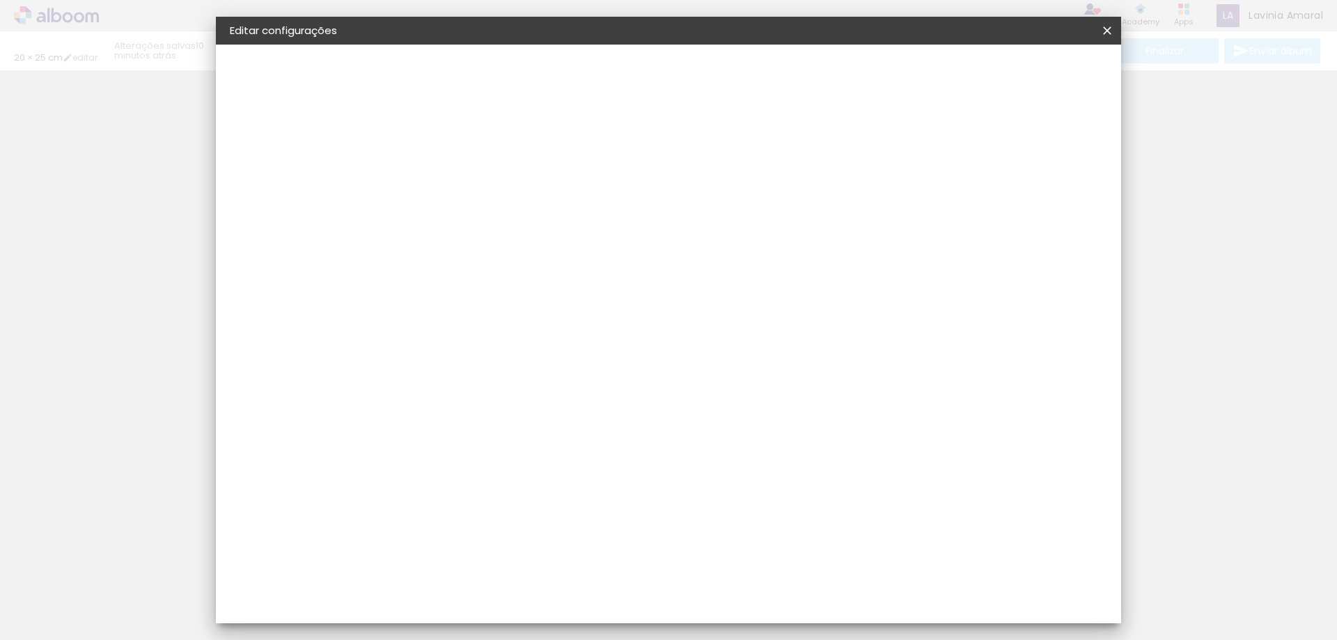
type input "20"
type input "50"
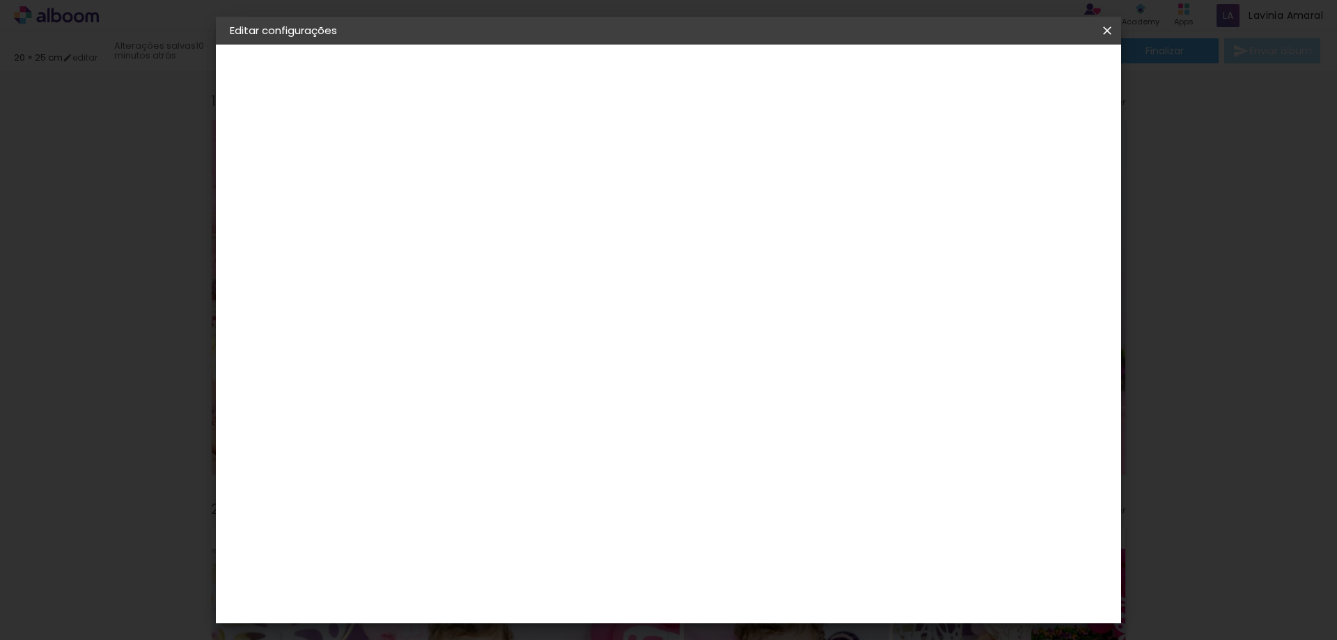
click at [1021, 77] on span "Salvar configurações" at bounding box center [968, 74] width 103 height 10
click at [1021, 70] on span "Salvar configurações" at bounding box center [968, 74] width 103 height 10
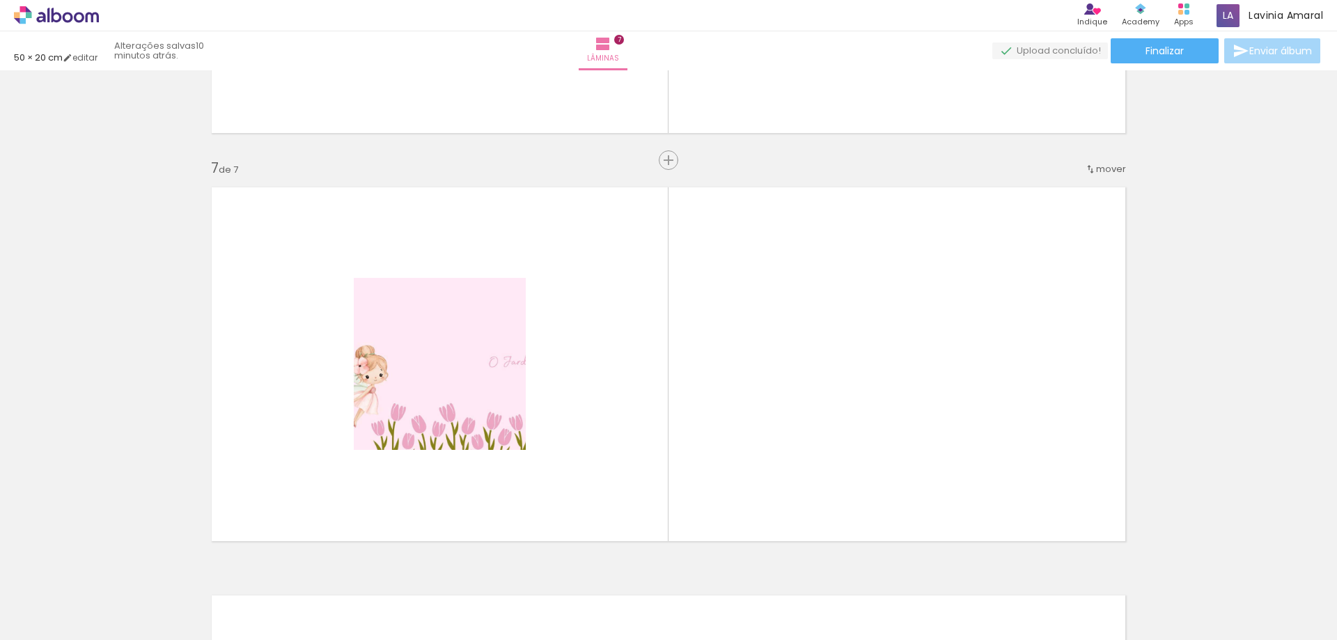
scroll to position [2368, 0]
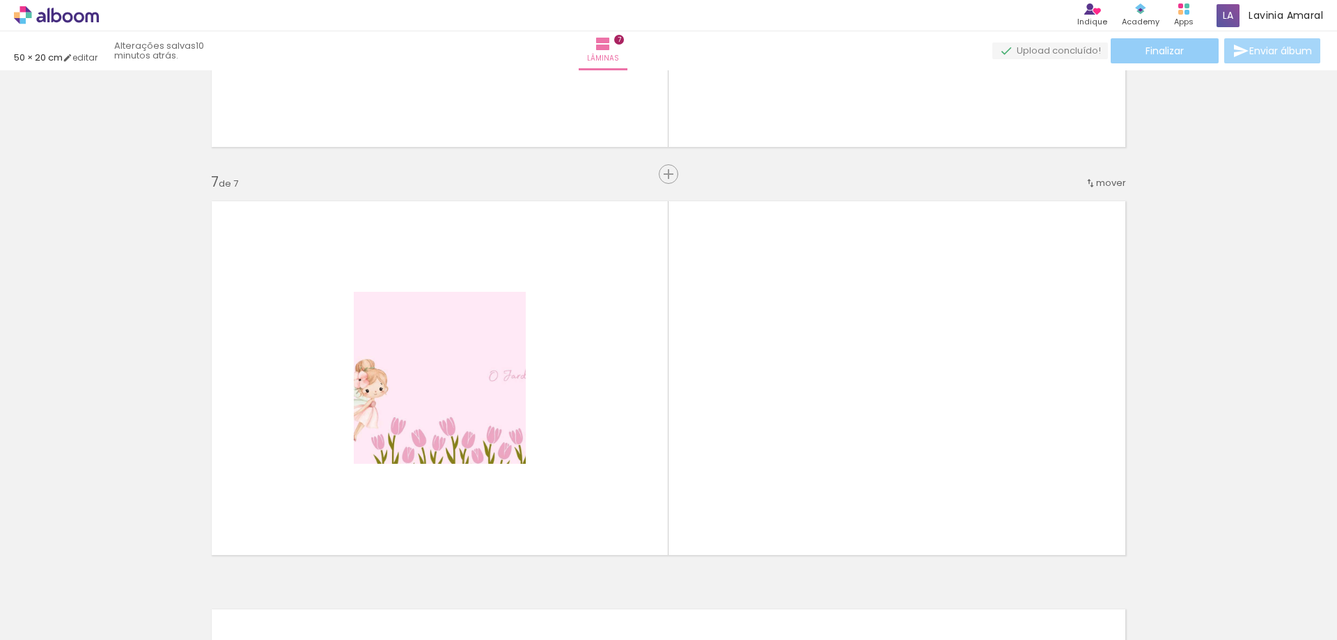
click at [1167, 50] on span "Finalizar" at bounding box center [1165, 51] width 38 height 10
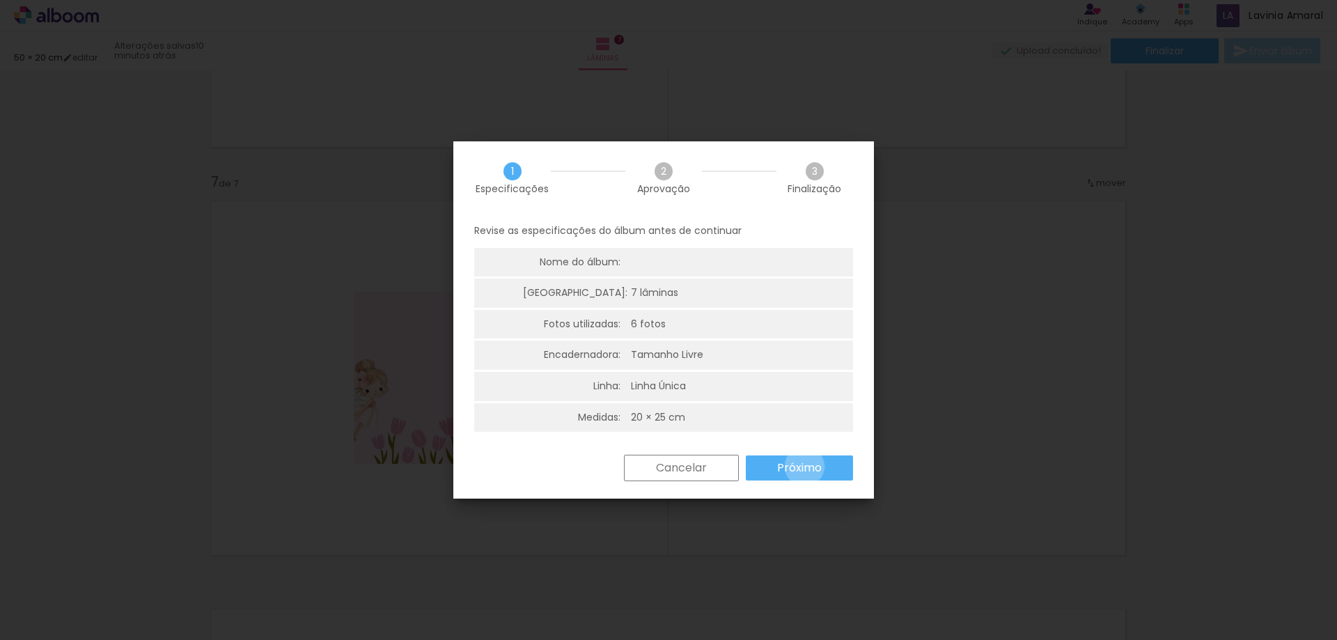
click at [0, 0] on slot "Próximo" at bounding box center [0, 0] width 0 height 0
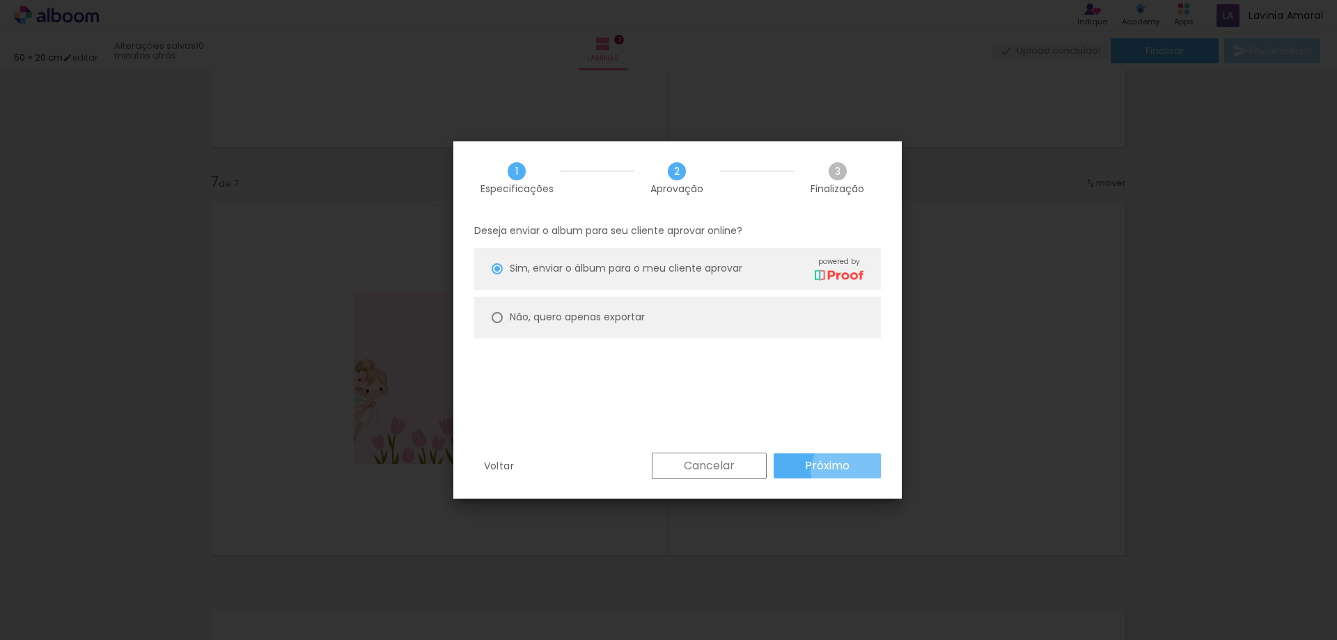
click at [0, 0] on slot "Próximo" at bounding box center [0, 0] width 0 height 0
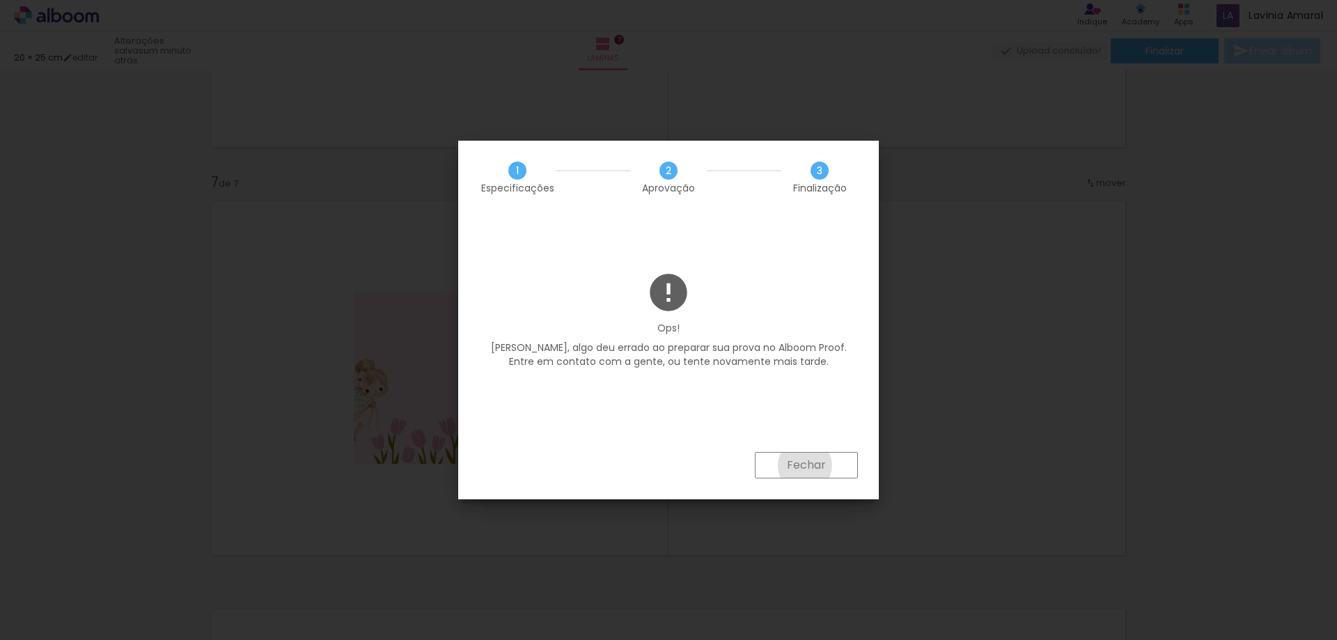
click at [0, 0] on slot "Fechar" at bounding box center [0, 0] width 0 height 0
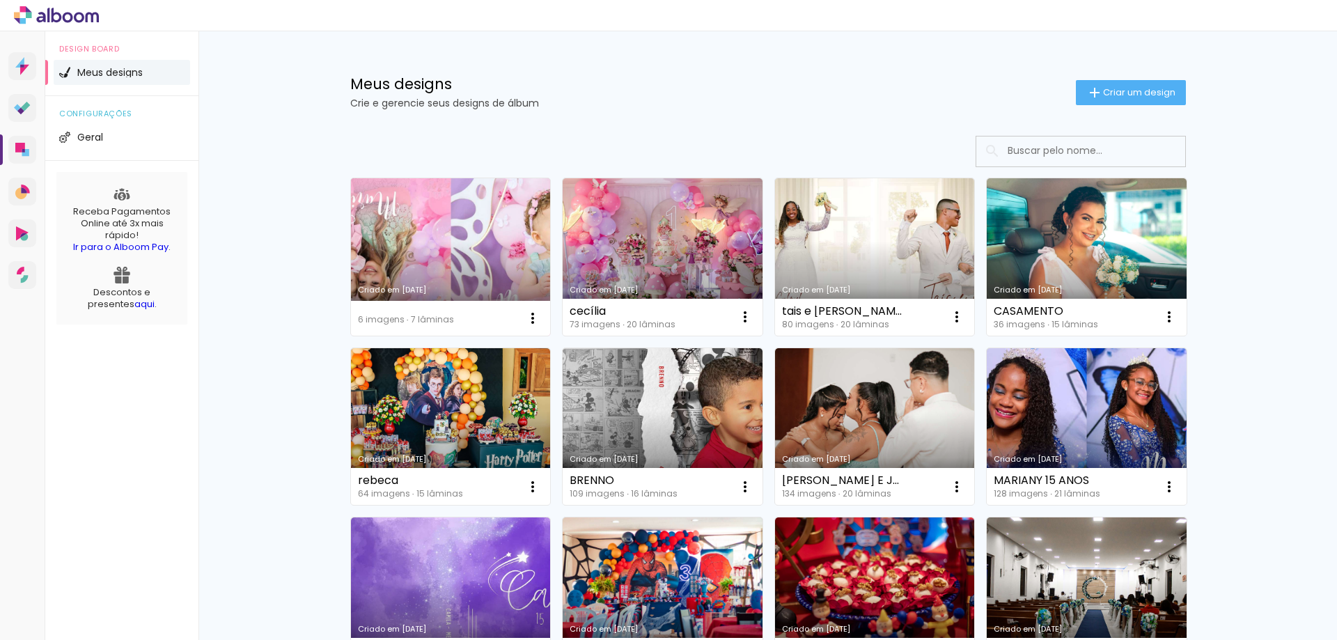
click at [400, 205] on link "Criado em [DATE]" at bounding box center [451, 256] width 200 height 157
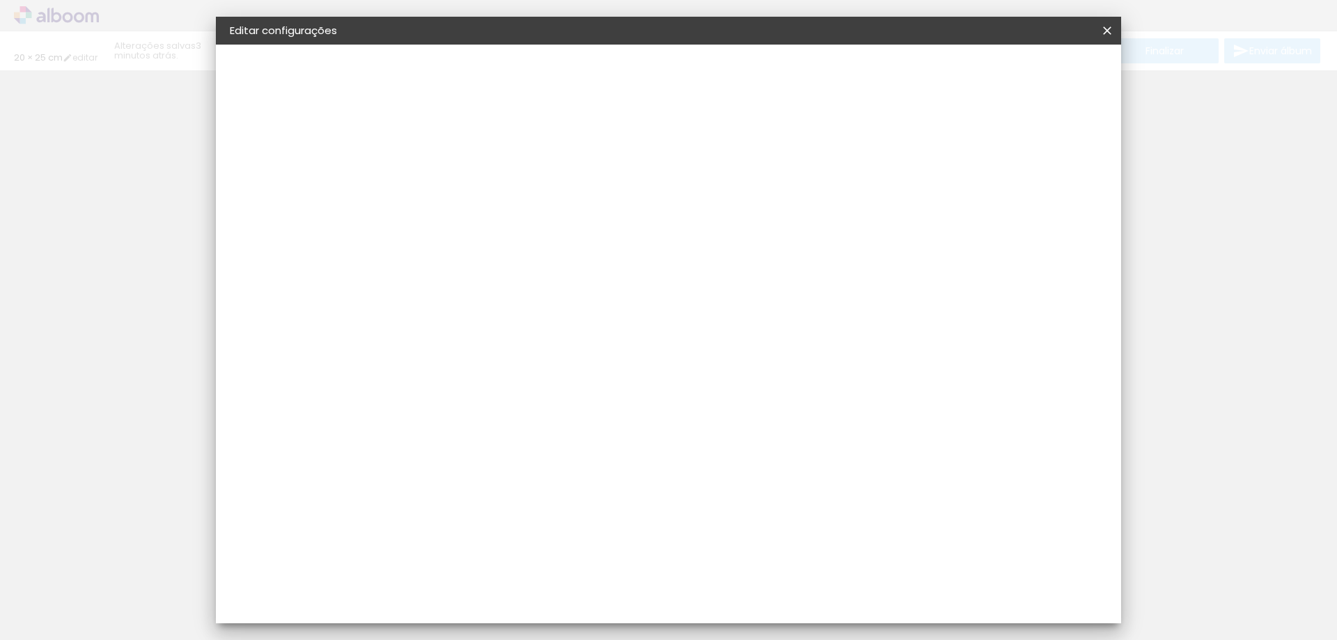
type input "20"
type input "50"
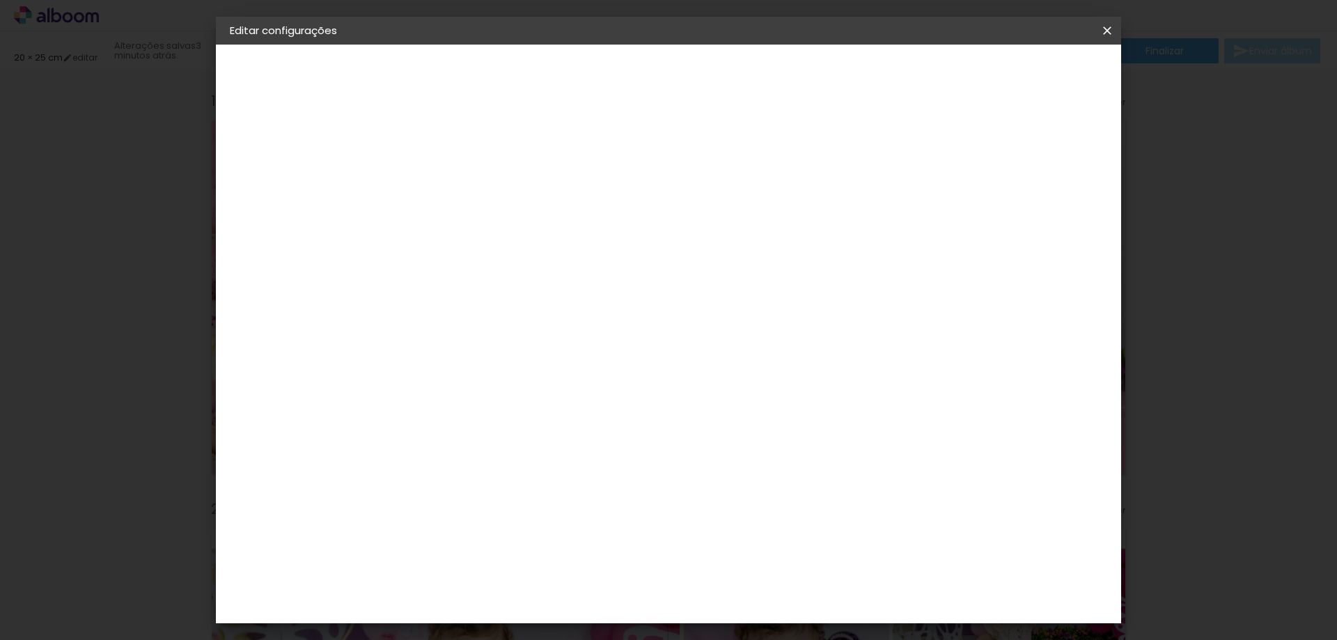
click at [1021, 72] on span "Salvar configurações" at bounding box center [968, 74] width 103 height 10
click at [1021, 75] on span "Salvar configurações" at bounding box center [968, 74] width 103 height 10
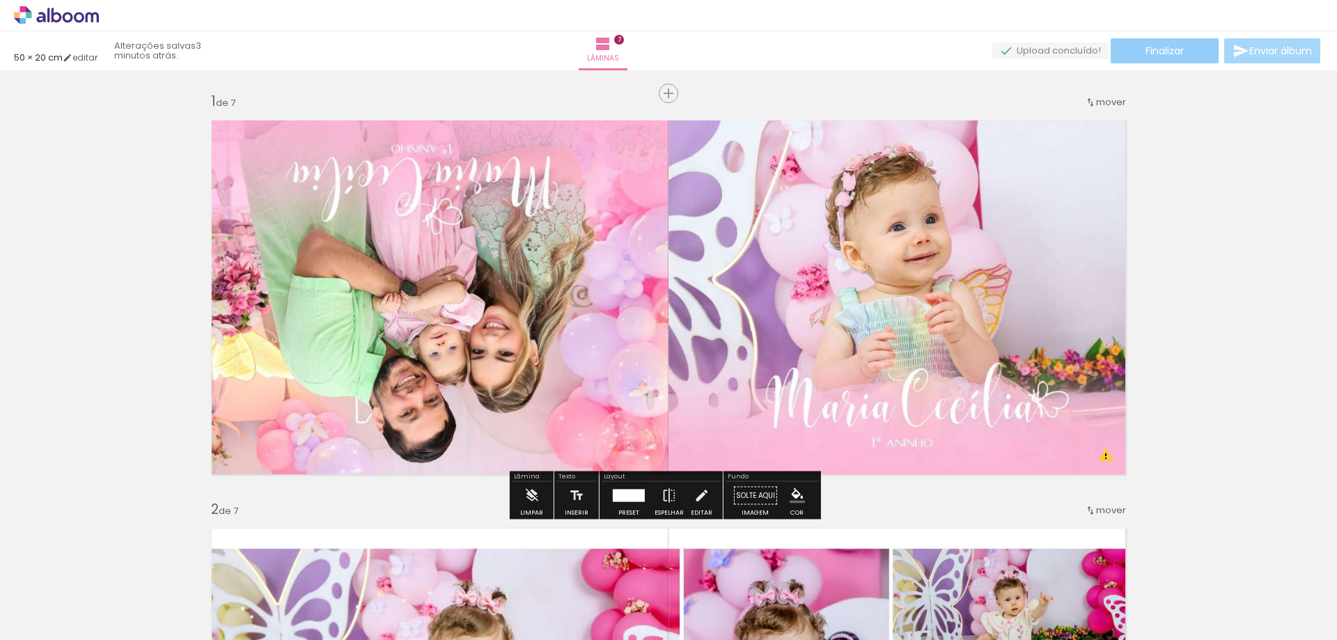
click at [1170, 48] on span "Finalizar" at bounding box center [1165, 51] width 38 height 10
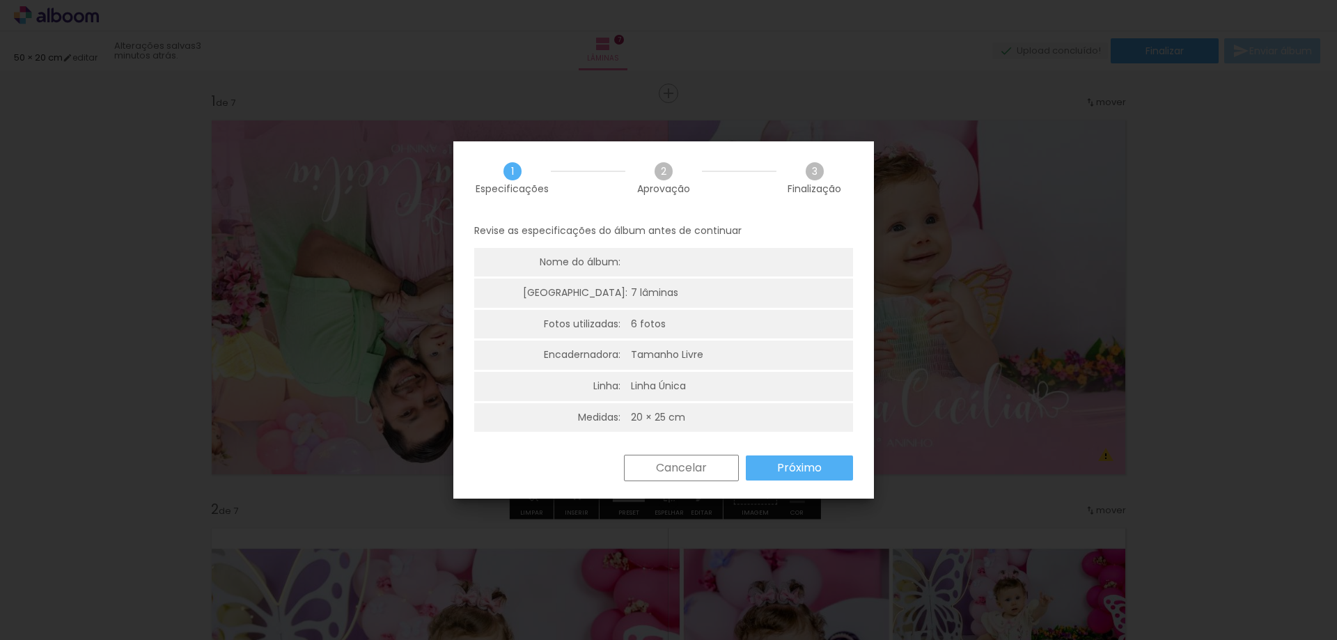
click at [0, 0] on slot "Próximo" at bounding box center [0, 0] width 0 height 0
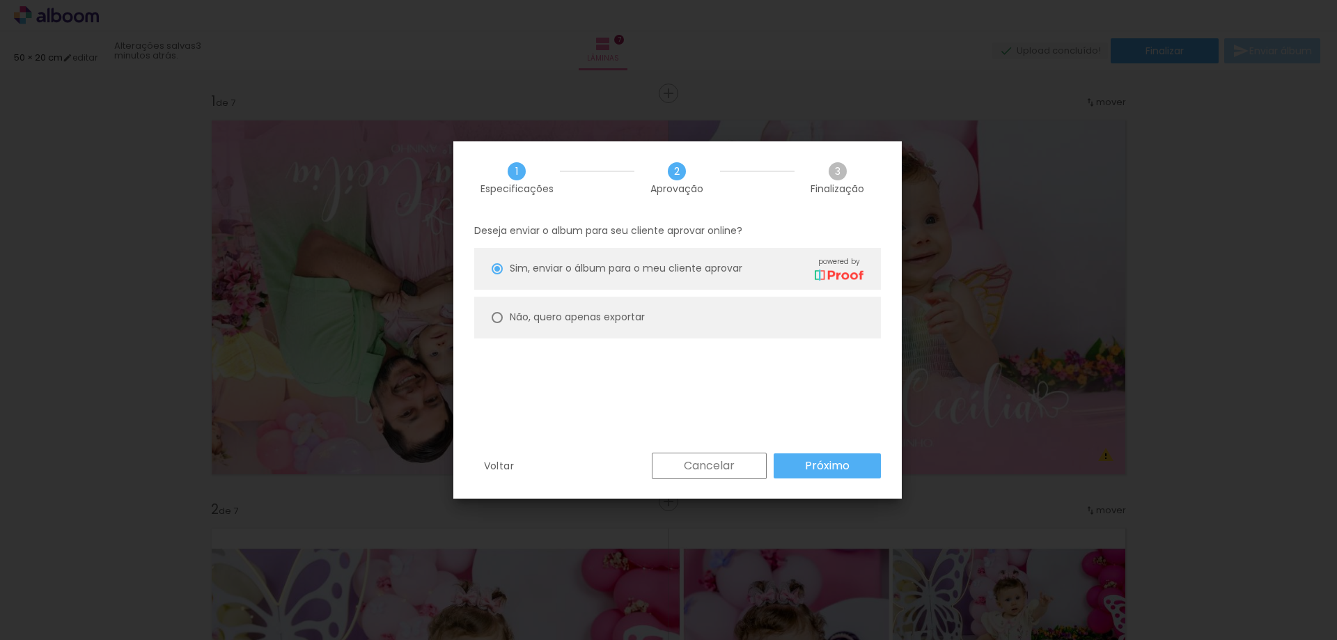
click at [0, 0] on slot "Próximo" at bounding box center [0, 0] width 0 height 0
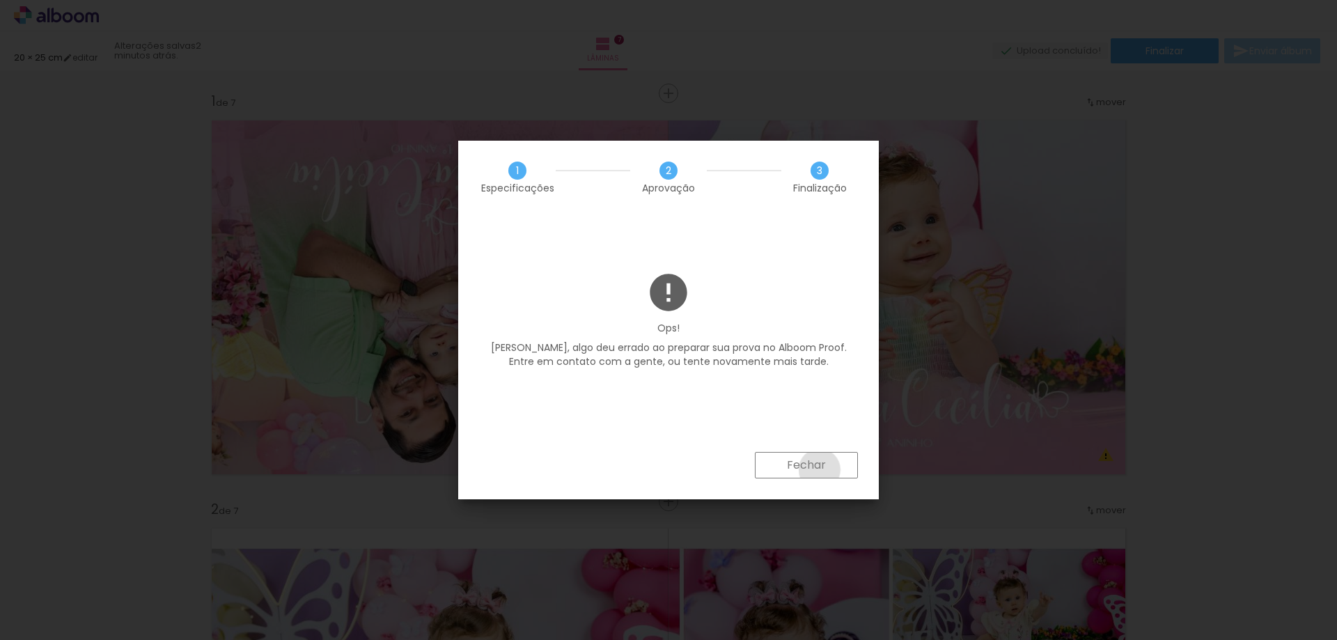
click at [0, 0] on slot "Fechar" at bounding box center [0, 0] width 0 height 0
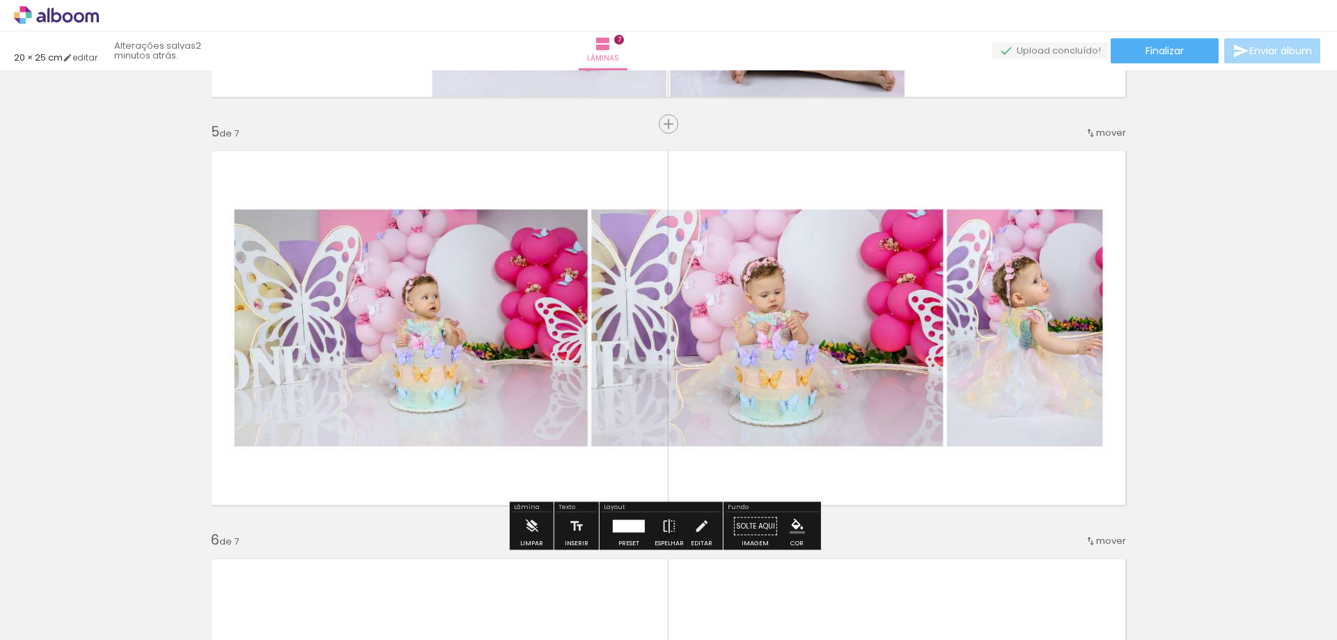
scroll to position [1811, 0]
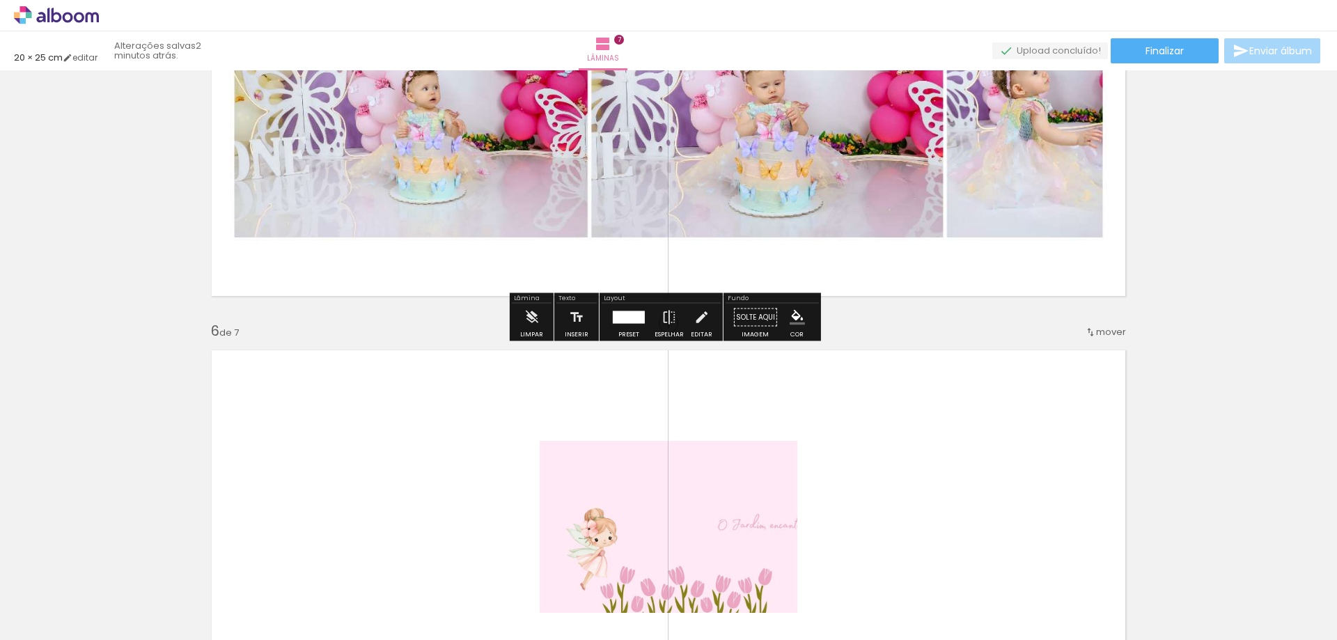
click at [62, 24] on icon at bounding box center [56, 15] width 85 height 18
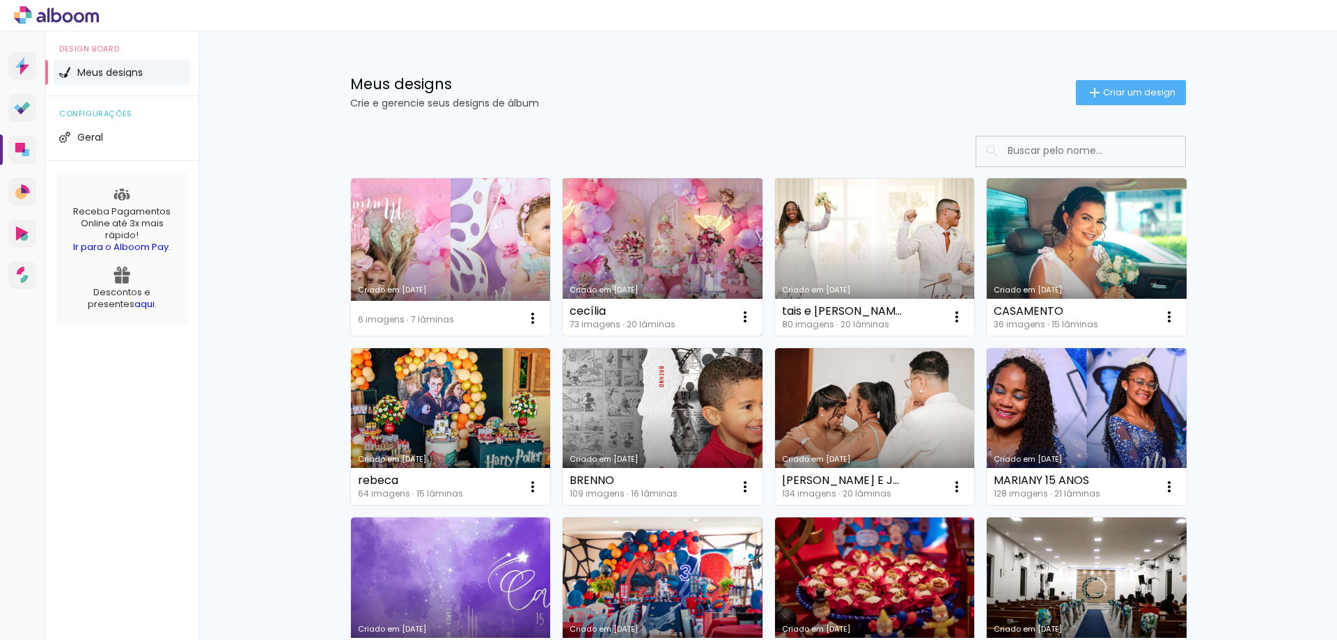
click at [649, 234] on link "Criado em [DATE]" at bounding box center [663, 256] width 200 height 157
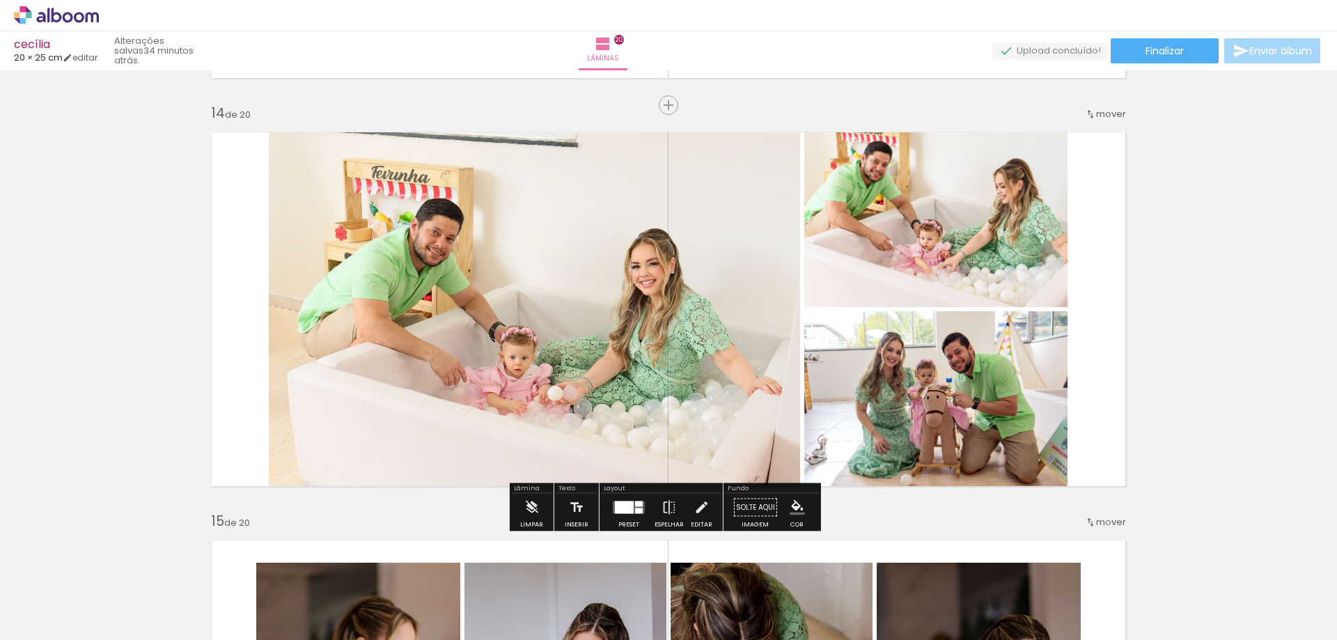
scroll to position [5294, 0]
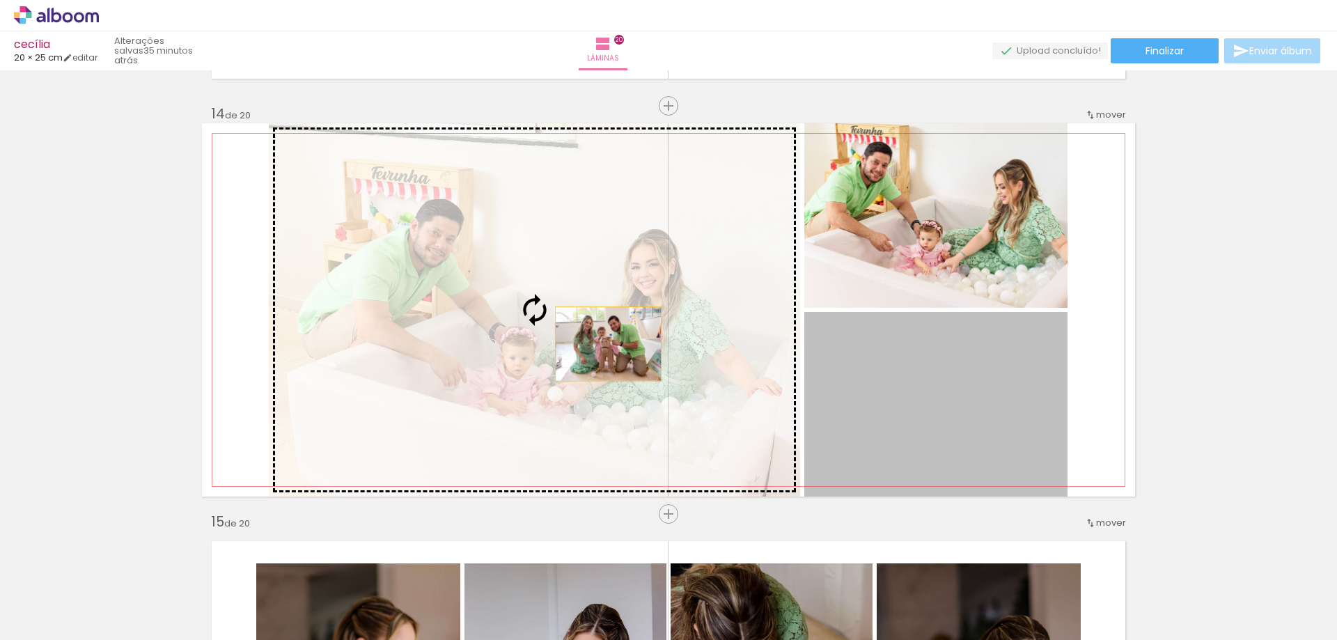
drag, startPoint x: 935, startPoint y: 406, endPoint x: 603, endPoint y: 344, distance: 337.3
click at [0, 0] on slot at bounding box center [0, 0] width 0 height 0
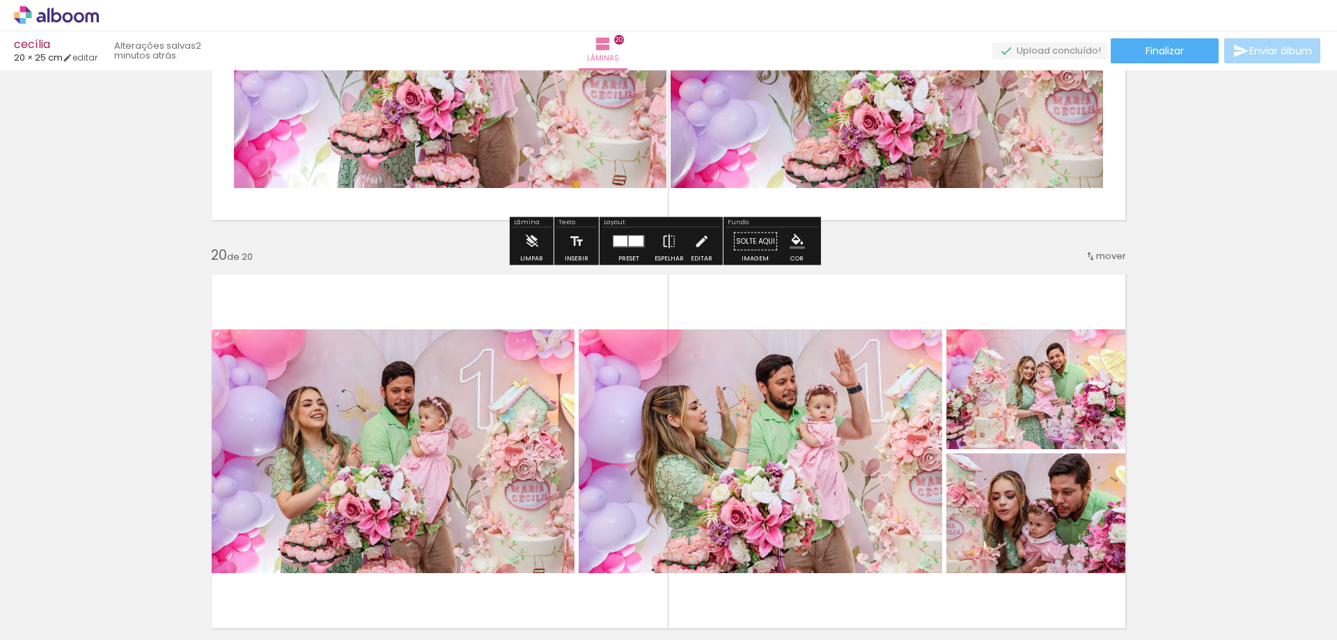
scroll to position [7593, 0]
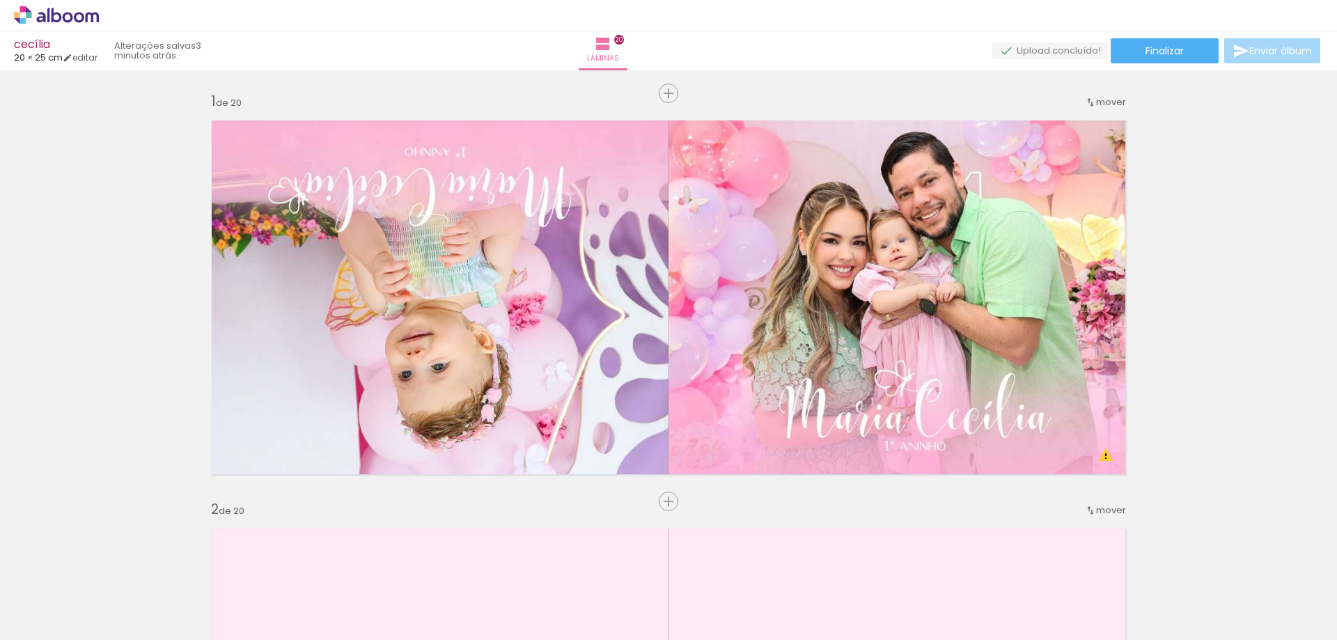
scroll to position [7593, 0]
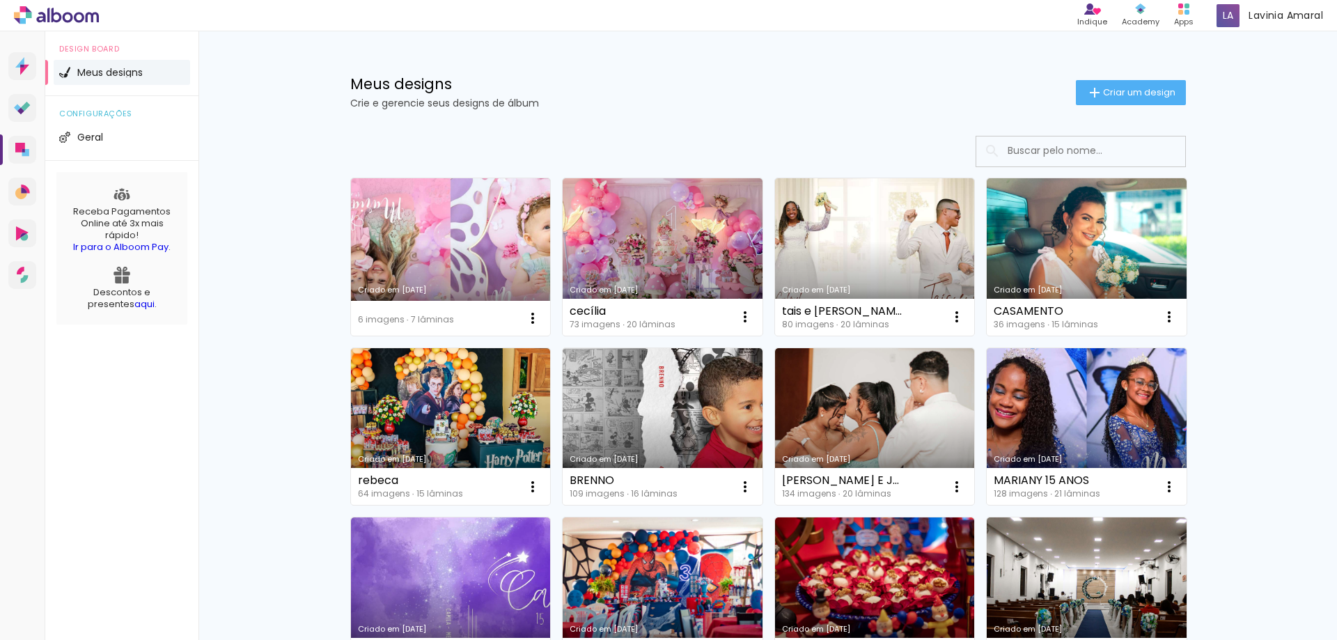
click at [633, 256] on link "Criado em [DATE]" at bounding box center [663, 256] width 200 height 157
click at [497, 247] on link "Criado em [DATE]" at bounding box center [451, 256] width 200 height 157
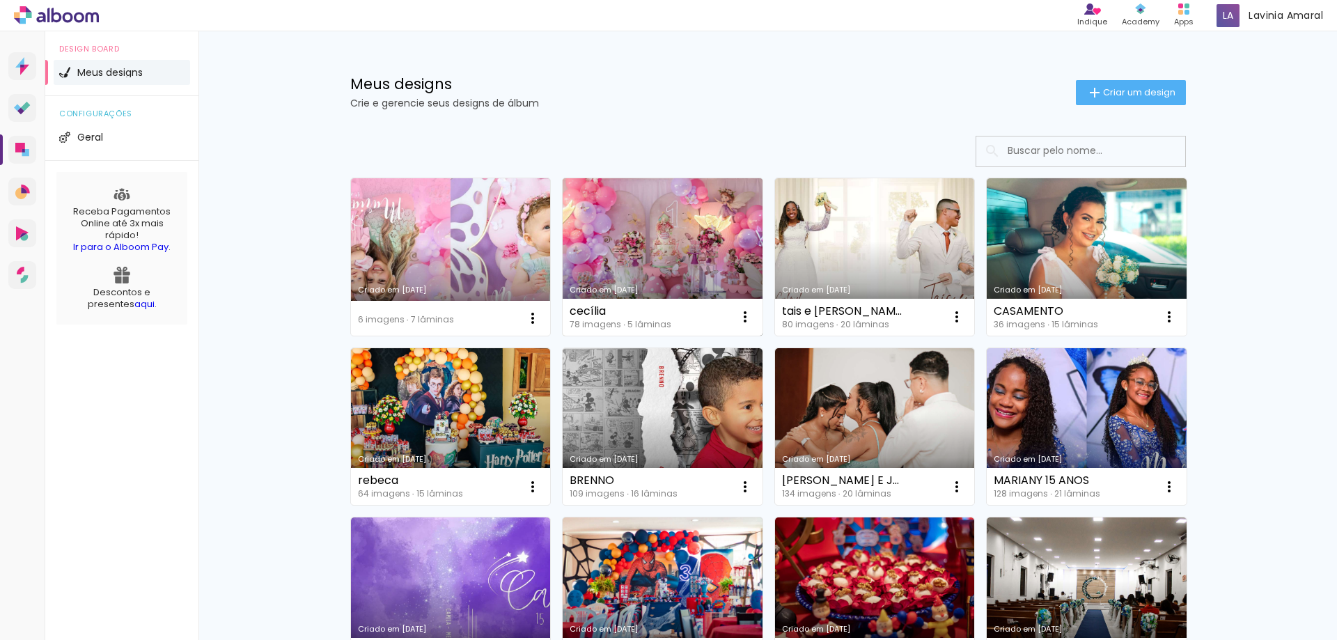
click at [678, 261] on link "Criado em [DATE]" at bounding box center [663, 256] width 200 height 157
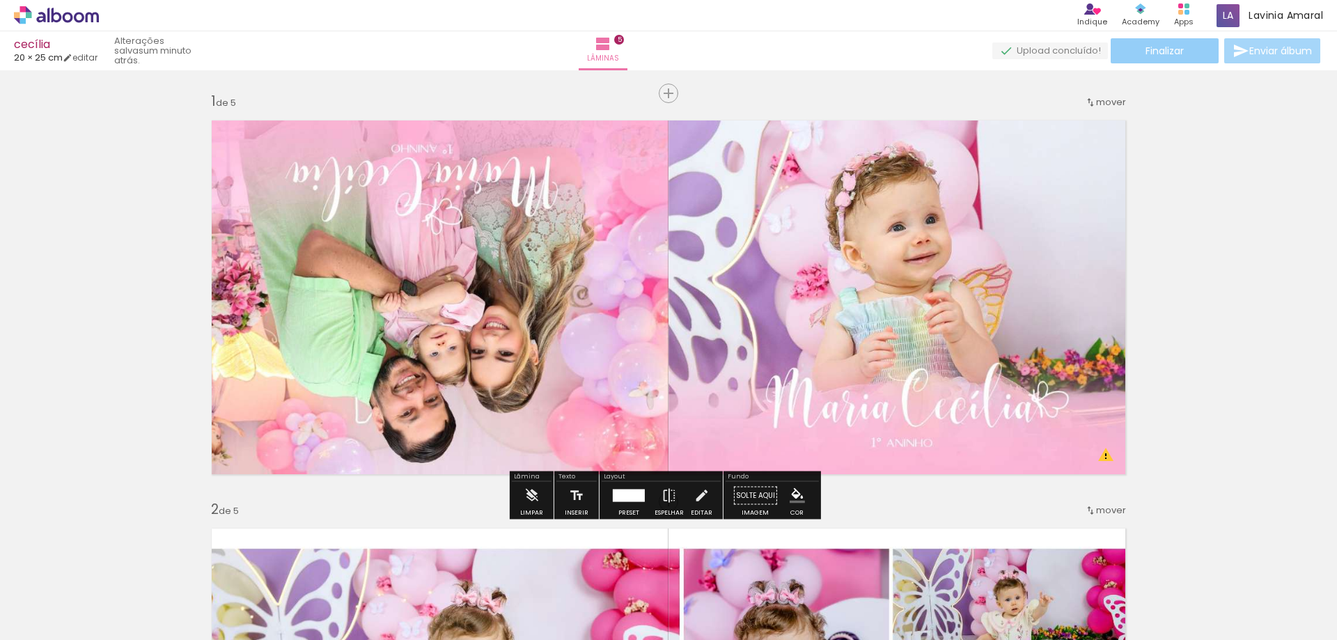
click at [1165, 53] on span "Finalizar" at bounding box center [1165, 51] width 38 height 10
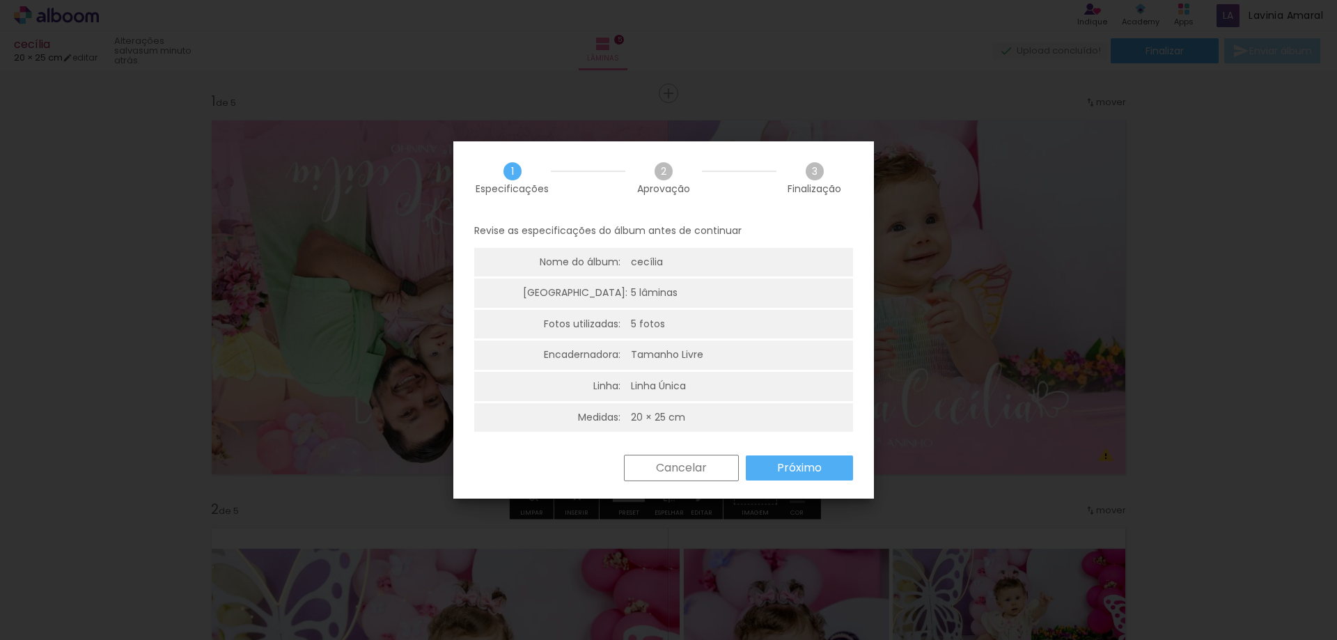
click at [806, 479] on paper-button "Próximo" at bounding box center [799, 468] width 107 height 25
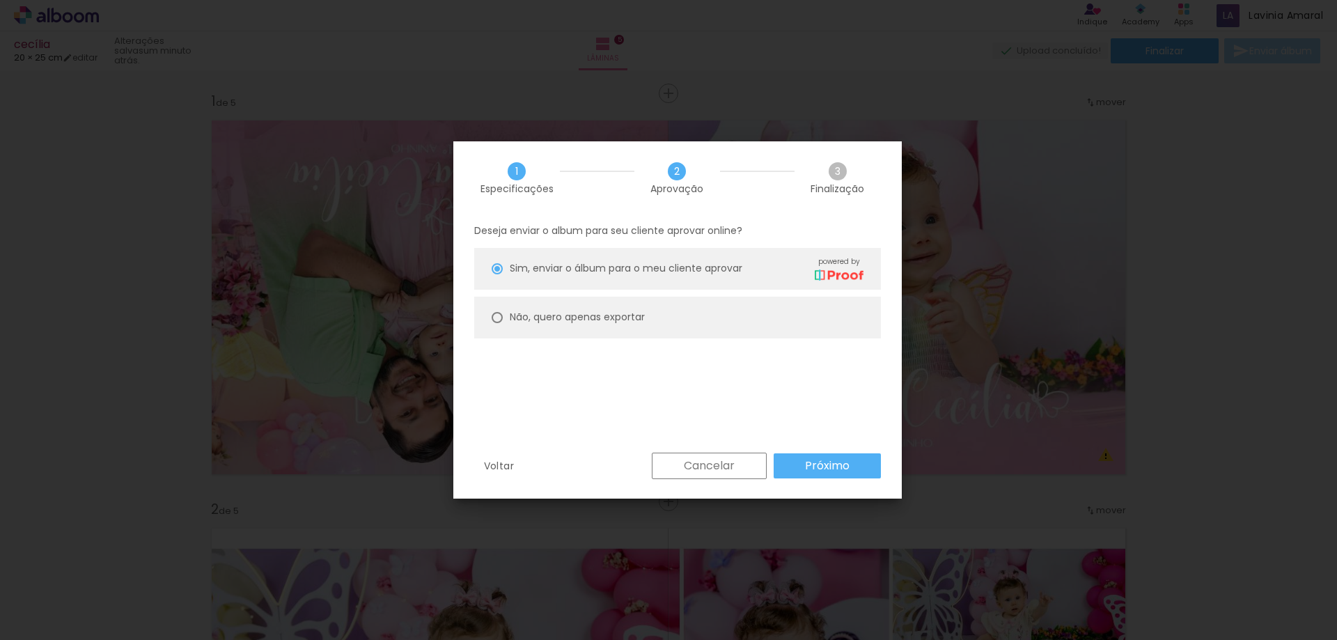
click at [809, 459] on paper-button "Próximo" at bounding box center [827, 465] width 107 height 25
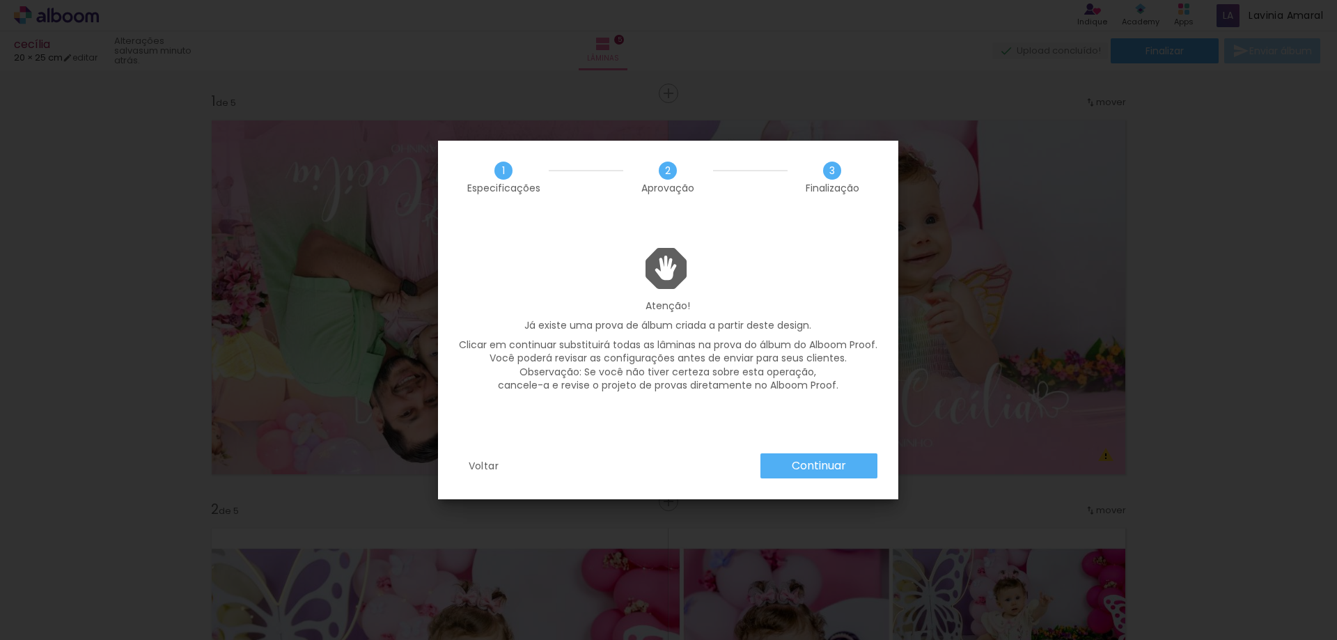
click at [0, 0] on slot "Continuar" at bounding box center [0, 0] width 0 height 0
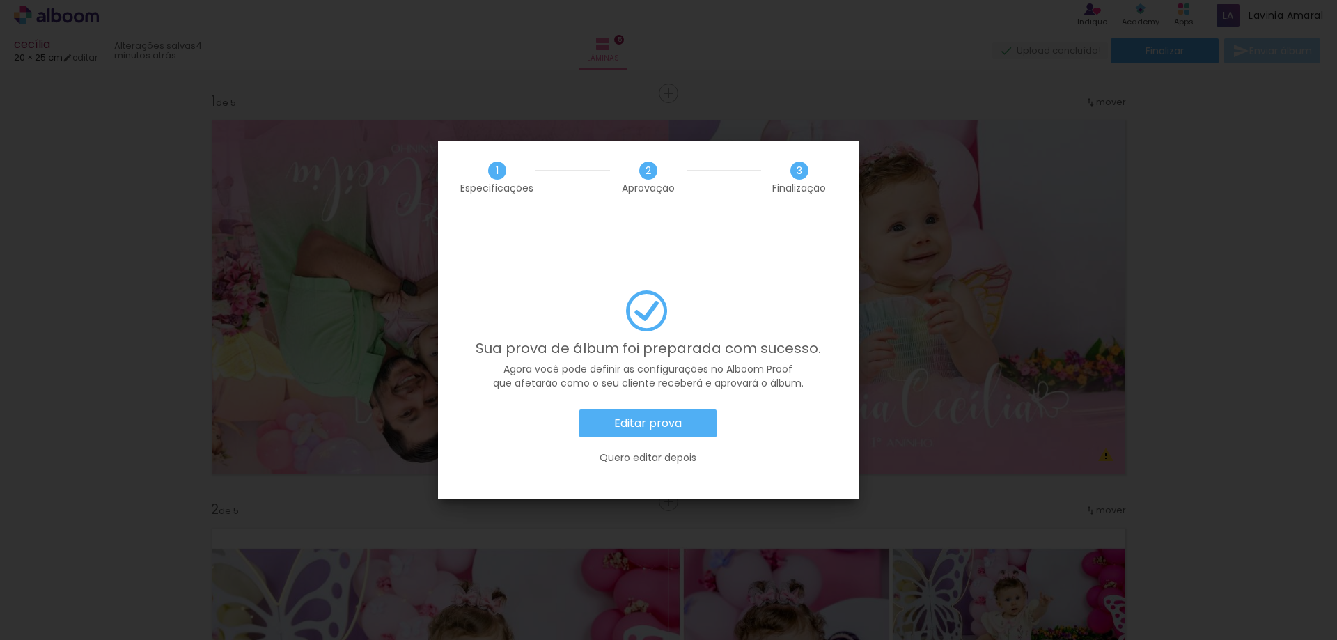
click at [0, 0] on slot "Editar prova" at bounding box center [0, 0] width 0 height 0
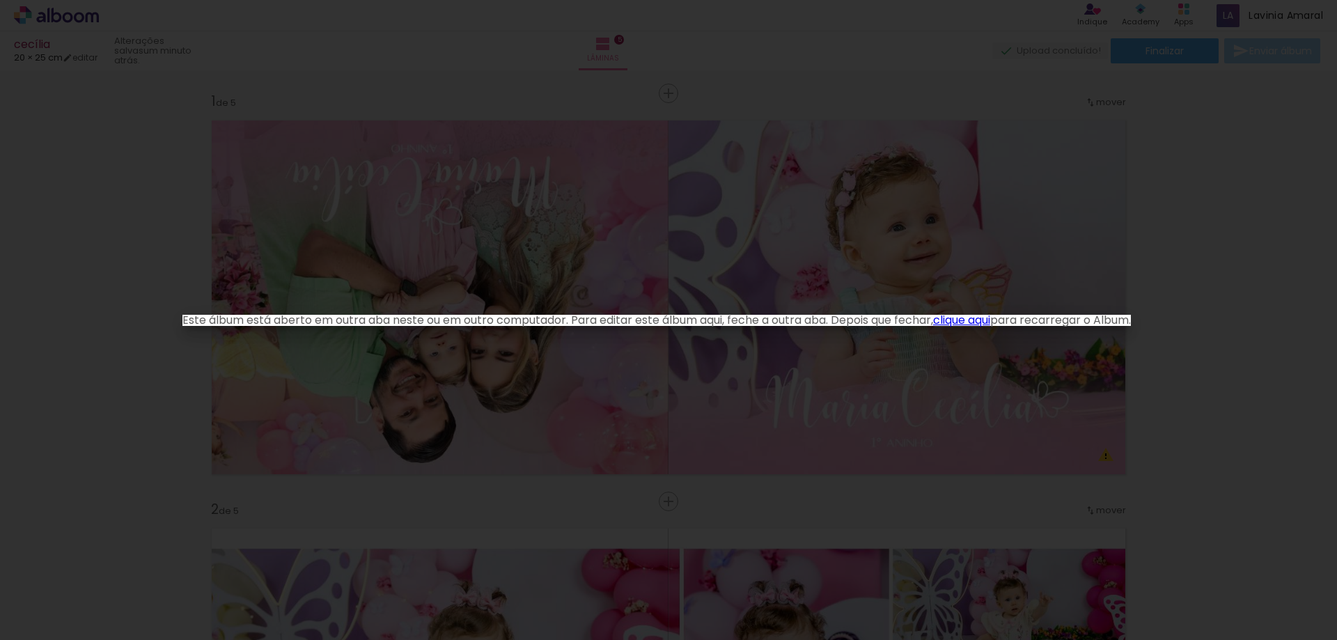
click at [985, 258] on iron-overlay-backdrop at bounding box center [668, 320] width 1337 height 640
click at [979, 318] on link "clique aqui" at bounding box center [961, 320] width 57 height 16
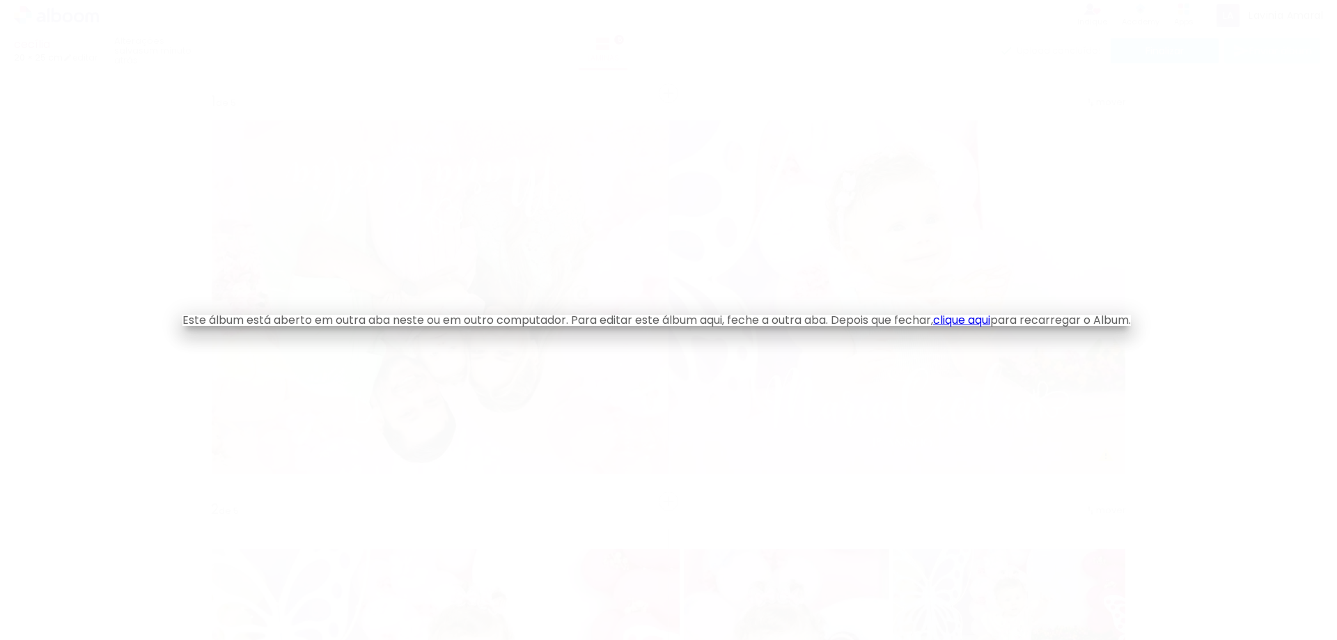
click at [551, 29] on iron-overlay-backdrop at bounding box center [668, 320] width 1337 height 640
click at [959, 315] on link "clique aqui" at bounding box center [961, 320] width 57 height 16
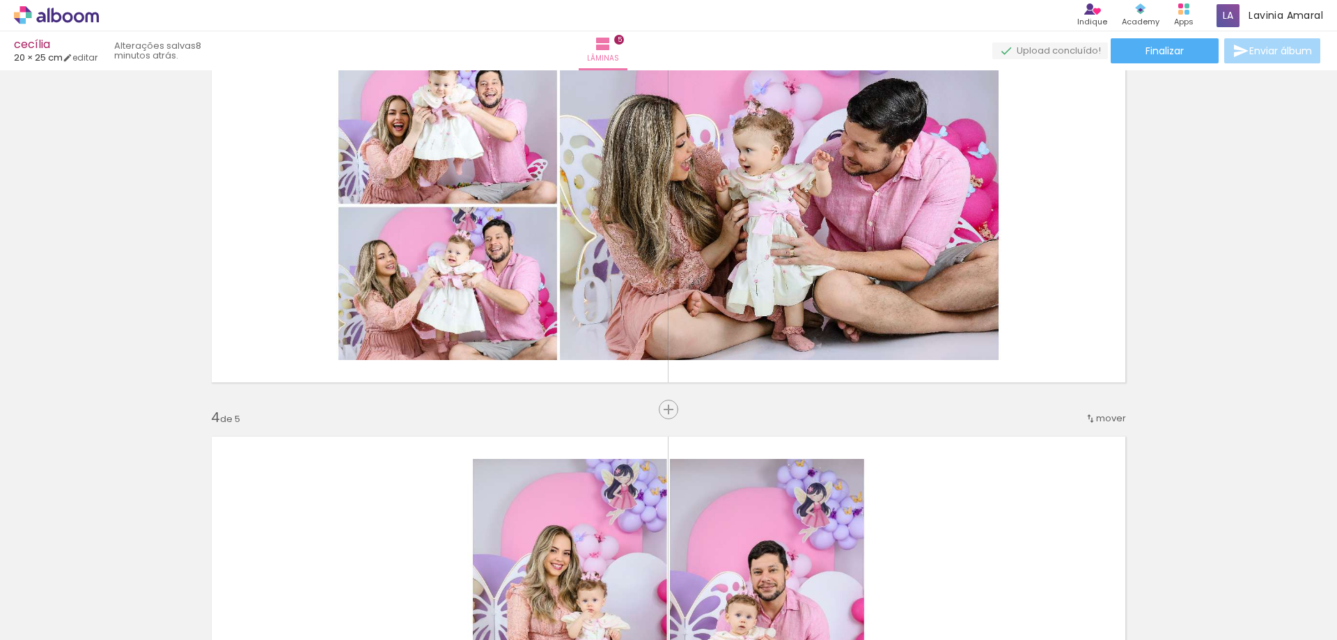
scroll to position [906, 0]
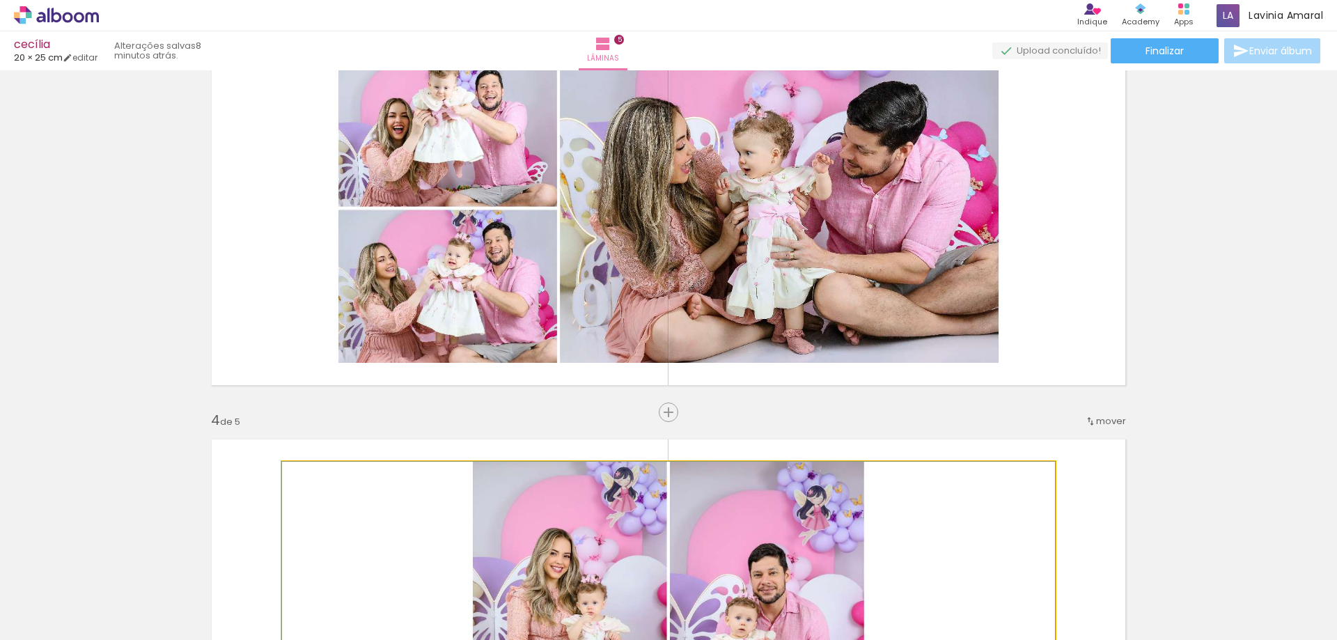
click at [820, 511] on quentale-photo at bounding box center [668, 616] width 773 height 309
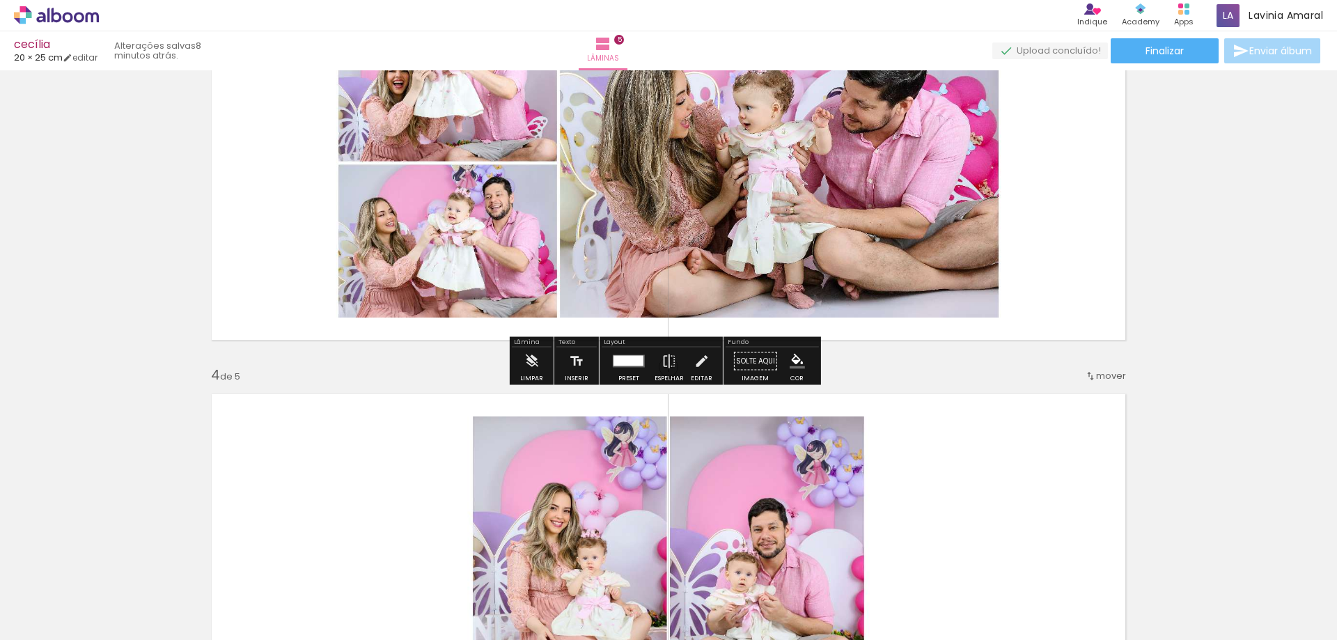
scroll to position [975, 0]
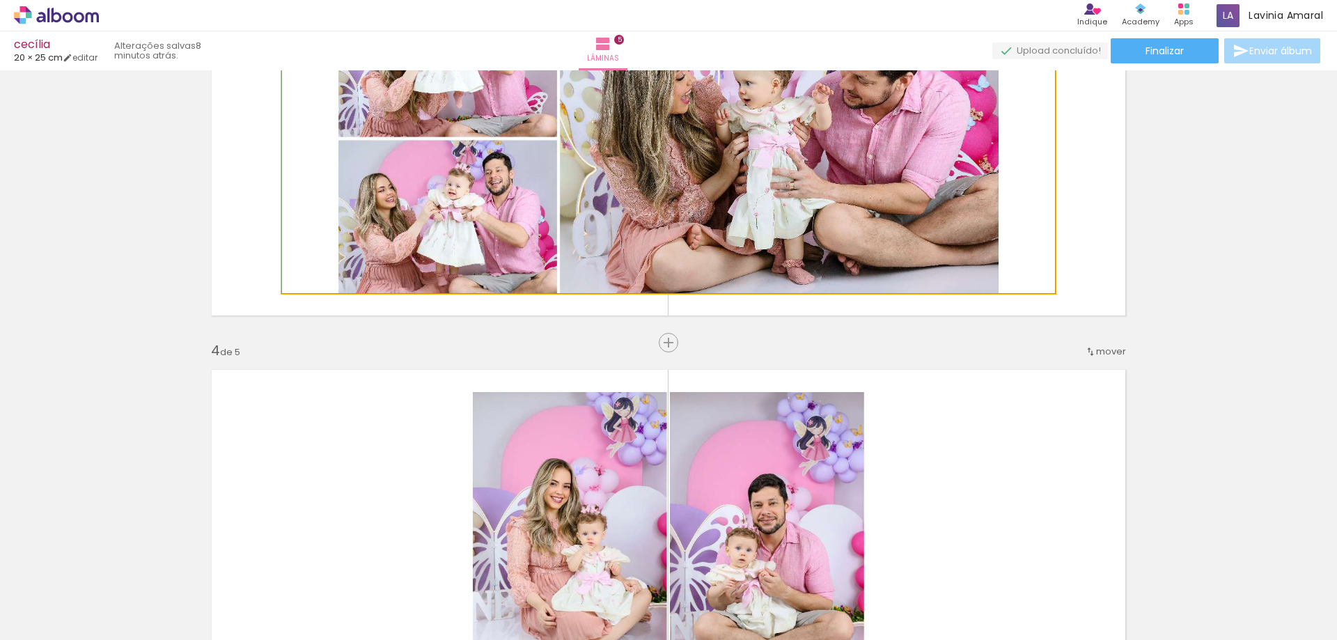
drag, startPoint x: 788, startPoint y: 235, endPoint x: 707, endPoint y: 210, distance: 84.6
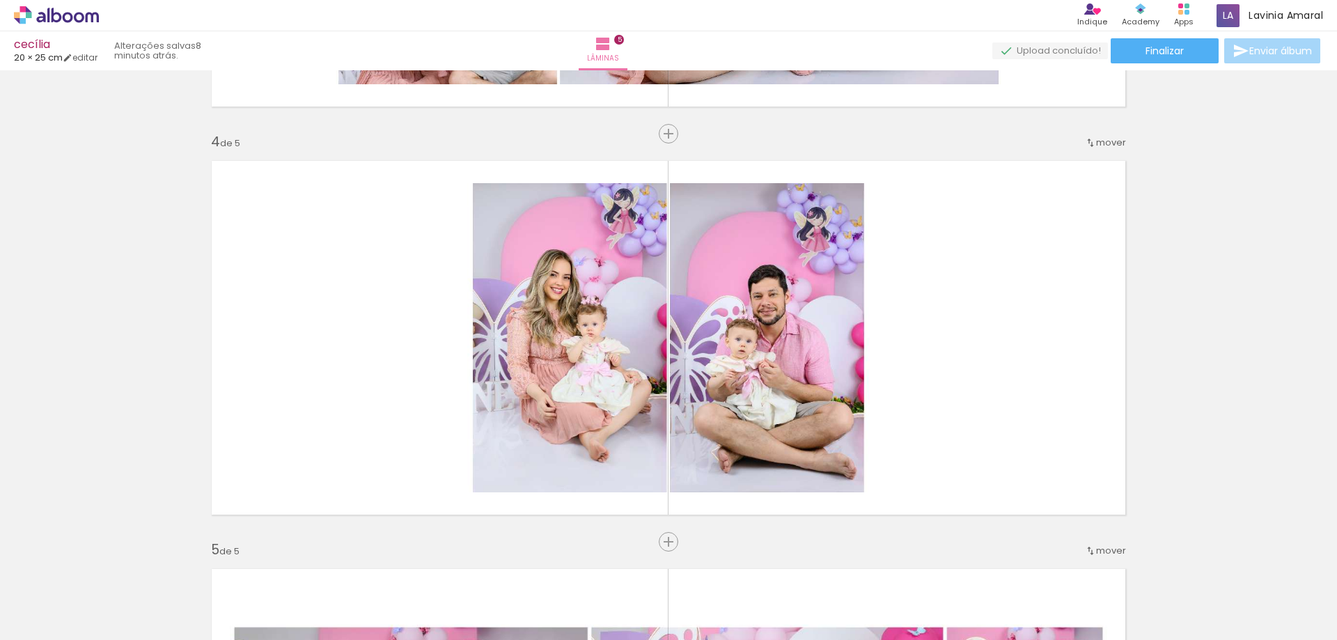
scroll to position [0, 4866]
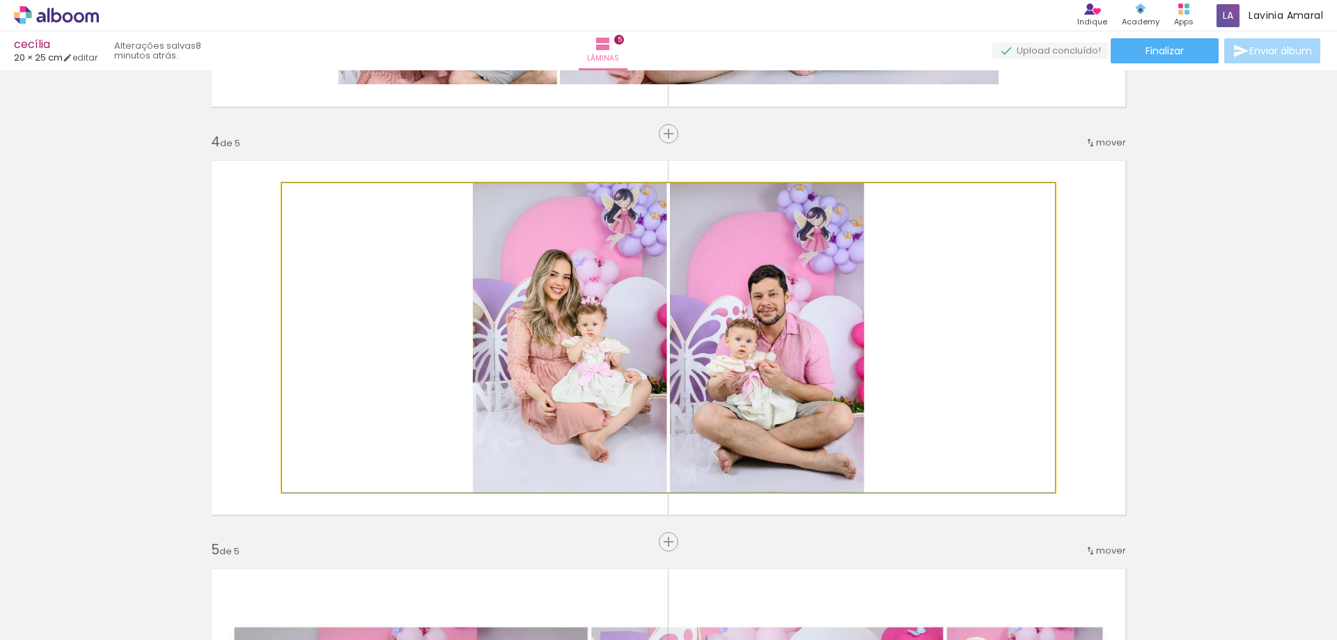
click at [768, 320] on quentale-photo at bounding box center [668, 337] width 773 height 309
click at [768, 318] on quentale-photo at bounding box center [668, 337] width 773 height 309
drag, startPoint x: 718, startPoint y: 350, endPoint x: 394, endPoint y: 271, distance: 334.2
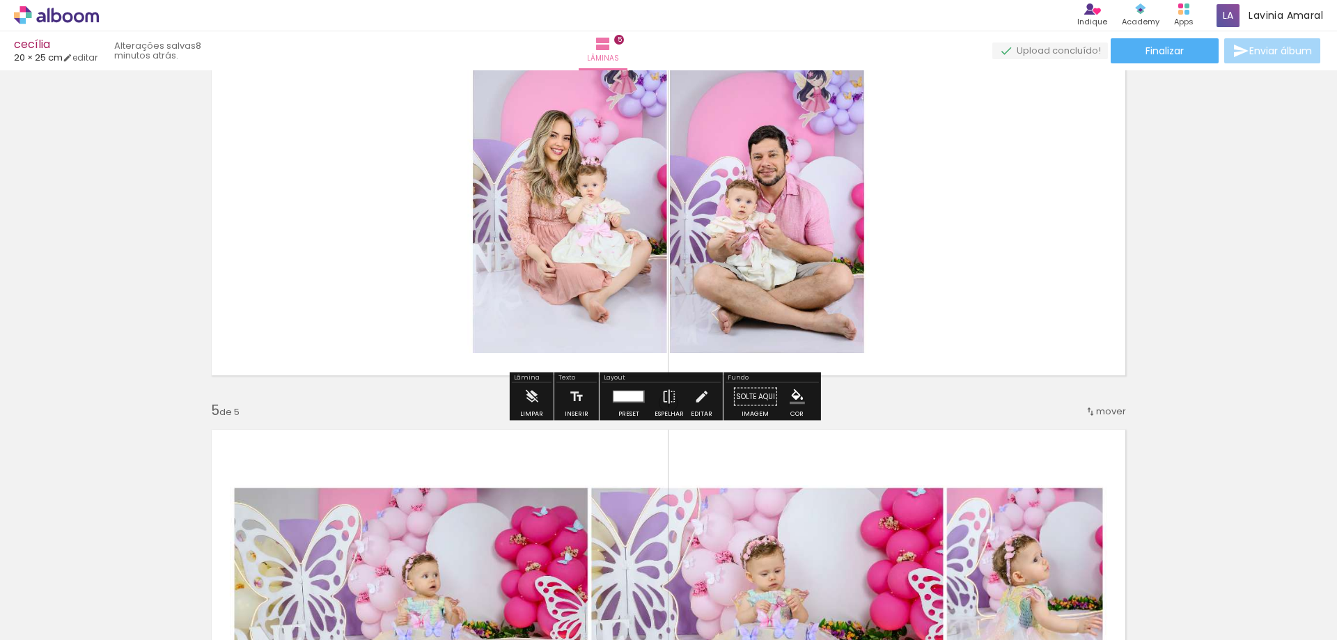
scroll to position [1254, 0]
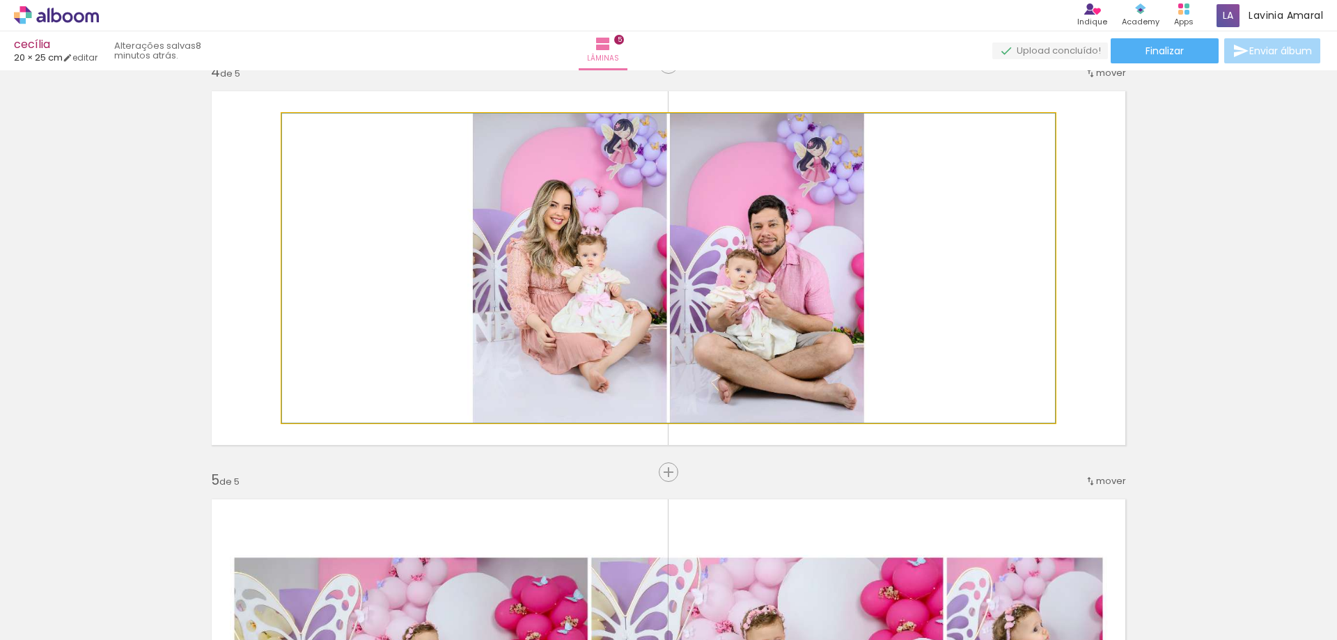
drag, startPoint x: 664, startPoint y: 294, endPoint x: 576, endPoint y: 247, distance: 99.7
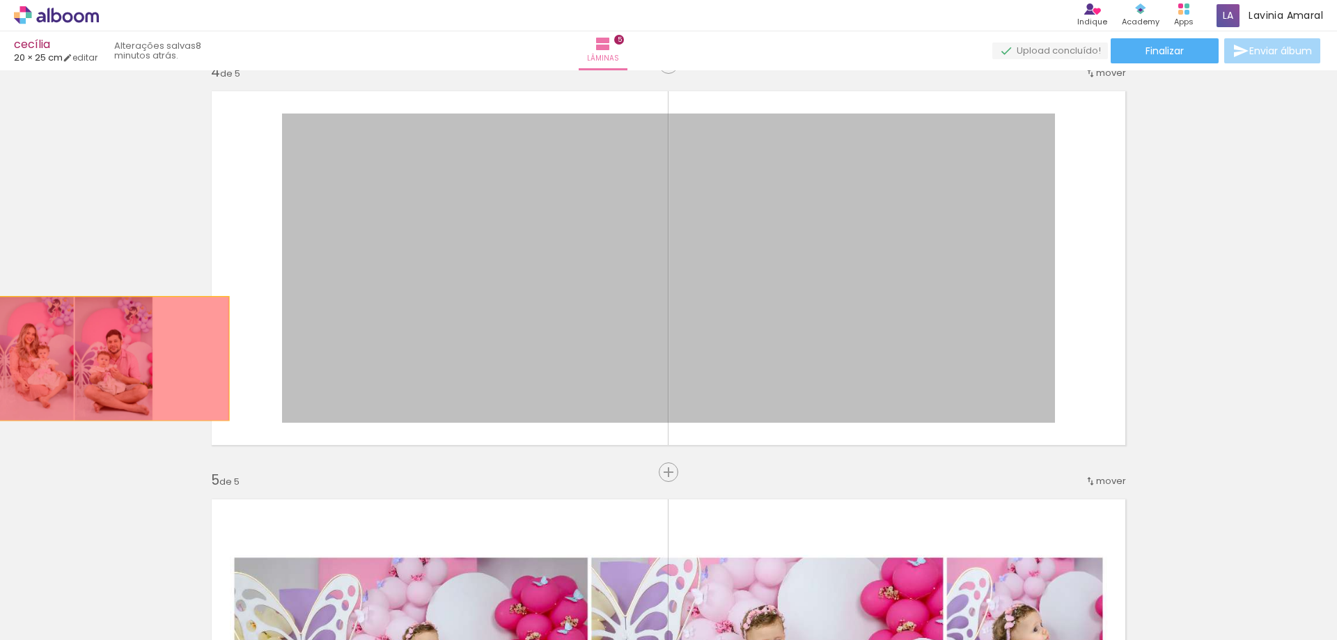
drag, startPoint x: 729, startPoint y: 321, endPoint x: 63, endPoint y: 361, distance: 666.4
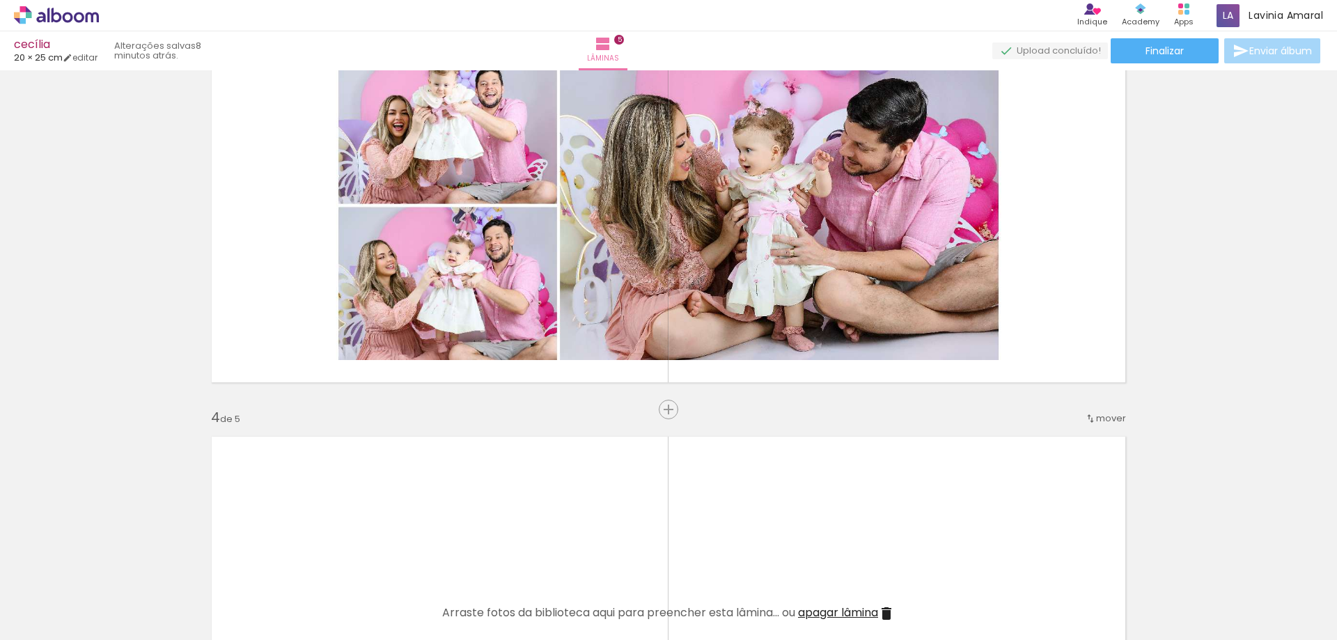
scroll to position [906, 0]
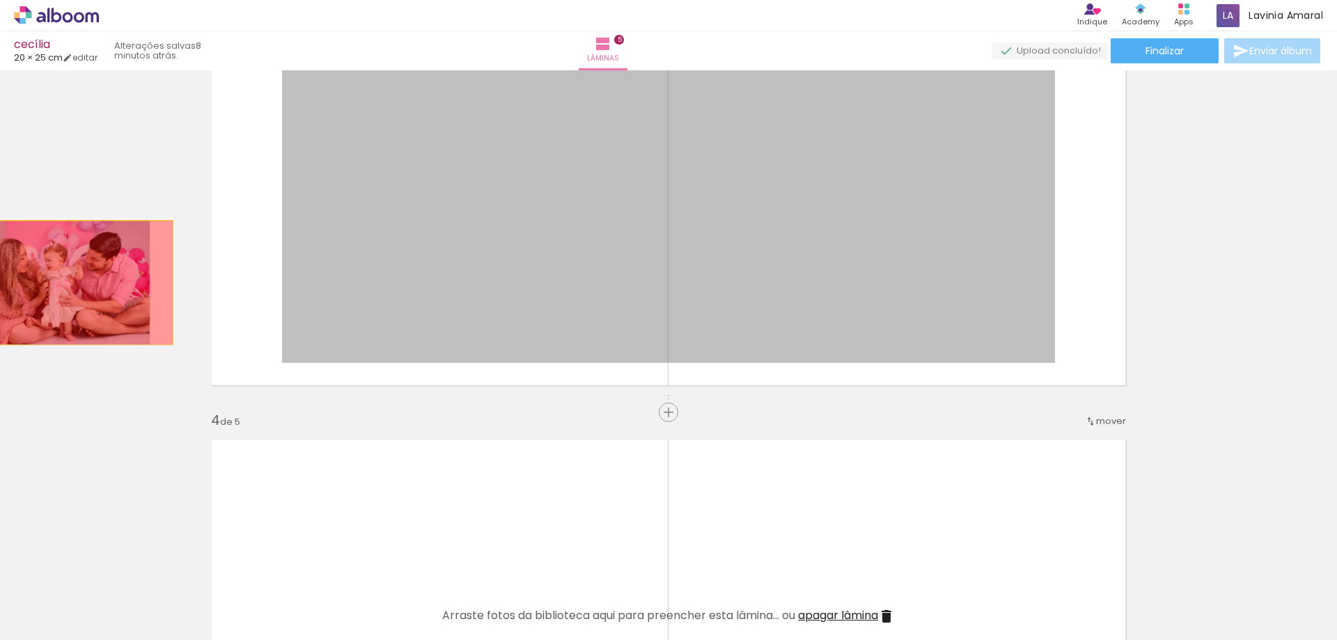
drag, startPoint x: 623, startPoint y: 315, endPoint x: 13, endPoint y: 283, distance: 611.1
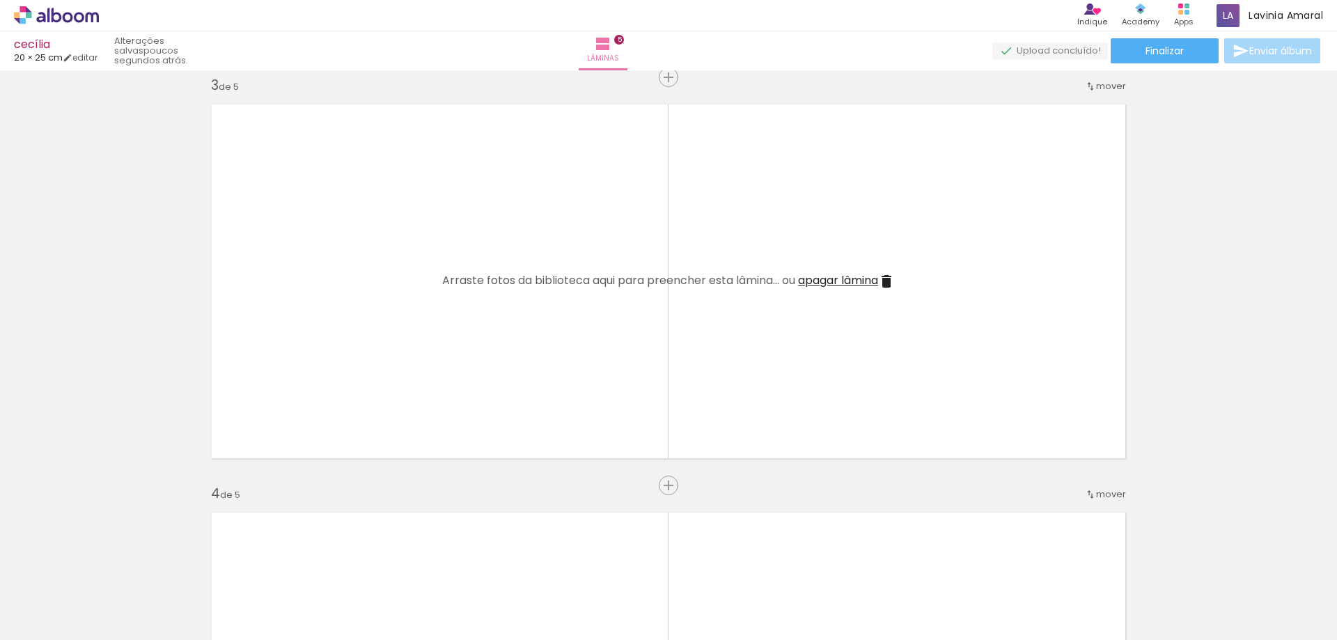
scroll to position [836, 0]
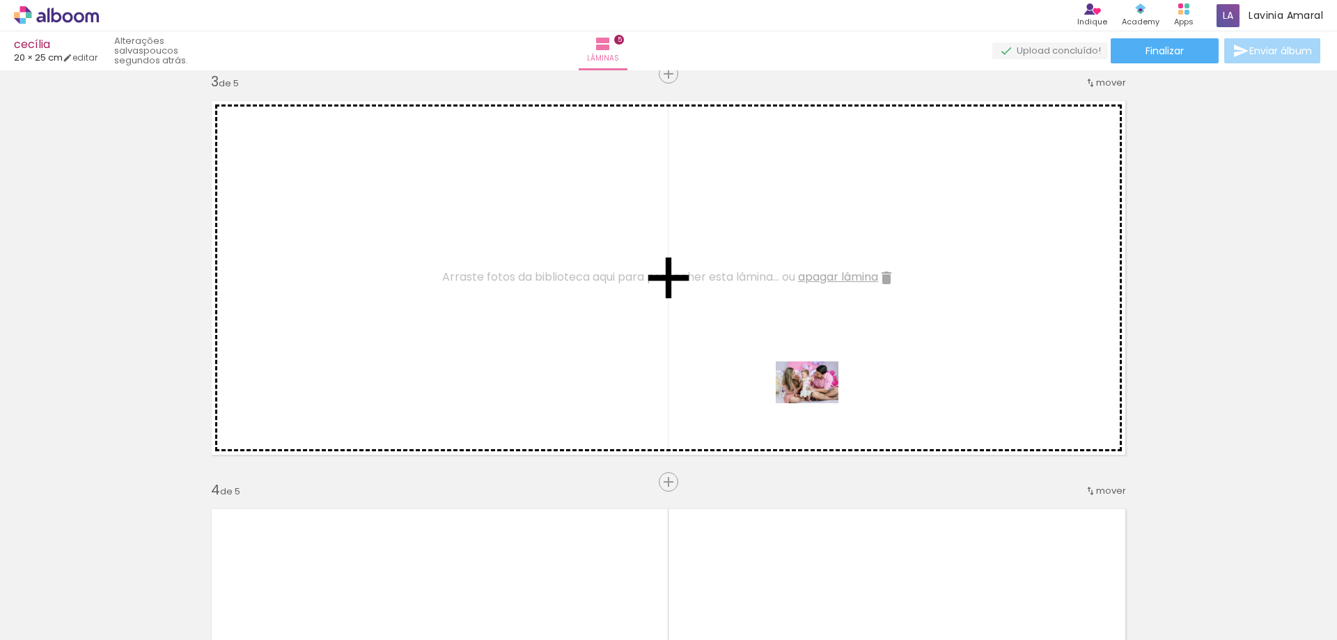
drag, startPoint x: 900, startPoint y: 603, endPoint x: 818, endPoint y: 403, distance: 216.2
click at [818, 403] on quentale-workspace at bounding box center [668, 320] width 1337 height 640
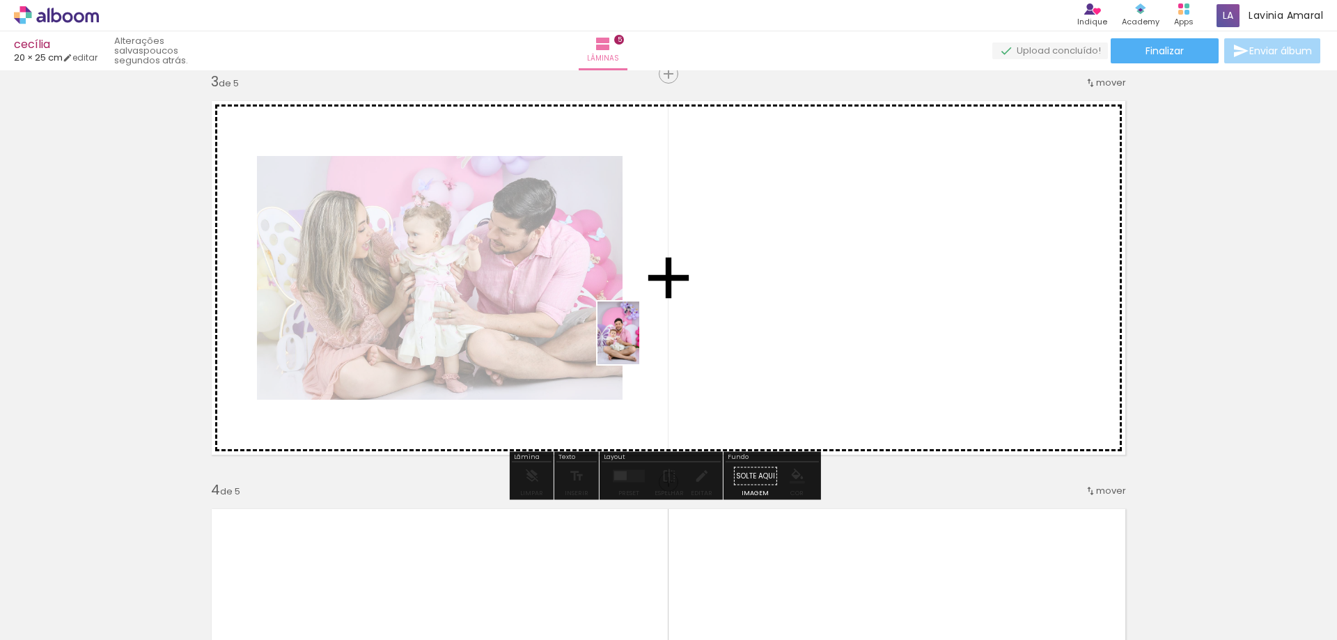
drag, startPoint x: 587, startPoint y: 560, endPoint x: 639, endPoint y: 343, distance: 222.9
click at [639, 343] on quentale-workspace at bounding box center [668, 320] width 1337 height 640
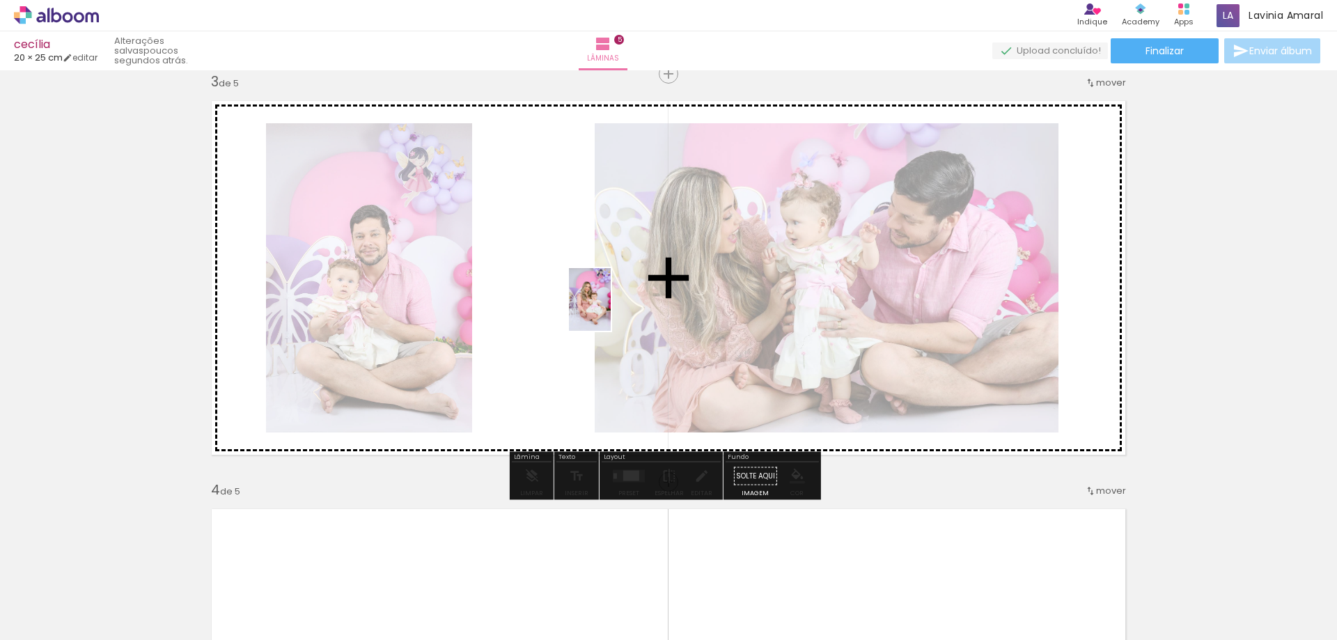
drag, startPoint x: 543, startPoint y: 455, endPoint x: 611, endPoint y: 310, distance: 159.9
click at [611, 310] on quentale-workspace at bounding box center [668, 320] width 1337 height 640
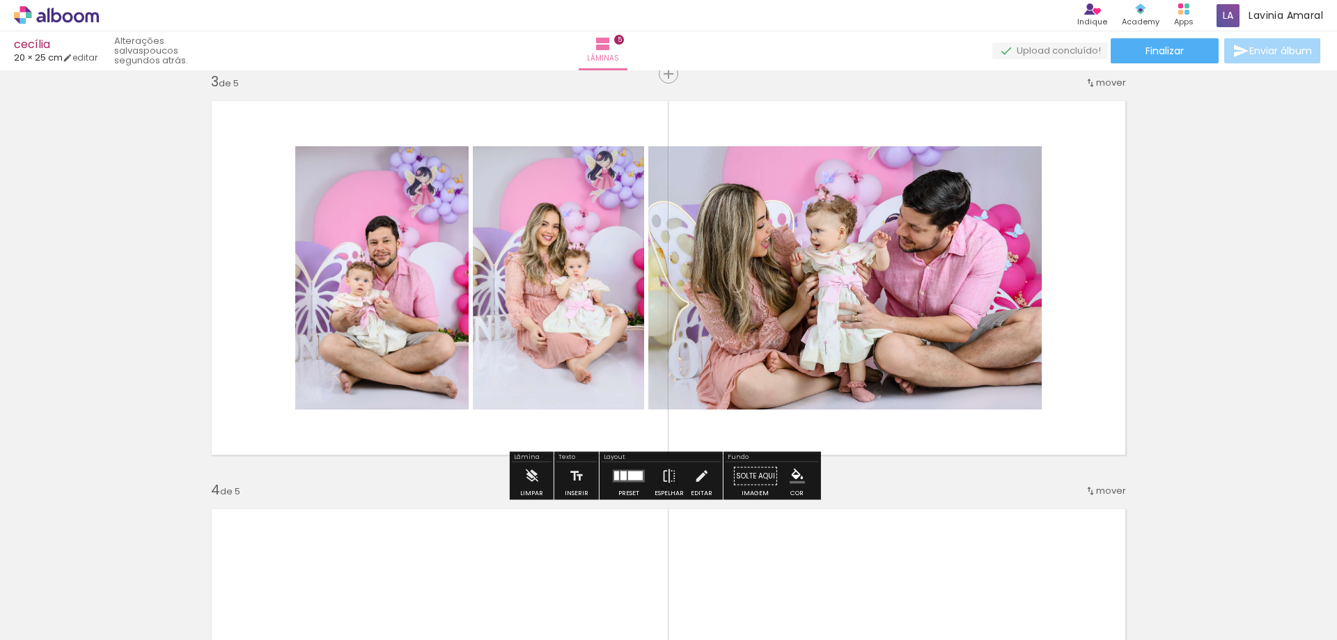
click at [628, 475] on div at bounding box center [635, 476] width 15 height 9
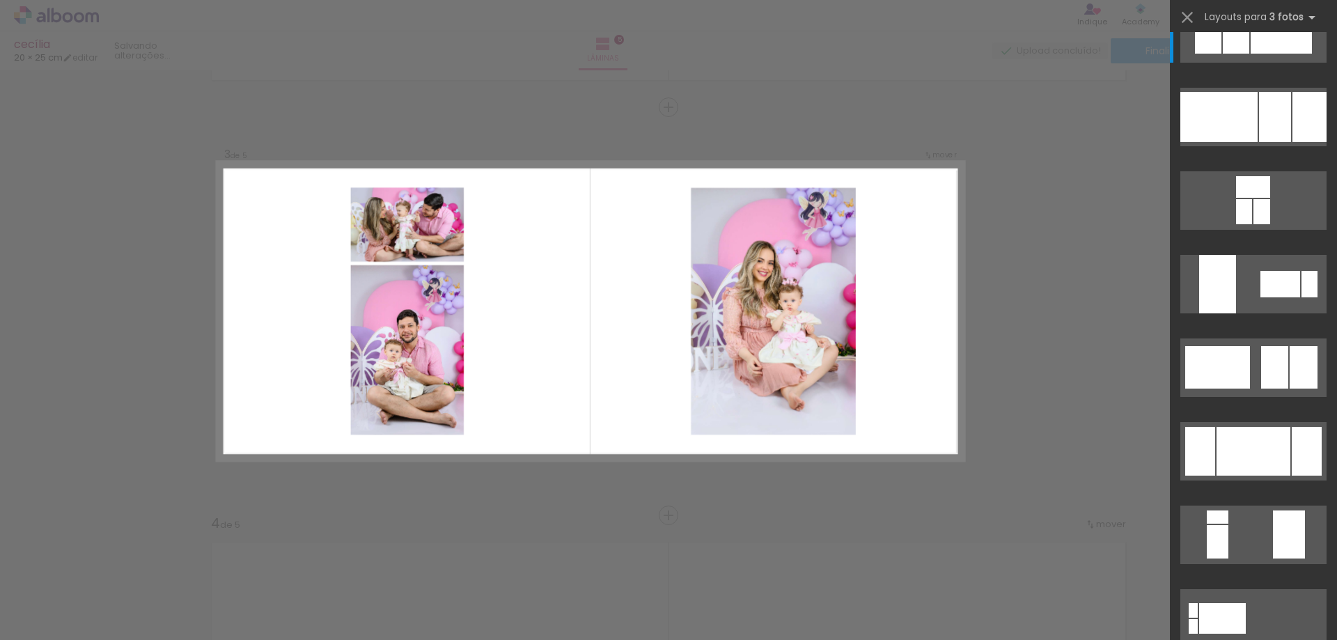
scroll to position [209, 0]
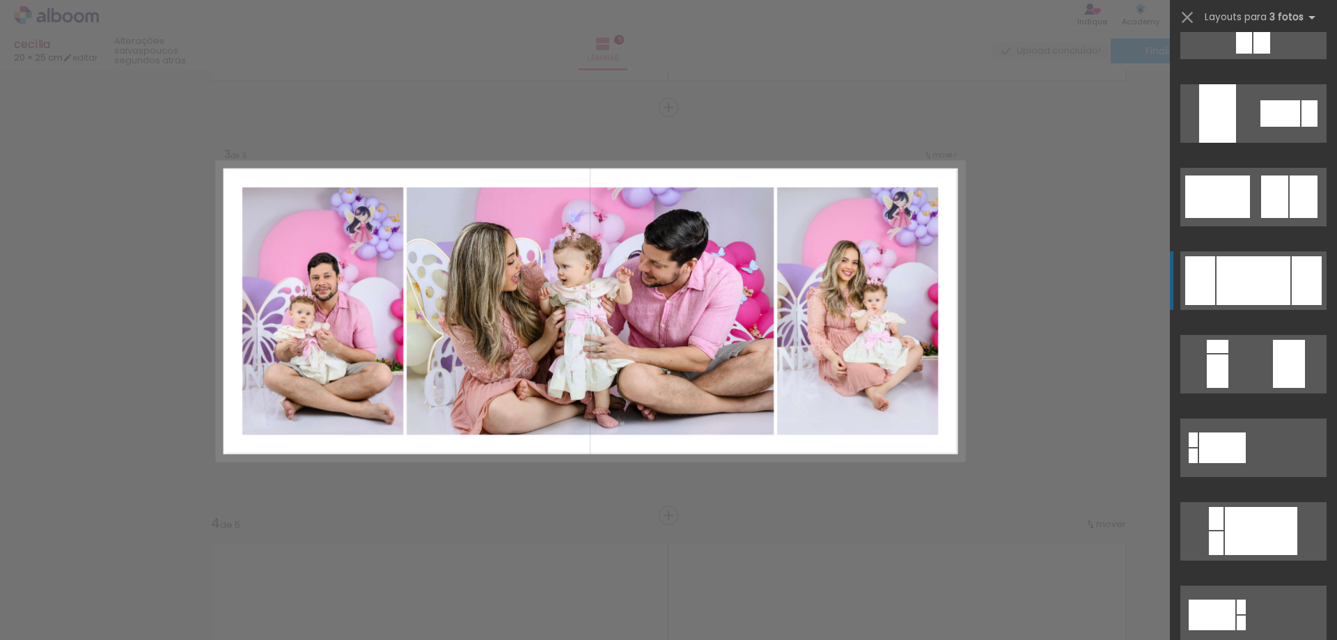
click at [1264, 286] on div at bounding box center [1254, 280] width 74 height 49
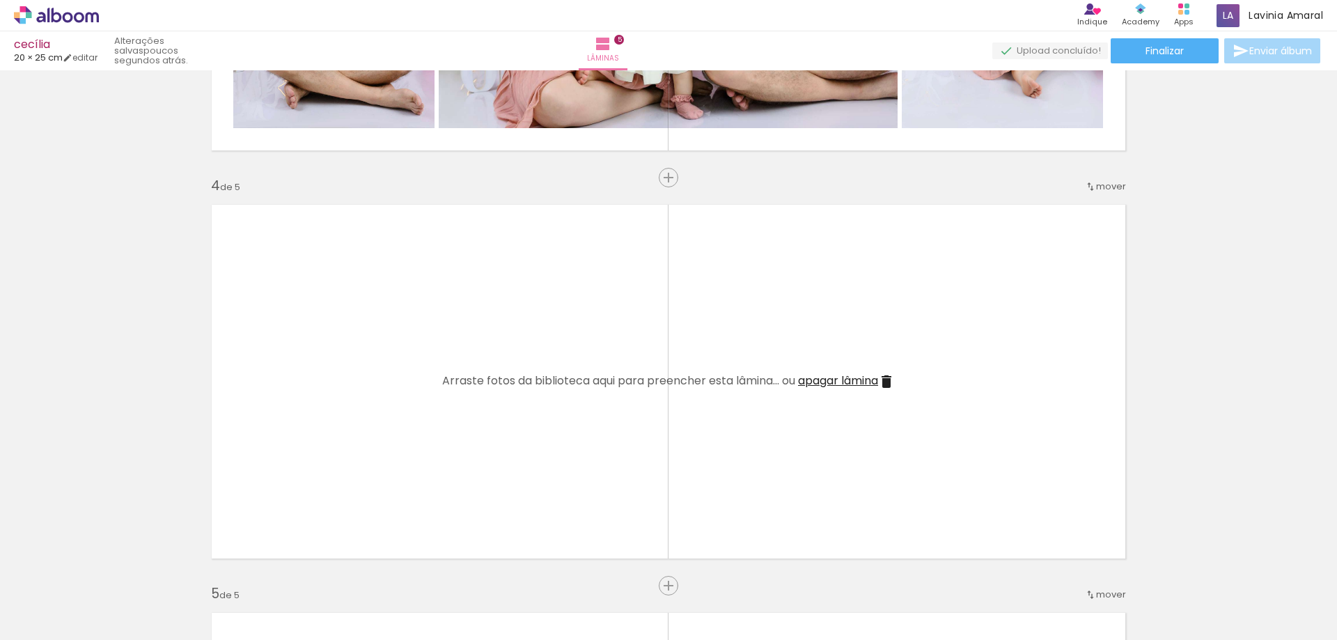
scroll to position [1151, 0]
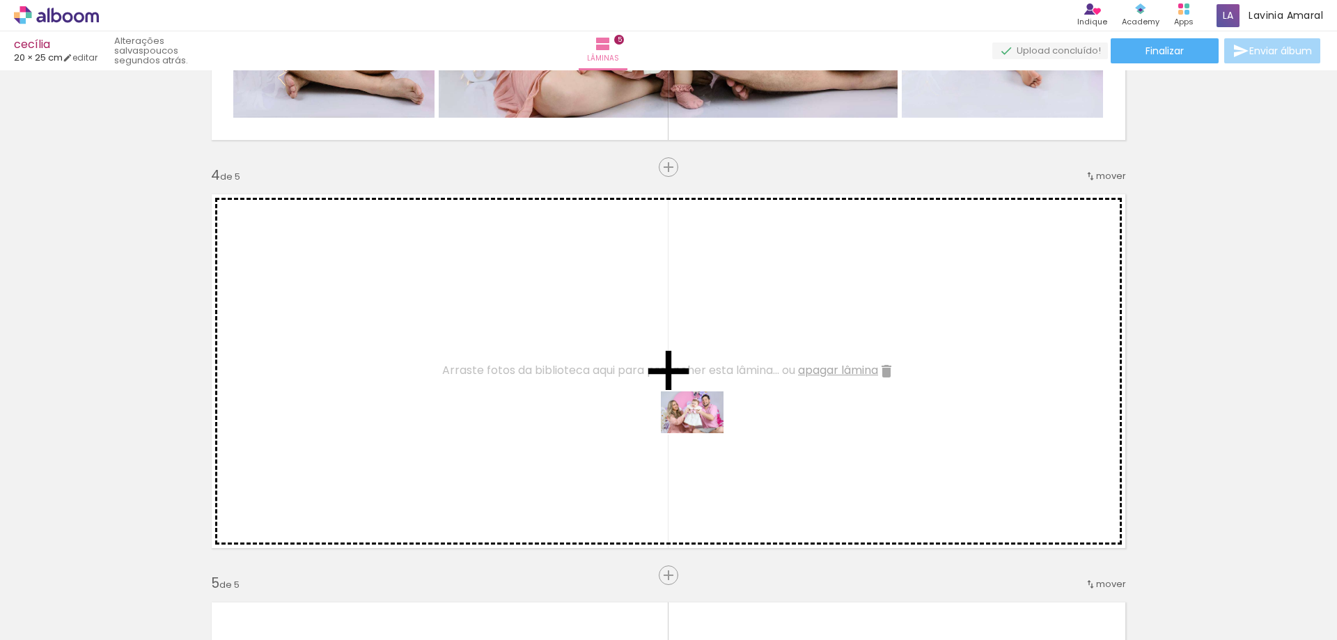
drag, startPoint x: 738, startPoint y: 604, endPoint x: 699, endPoint y: 417, distance: 190.6
click at [699, 417] on quentale-workspace at bounding box center [668, 320] width 1337 height 640
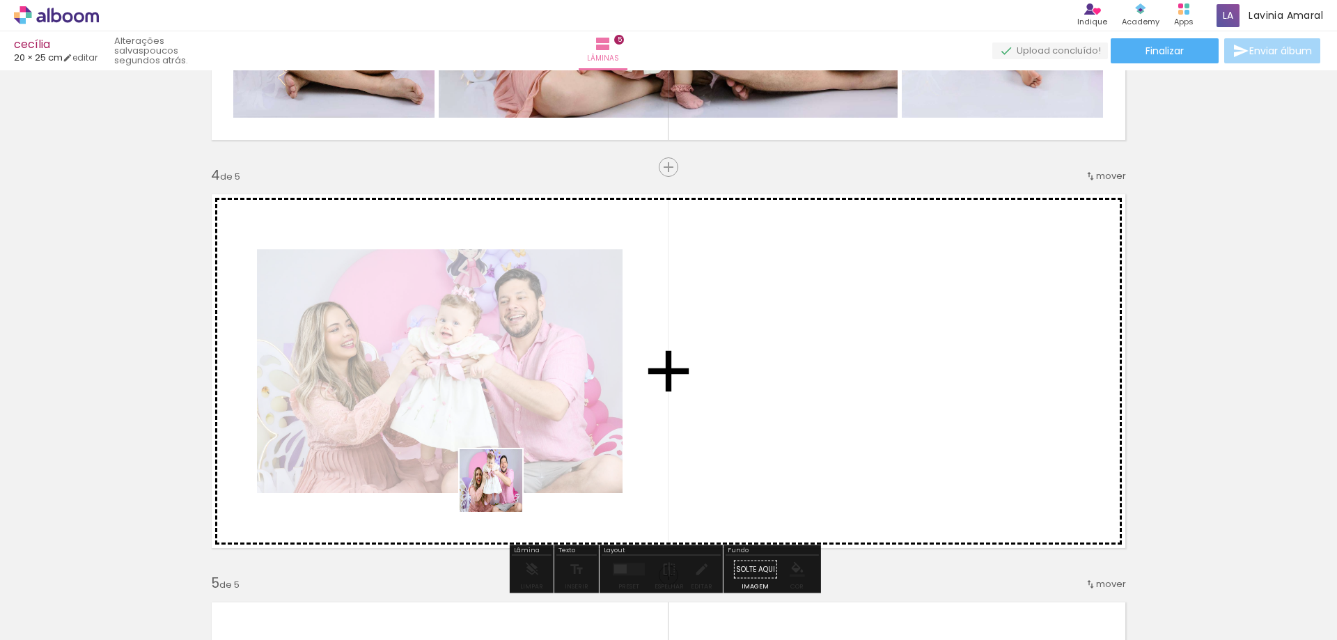
drag, startPoint x: 277, startPoint y: 593, endPoint x: 683, endPoint y: 426, distance: 438.8
click at [683, 426] on quentale-workspace at bounding box center [668, 320] width 1337 height 640
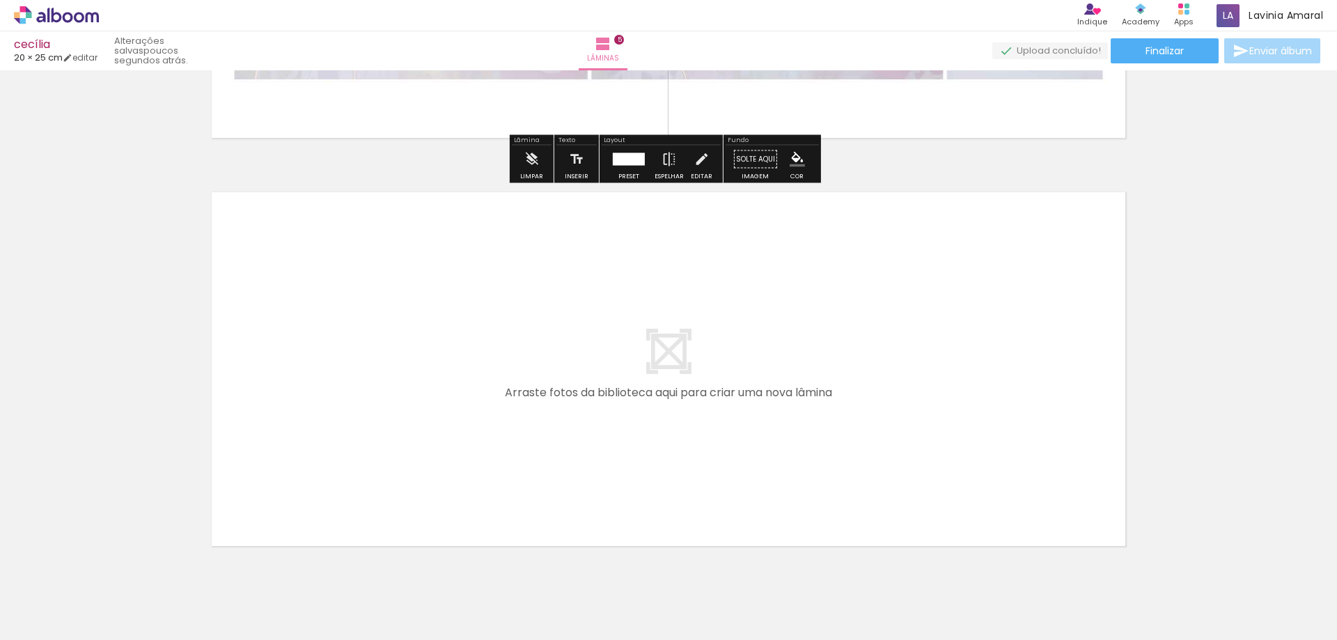
scroll to position [1987, 0]
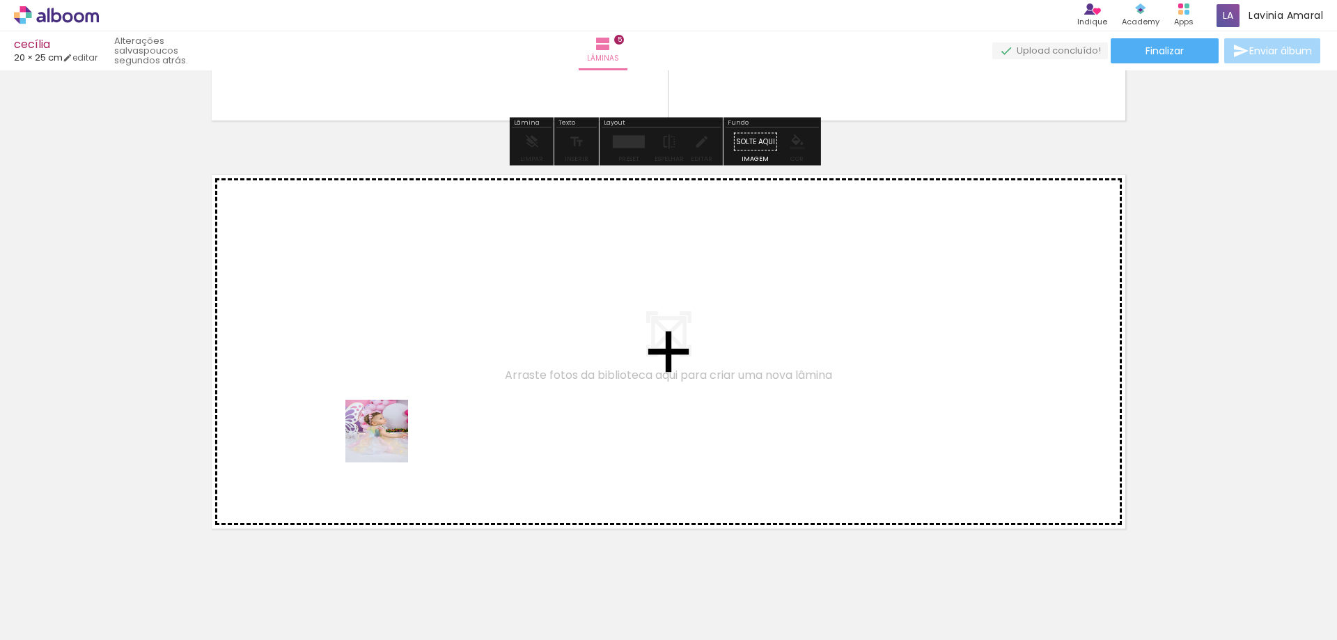
drag, startPoint x: 387, startPoint y: 442, endPoint x: 402, endPoint y: 398, distance: 45.6
click at [402, 398] on quentale-workspace at bounding box center [668, 320] width 1337 height 640
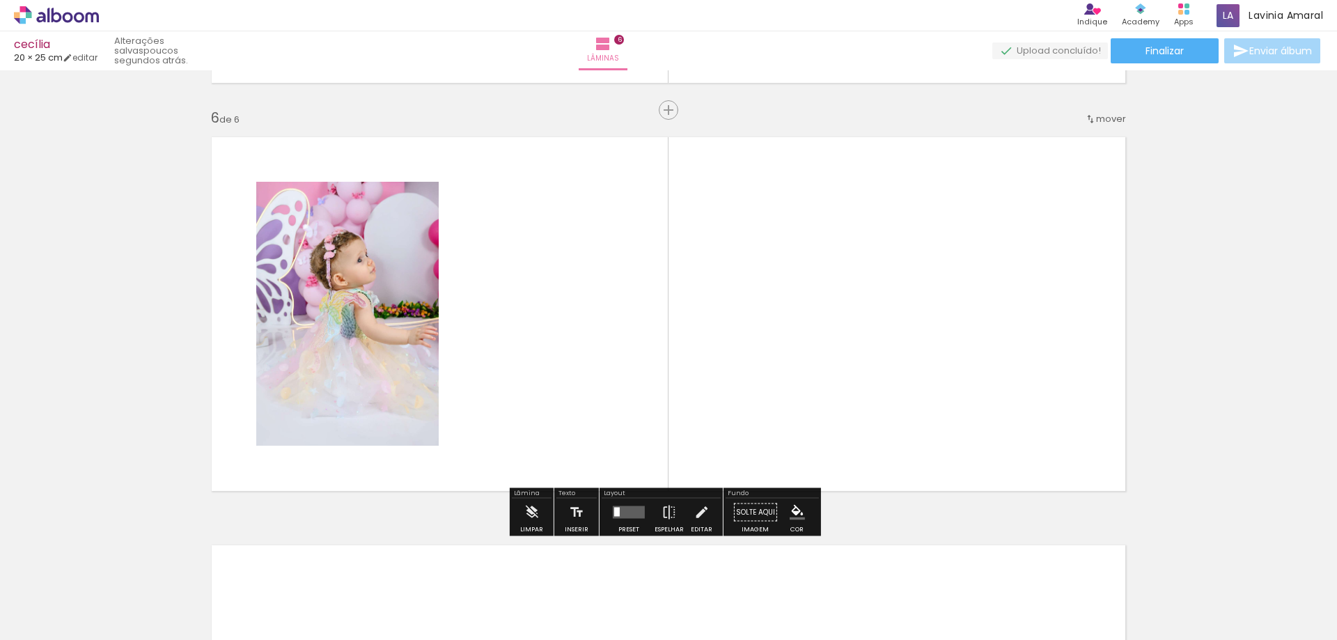
scroll to position [2027, 0]
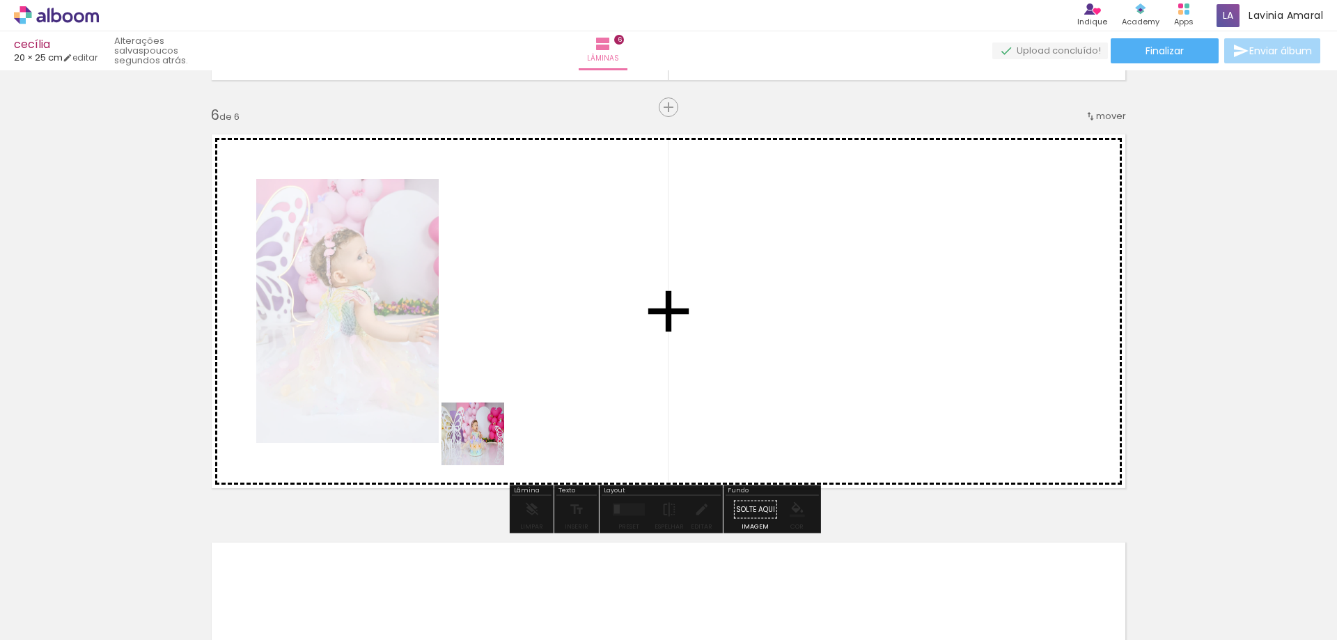
drag, startPoint x: 477, startPoint y: 463, endPoint x: 522, endPoint y: 462, distance: 44.6
click at [513, 359] on quentale-workspace at bounding box center [668, 320] width 1337 height 640
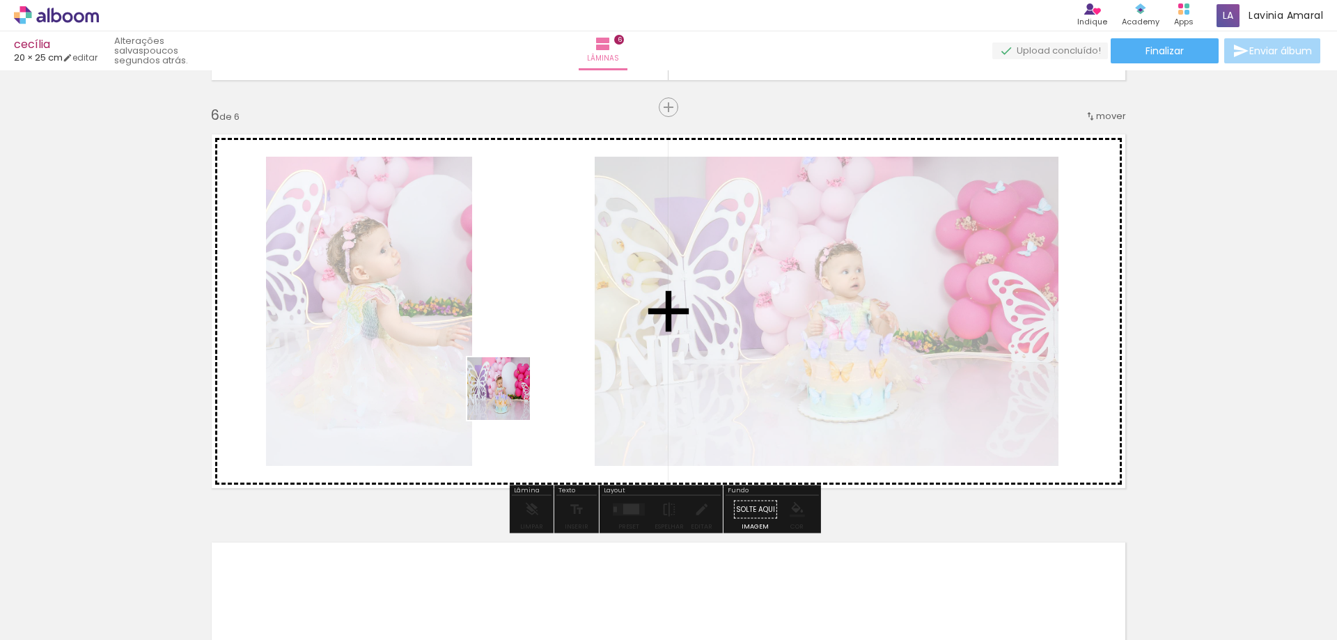
drag, startPoint x: 503, startPoint y: 597, endPoint x: 504, endPoint y: 368, distance: 228.5
click at [504, 368] on quentale-workspace at bounding box center [668, 320] width 1337 height 640
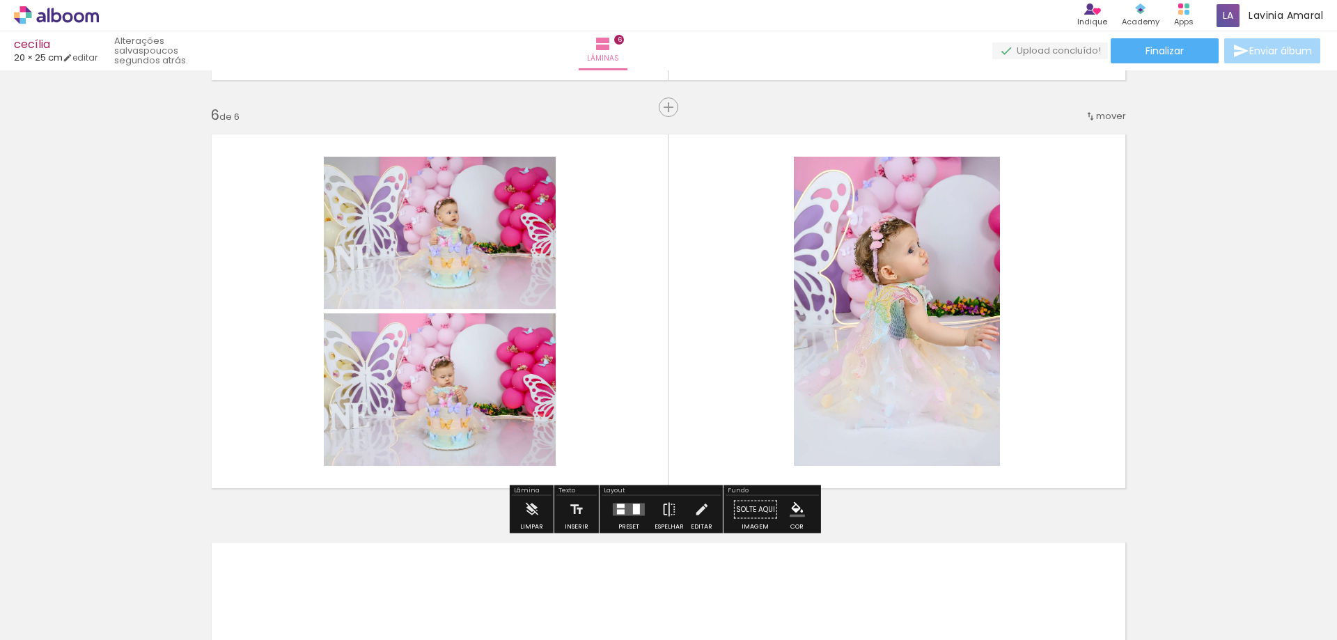
click at [66, 620] on span "Adicionar Fotos" at bounding box center [50, 621] width 42 height 15
click at [0, 0] on input "file" at bounding box center [0, 0] width 0 height 0
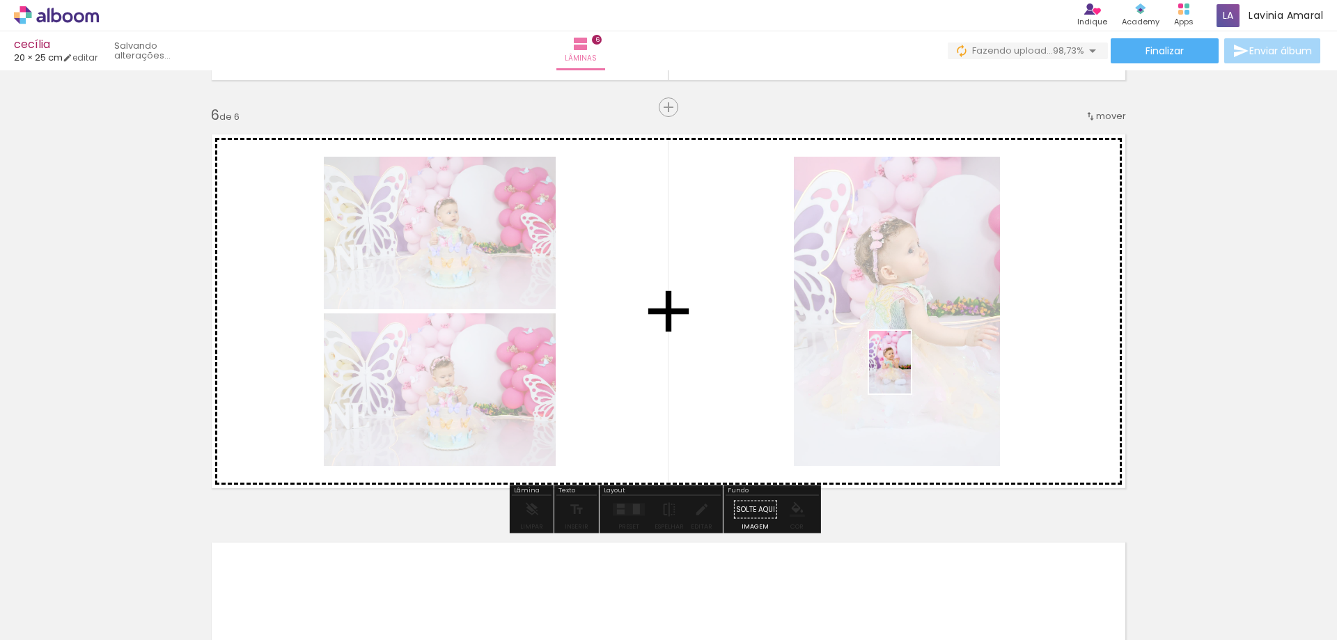
drag, startPoint x: 1275, startPoint y: 584, endPoint x: 911, endPoint y: 373, distance: 421.0
click at [911, 373] on quentale-workspace at bounding box center [668, 320] width 1337 height 640
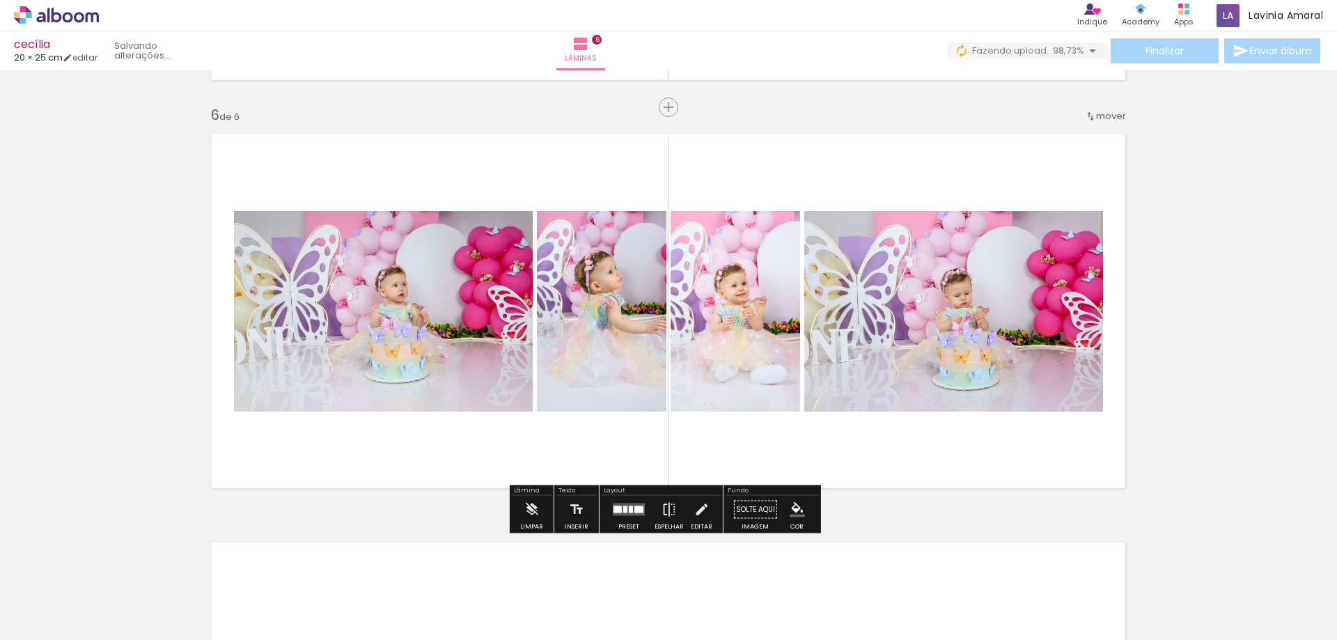
click at [619, 509] on div at bounding box center [618, 509] width 8 height 7
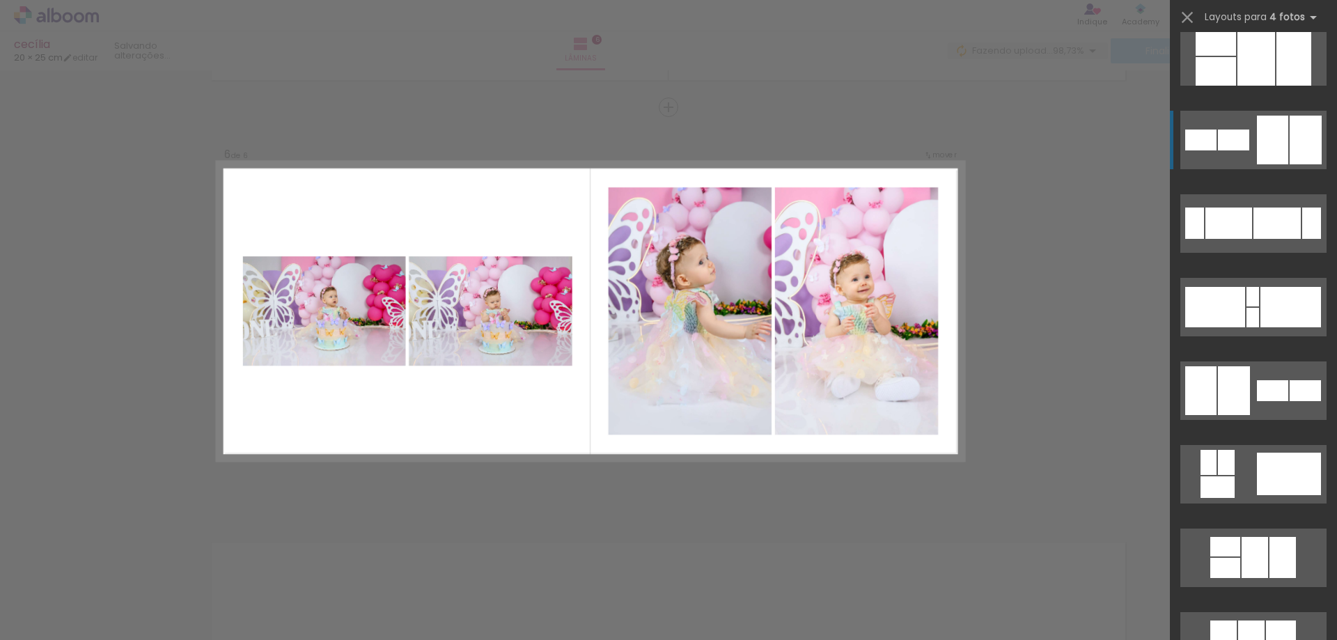
scroll to position [139, 0]
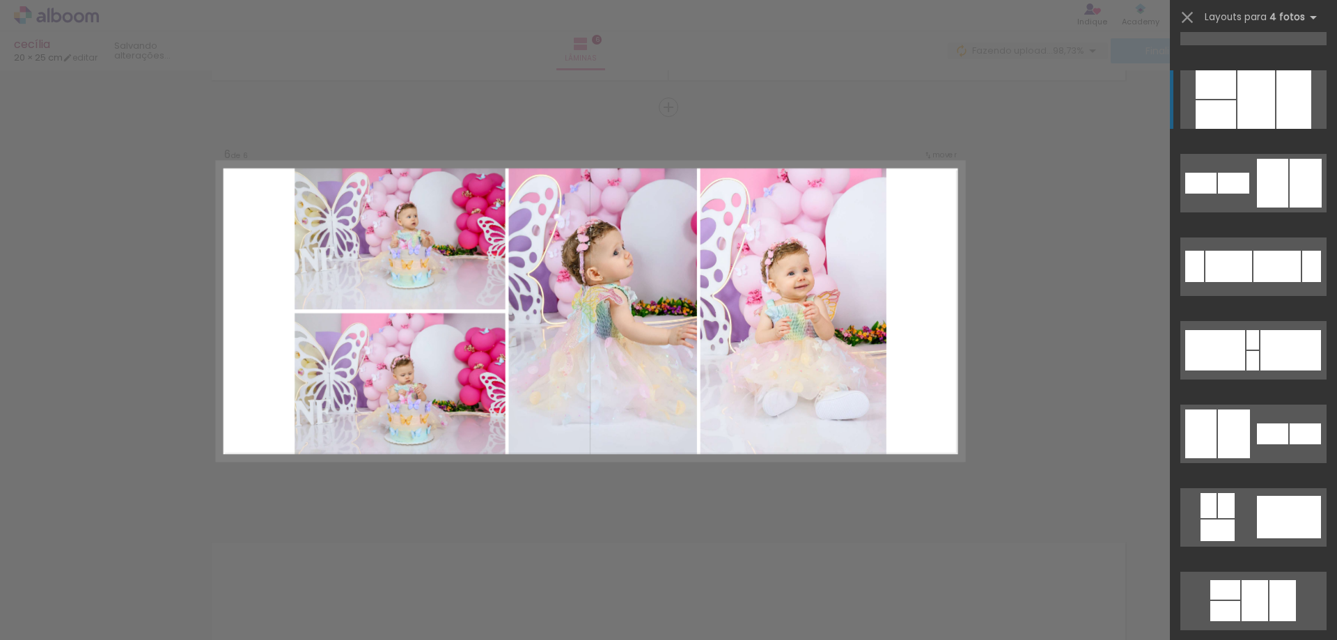
click at [1285, 91] on div at bounding box center [1294, 99] width 35 height 59
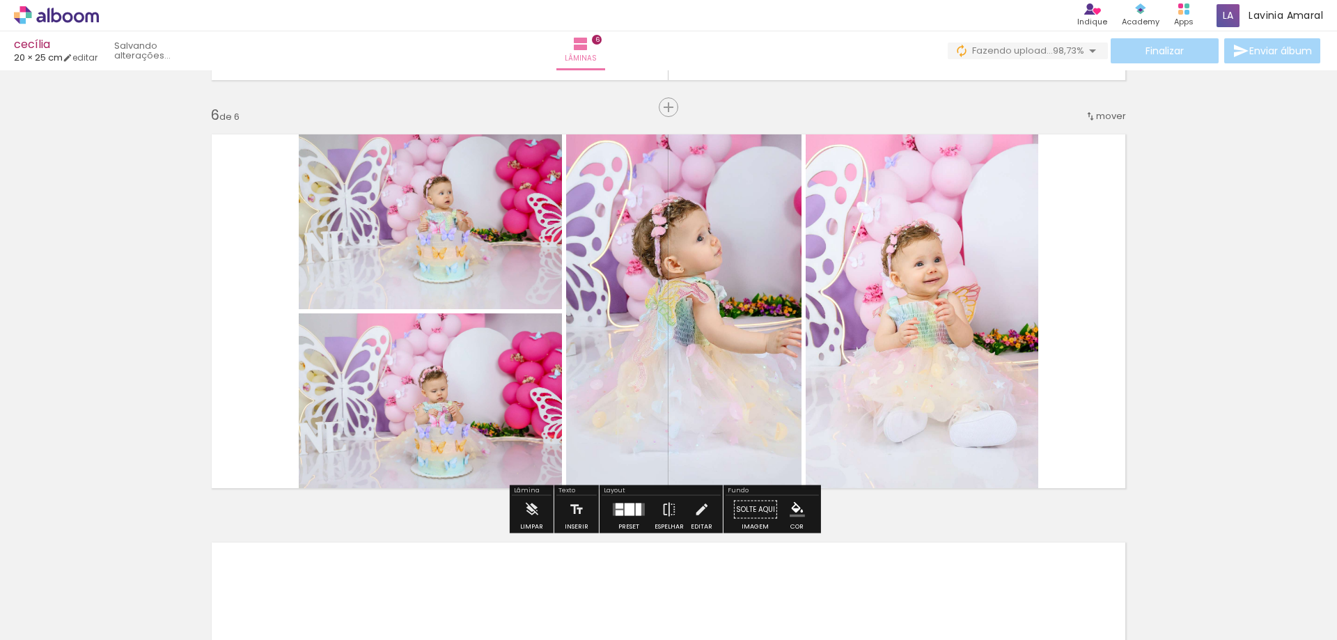
click at [626, 516] on div at bounding box center [629, 510] width 38 height 28
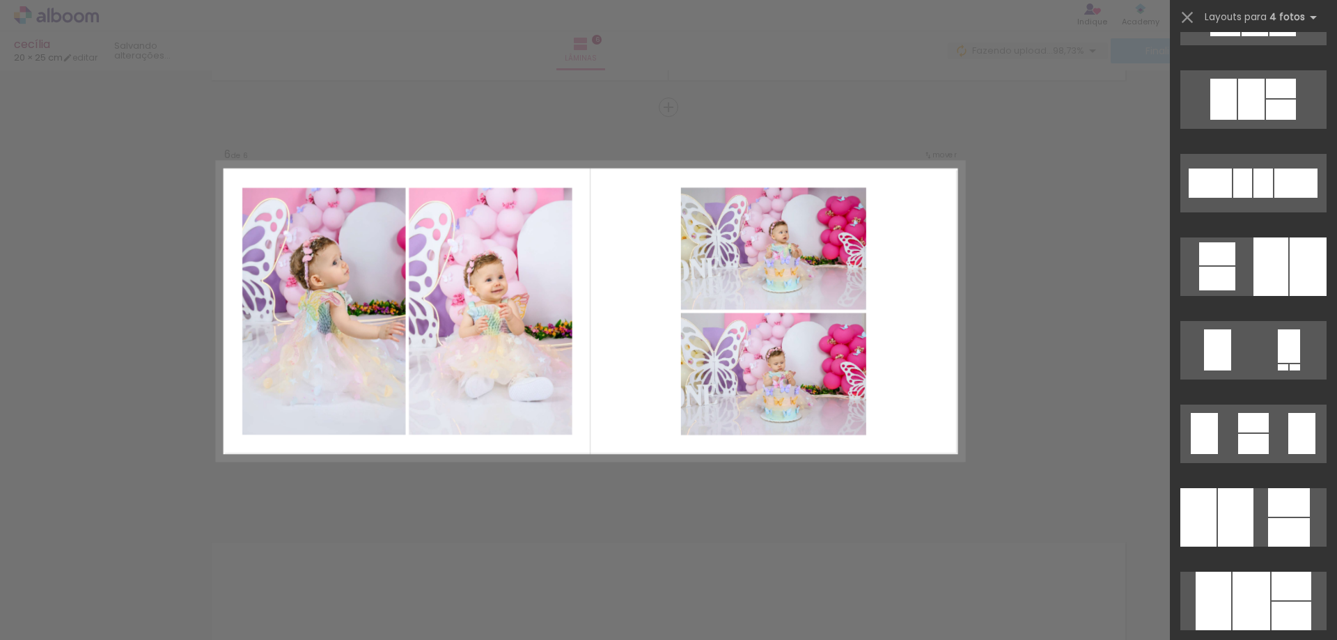
scroll to position [933, 0]
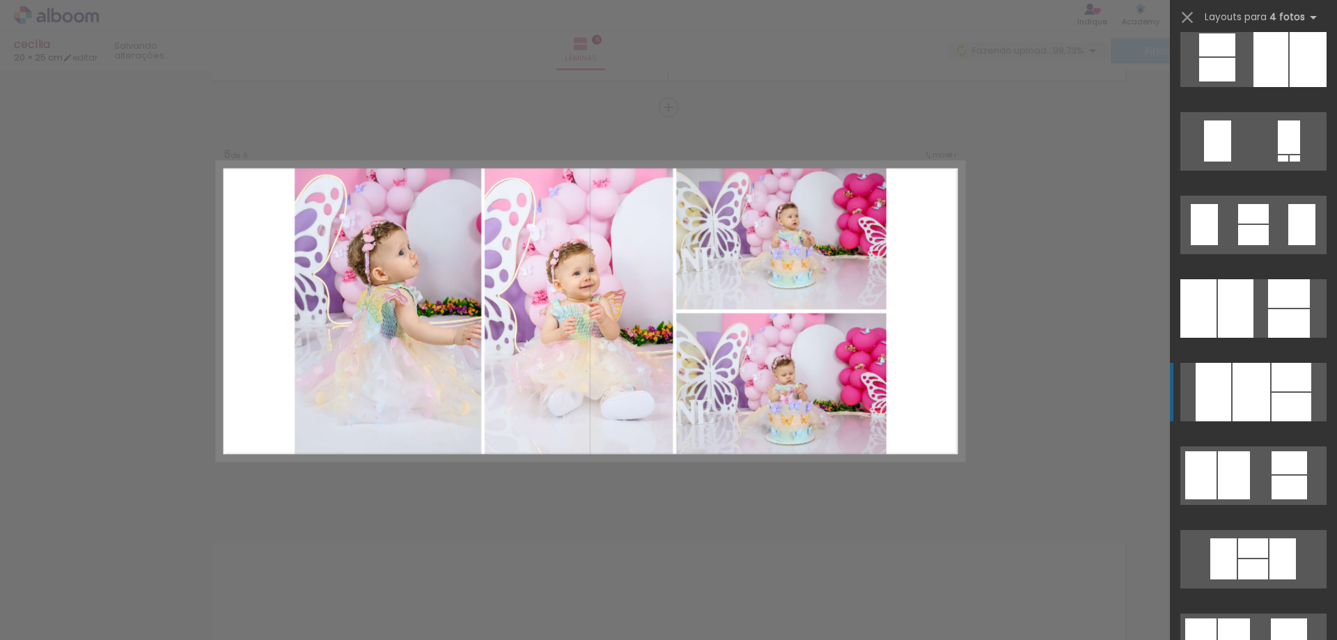
click at [1264, 403] on div at bounding box center [1252, 392] width 38 height 59
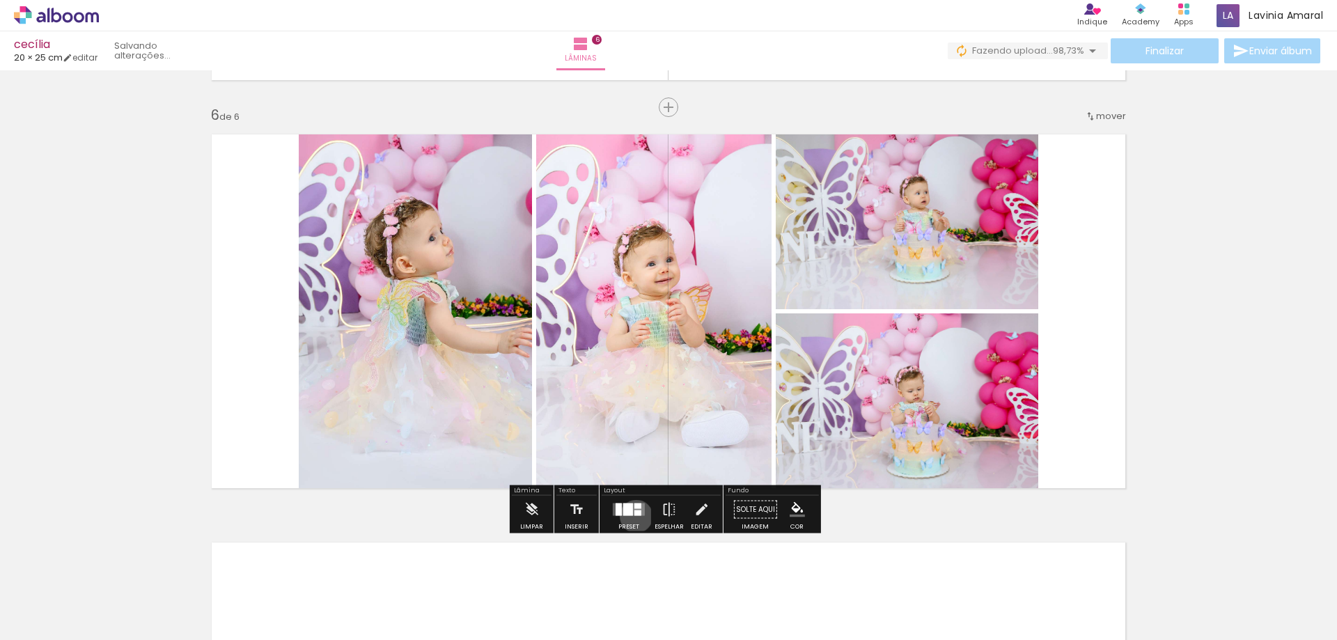
click at [633, 516] on div at bounding box center [629, 510] width 38 height 28
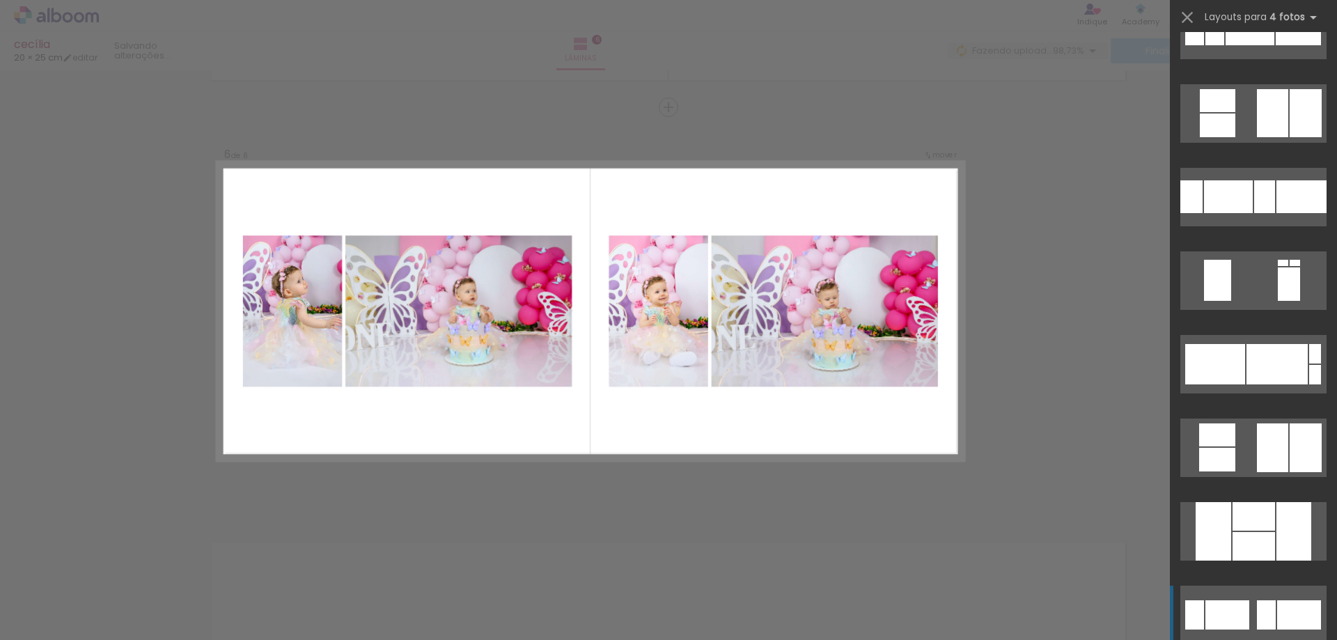
scroll to position [2090, 0]
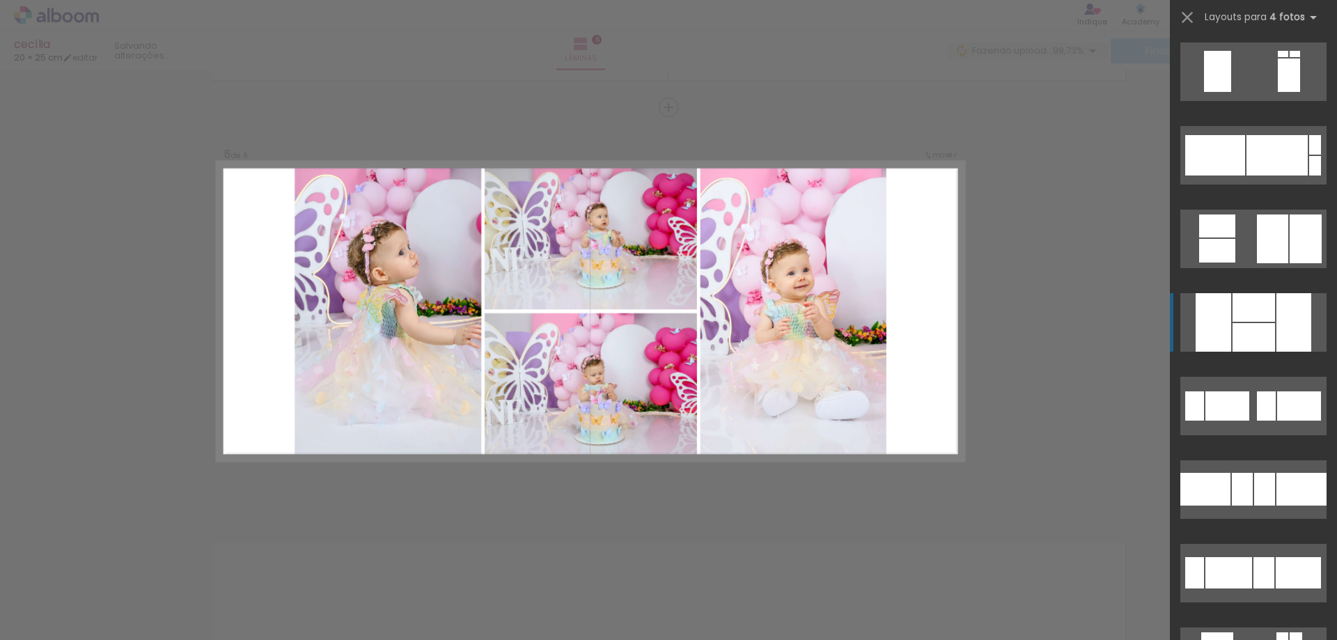
click at [1285, 344] on div at bounding box center [1294, 322] width 35 height 59
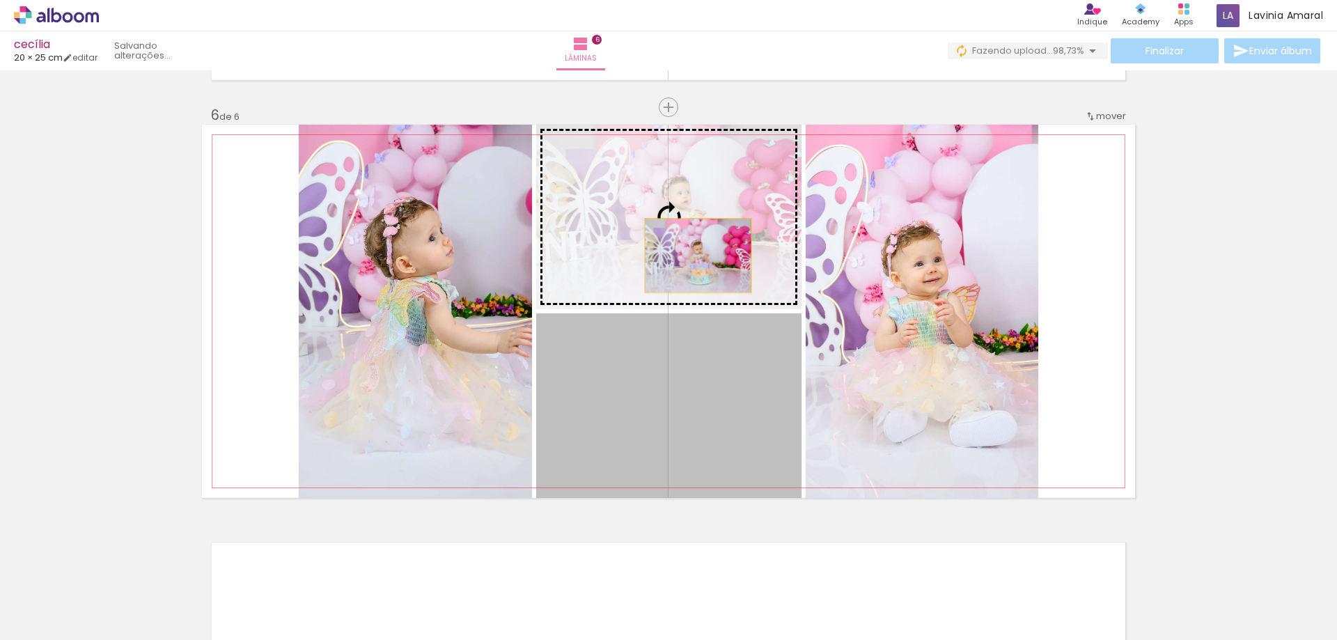
drag, startPoint x: 726, startPoint y: 412, endPoint x: 690, endPoint y: 242, distance: 173.0
click at [0, 0] on slot at bounding box center [0, 0] width 0 height 0
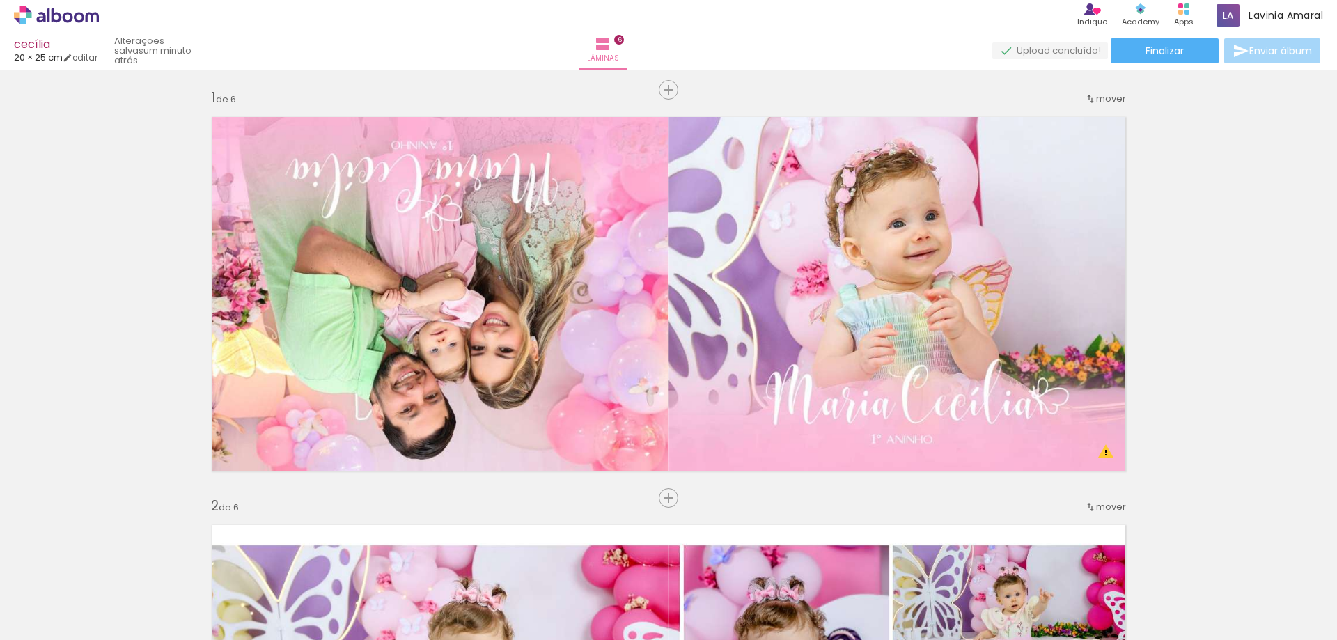
scroll to position [0, 0]
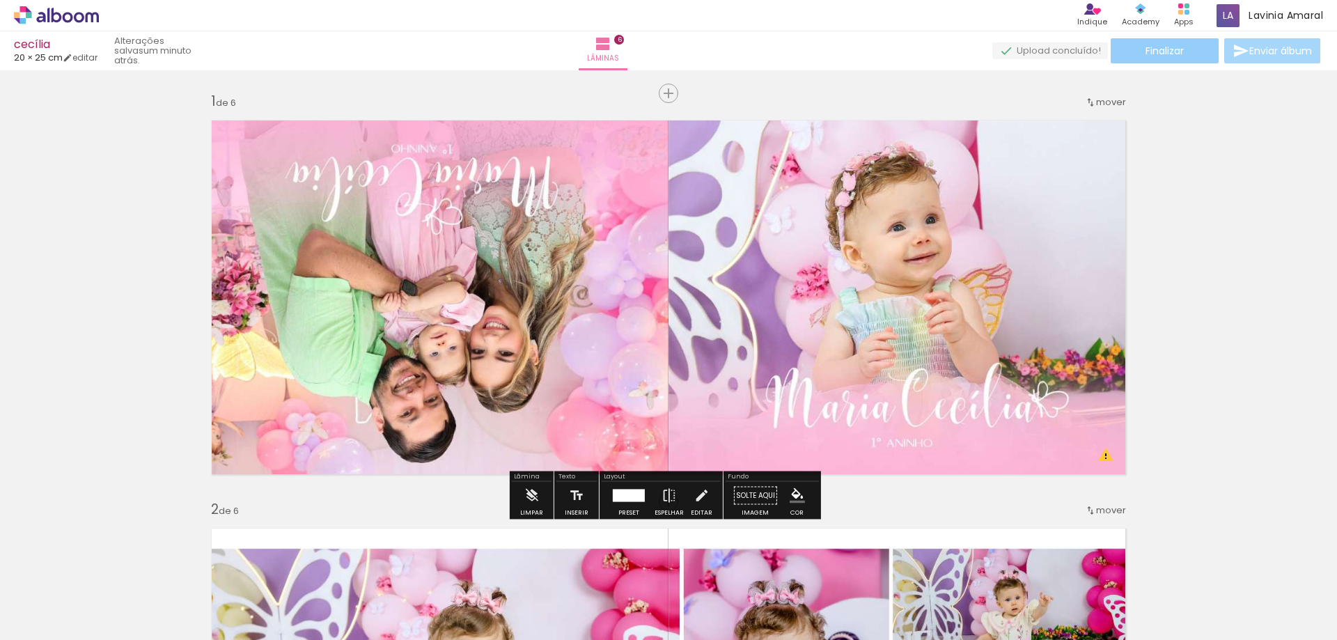
click at [1181, 51] on paper-button "Finalizar" at bounding box center [1165, 50] width 108 height 25
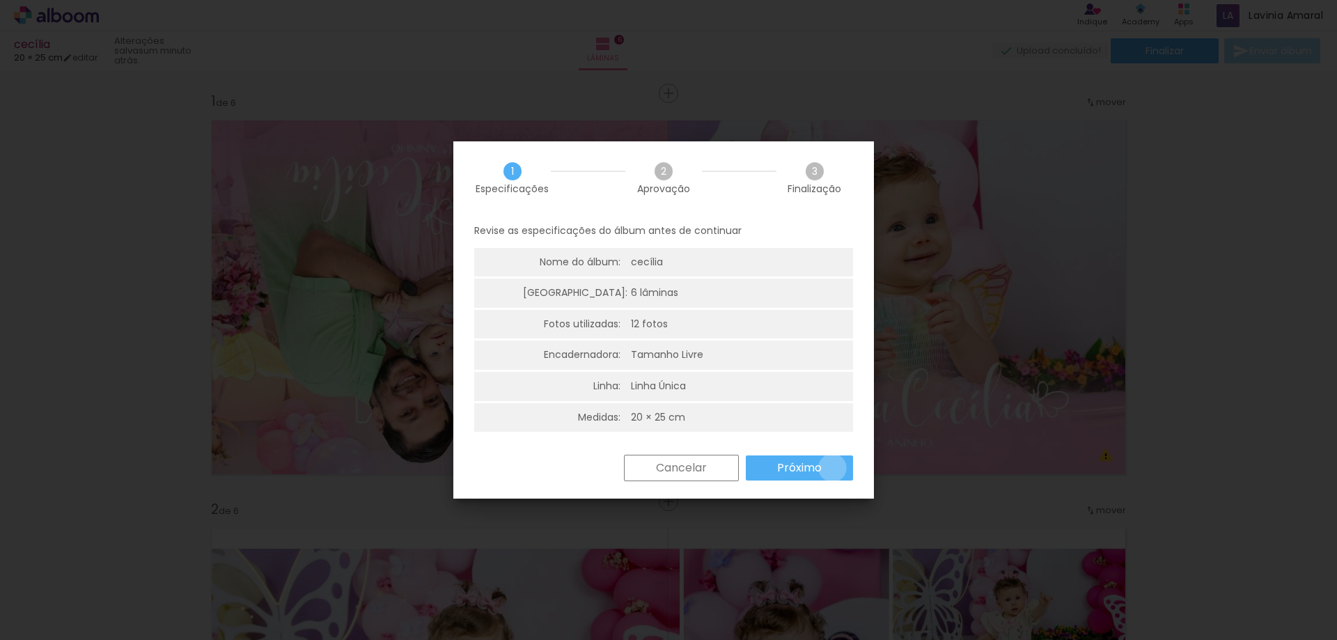
click at [832, 468] on paper-button "Próximo" at bounding box center [799, 468] width 107 height 25
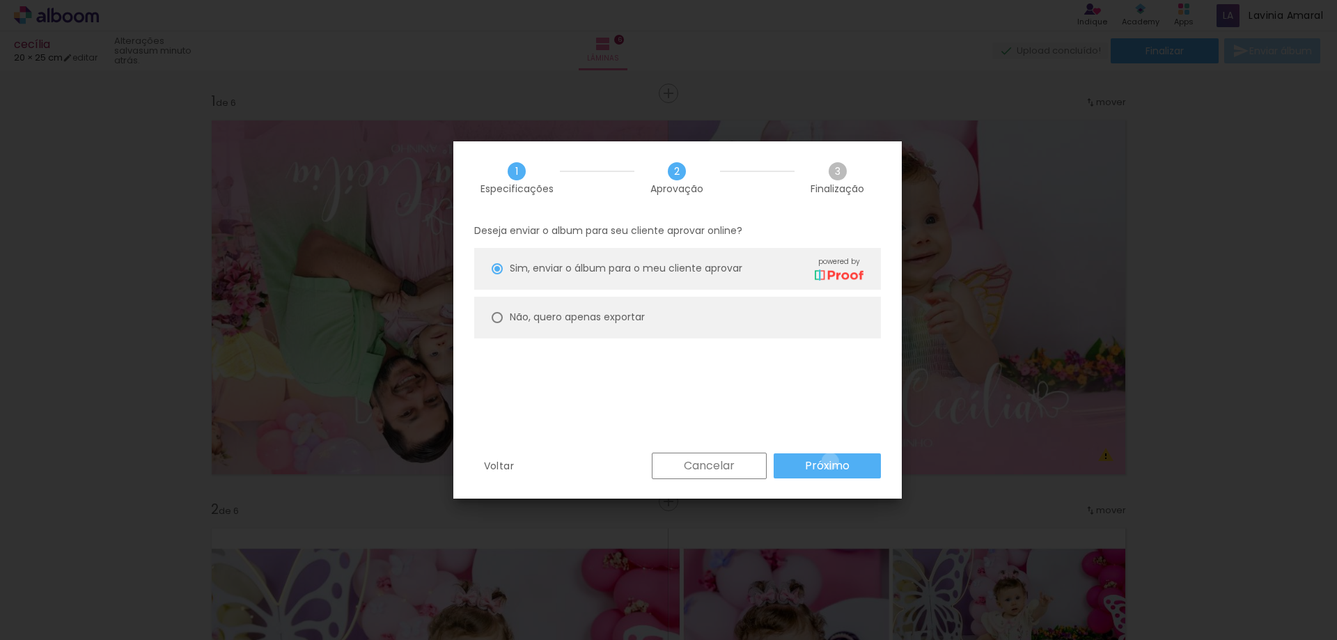
click at [0, 0] on slot "Próximo" at bounding box center [0, 0] width 0 height 0
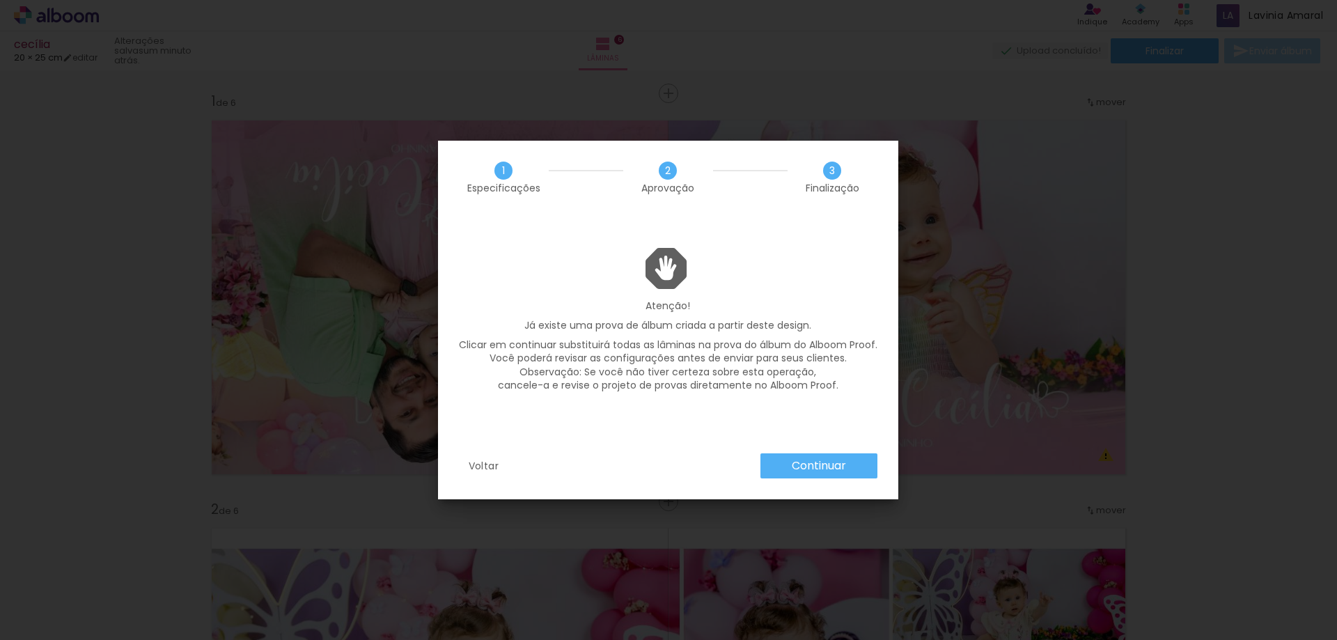
click at [824, 455] on paper-button "Continuar" at bounding box center [819, 465] width 117 height 25
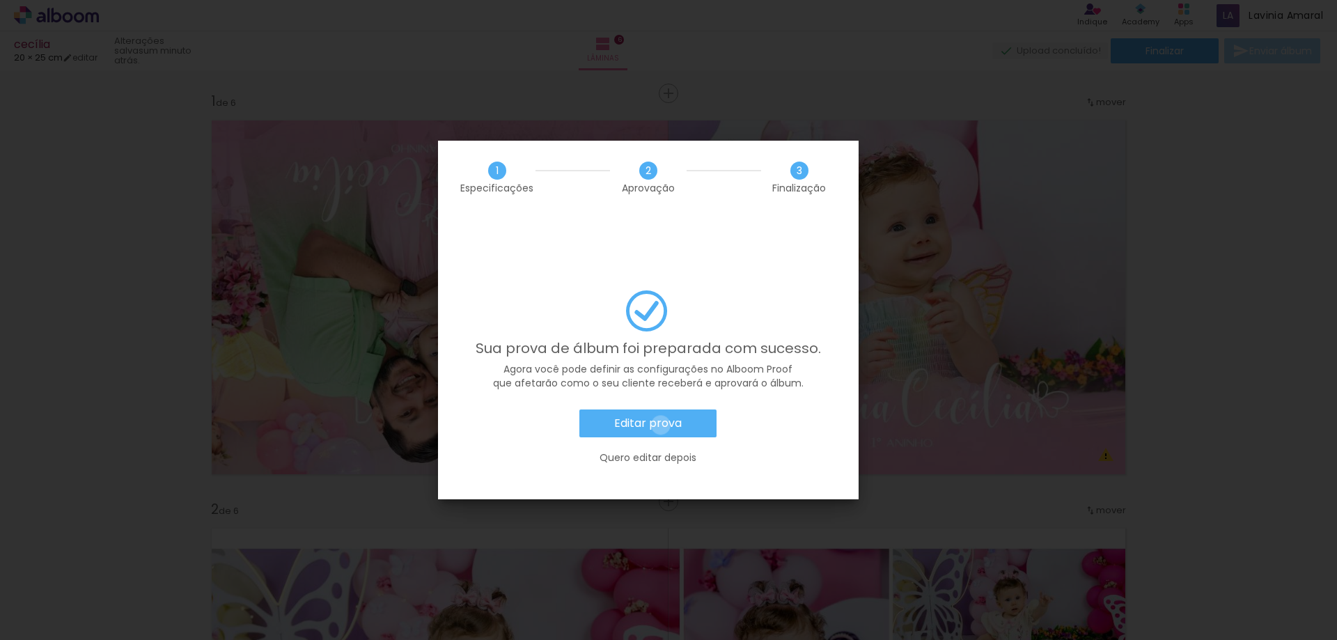
click at [0, 0] on slot "Editar prova" at bounding box center [0, 0] width 0 height 0
